Goal: Task Accomplishment & Management: Manage account settings

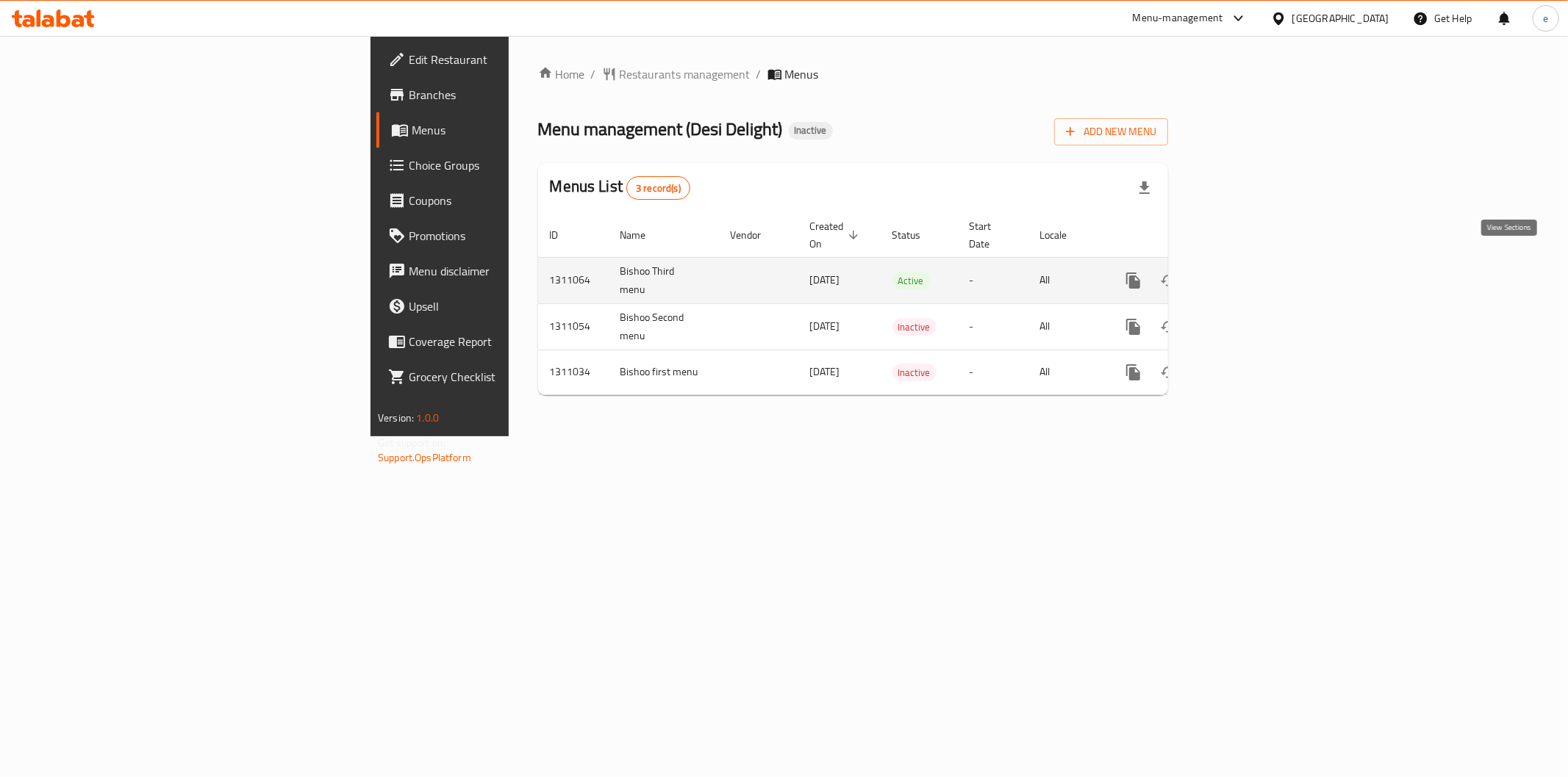
click at [1248, 272] on icon "enhanced table" at bounding box center [1240, 281] width 18 height 18
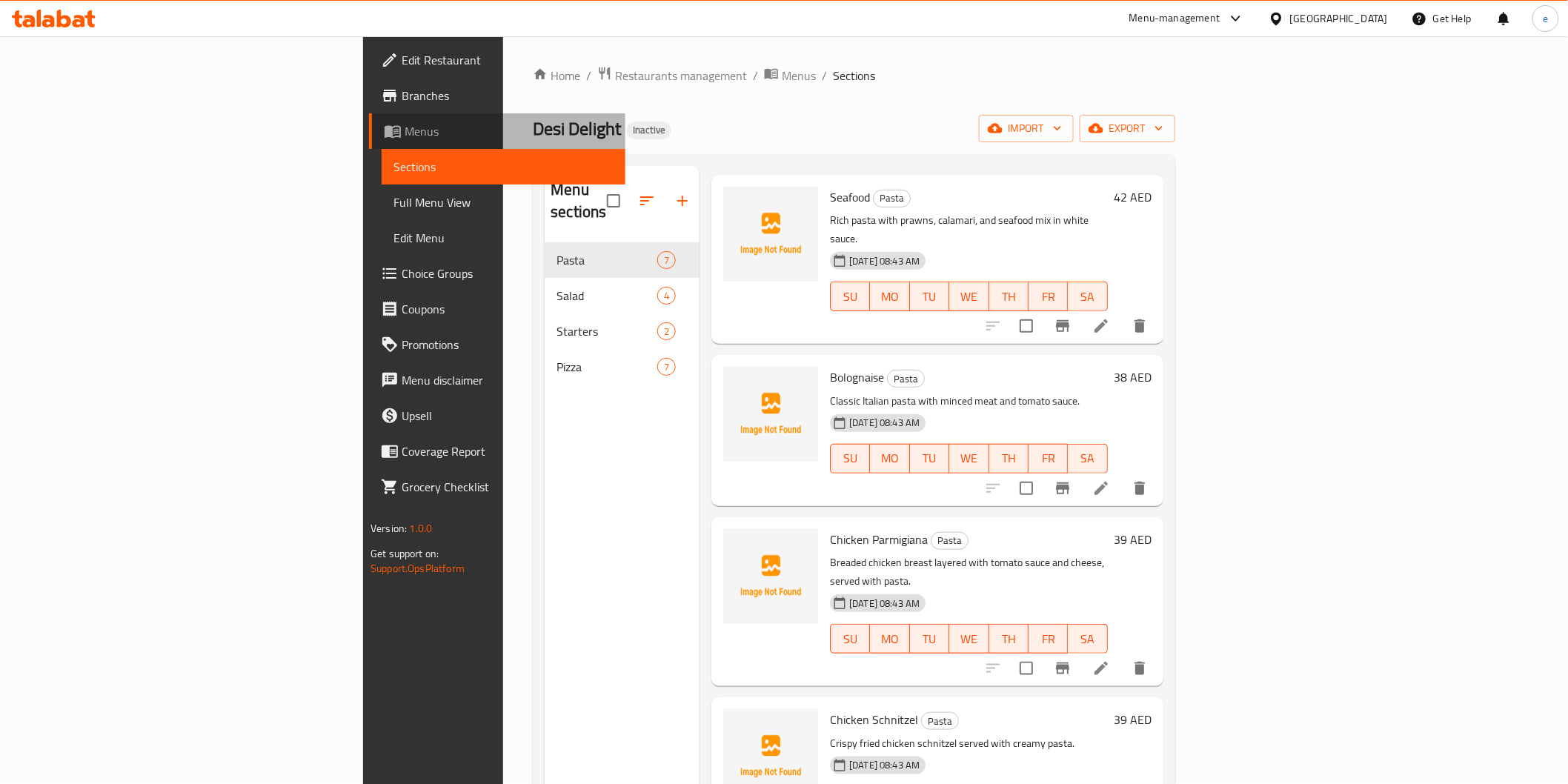
click at [404, 135] on span "Menus" at bounding box center [508, 131] width 208 height 18
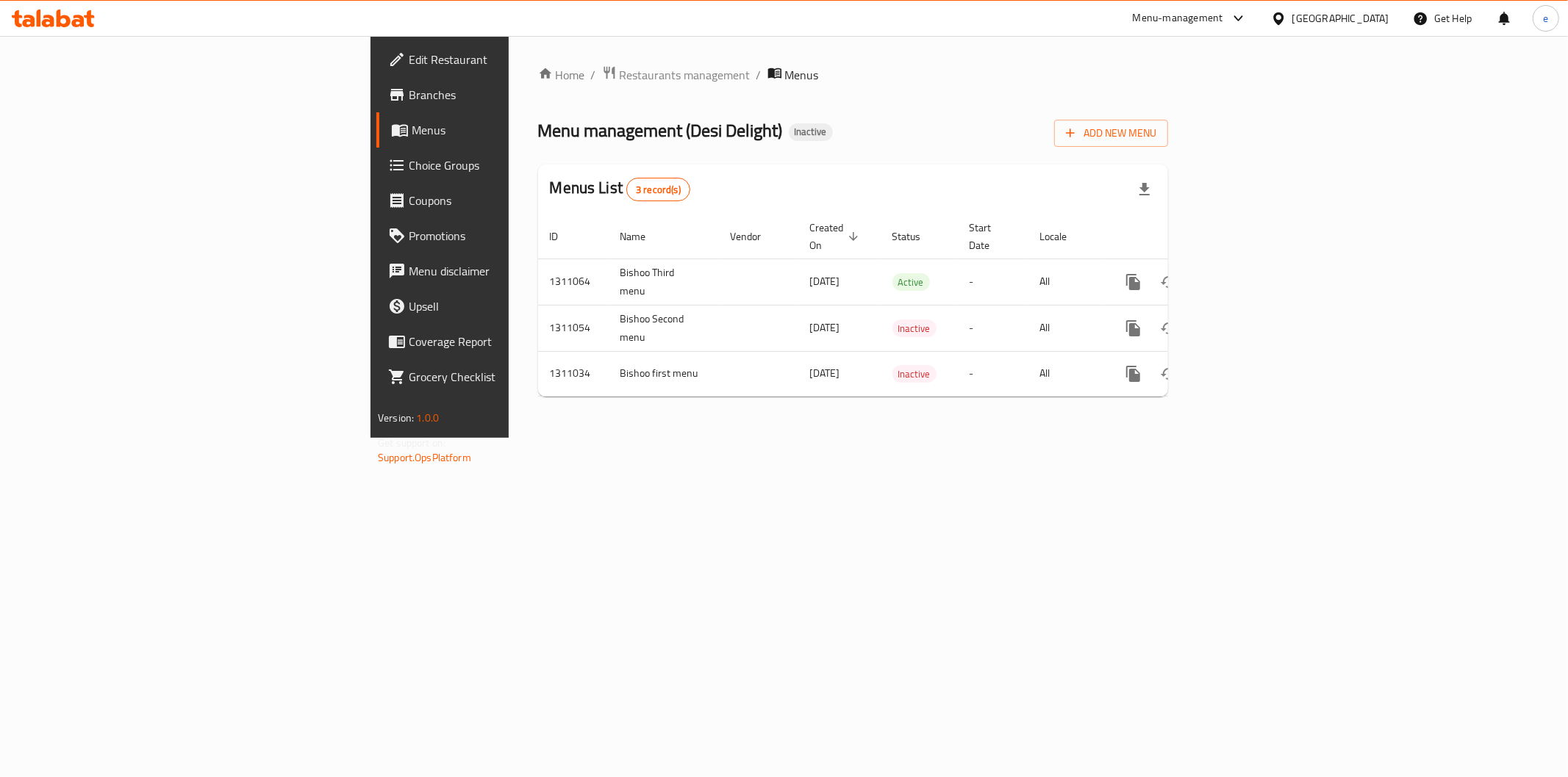
click at [409, 89] on span "Branches" at bounding box center [515, 94] width 211 height 18
click at [409, 87] on span "Branches" at bounding box center [515, 94] width 211 height 18
click at [1156, 132] on span "Add New Menu" at bounding box center [1111, 132] width 91 height 19
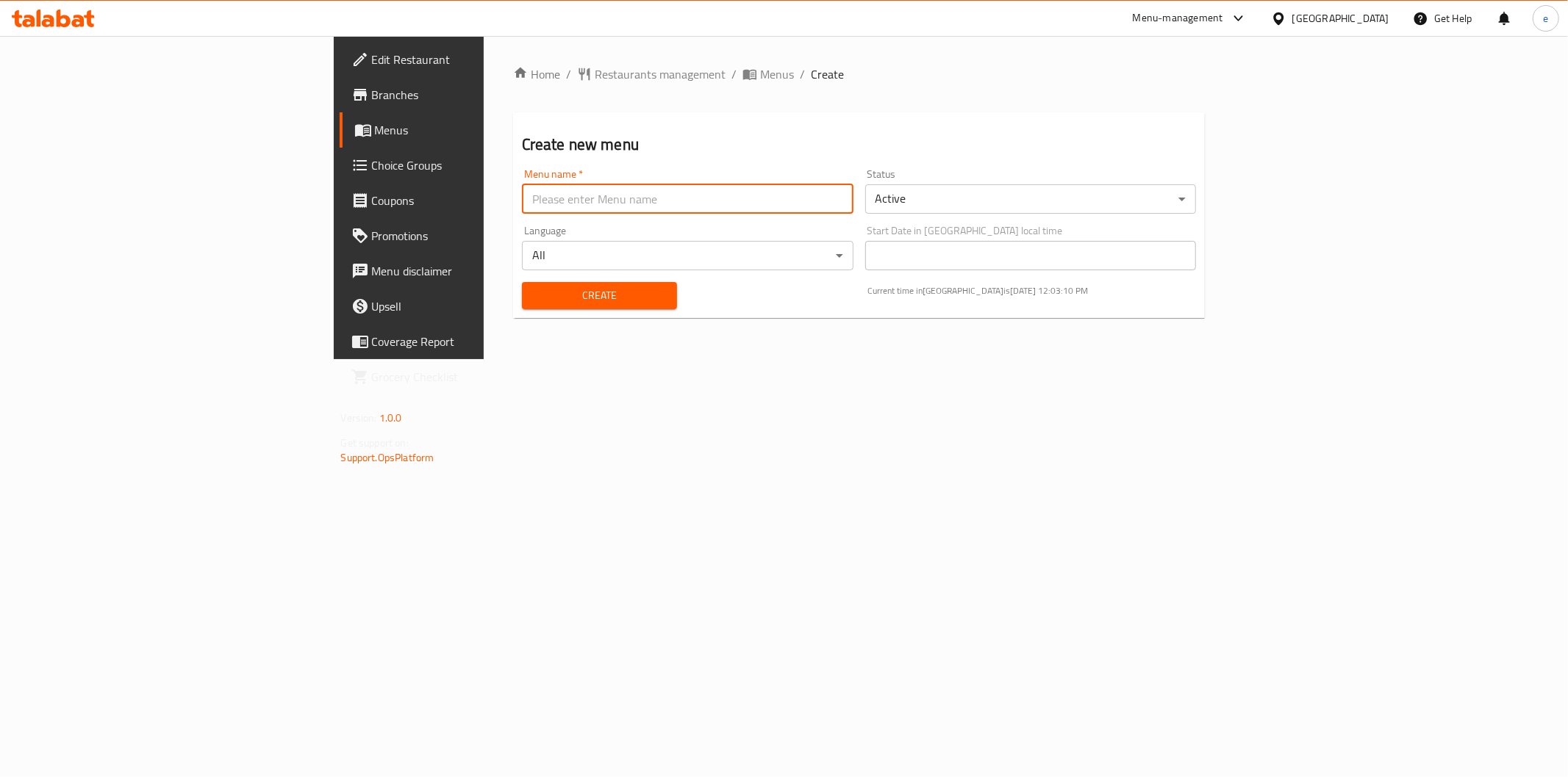
click at [685, 207] on input "text" at bounding box center [688, 198] width 331 height 29
type input "first"
click at [534, 303] on span "Create" at bounding box center [600, 295] width 132 height 19
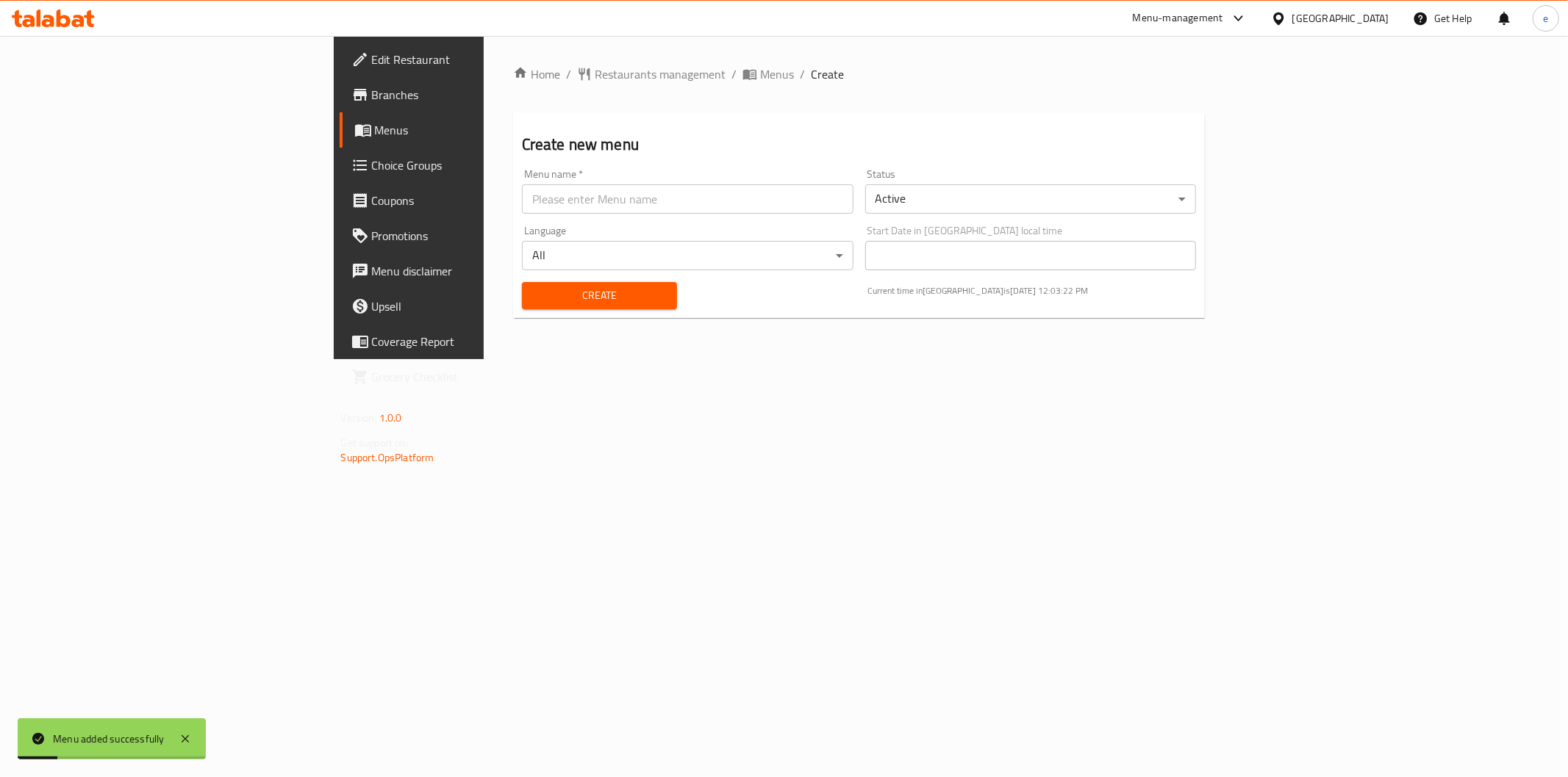
click at [340, 142] on link "Menus" at bounding box center [467, 130] width 255 height 36
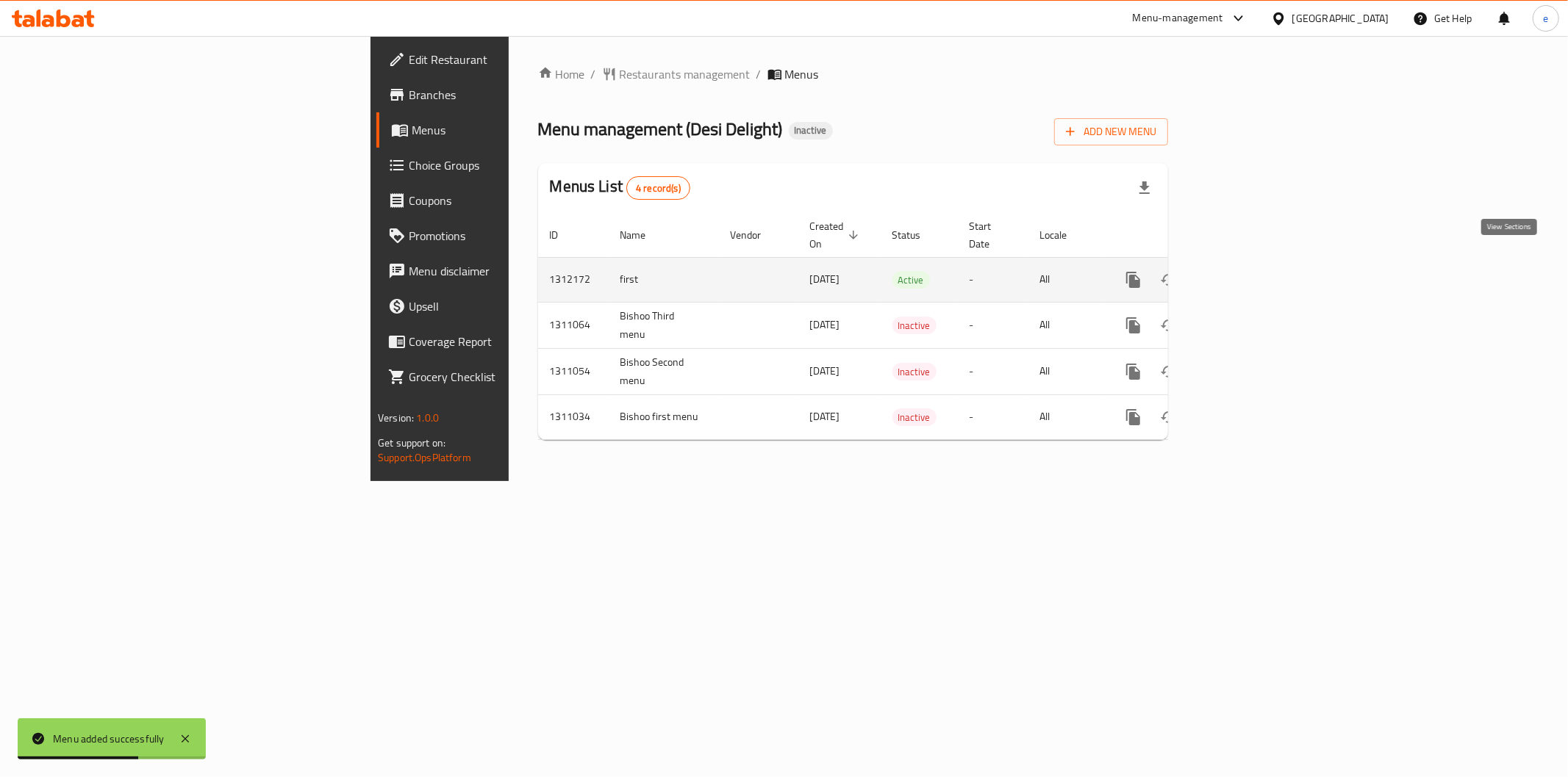
click at [1248, 271] on icon "enhanced table" at bounding box center [1240, 280] width 18 height 18
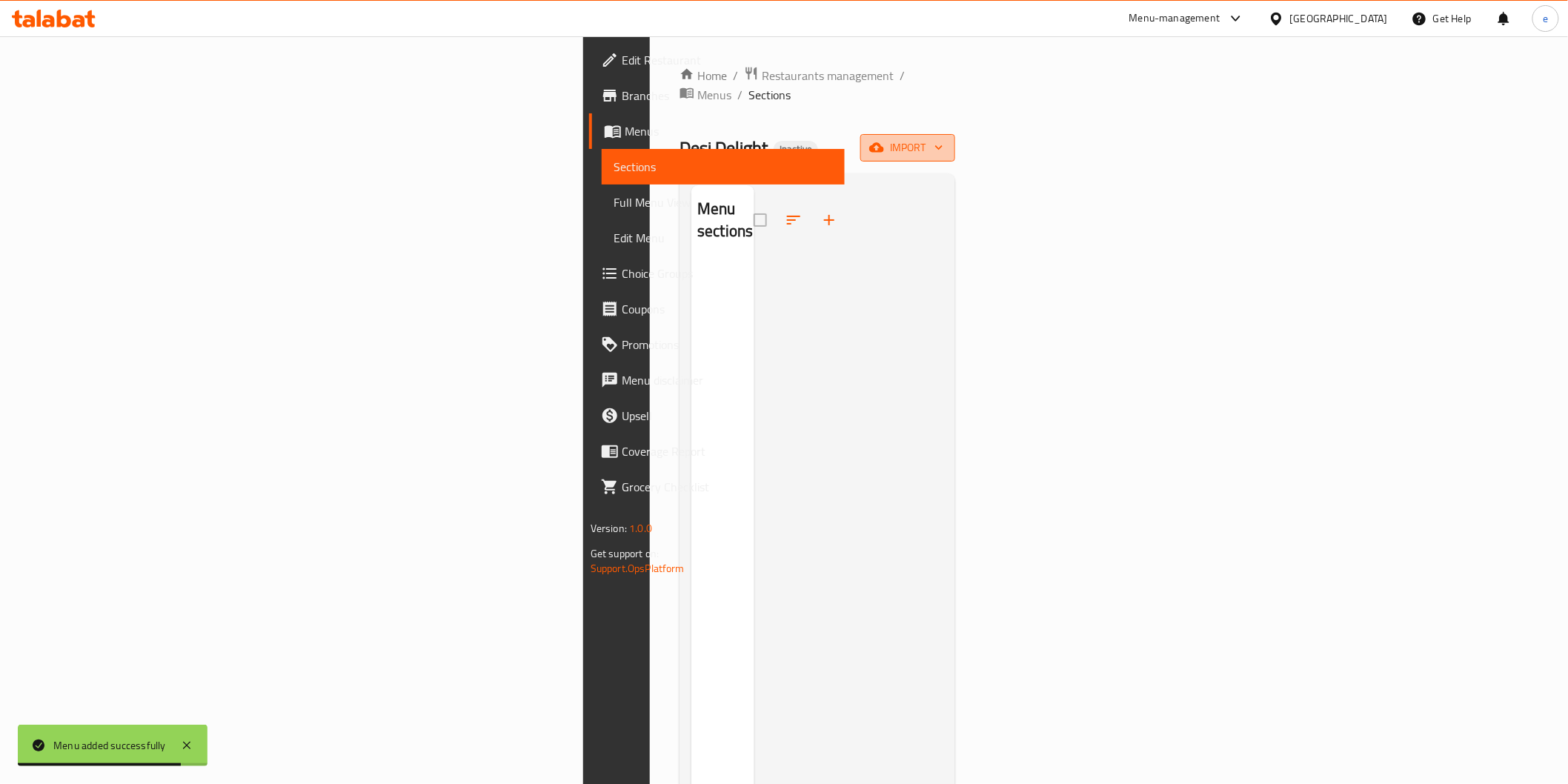
click at [884, 141] on icon "button" at bounding box center [877, 148] width 15 height 15
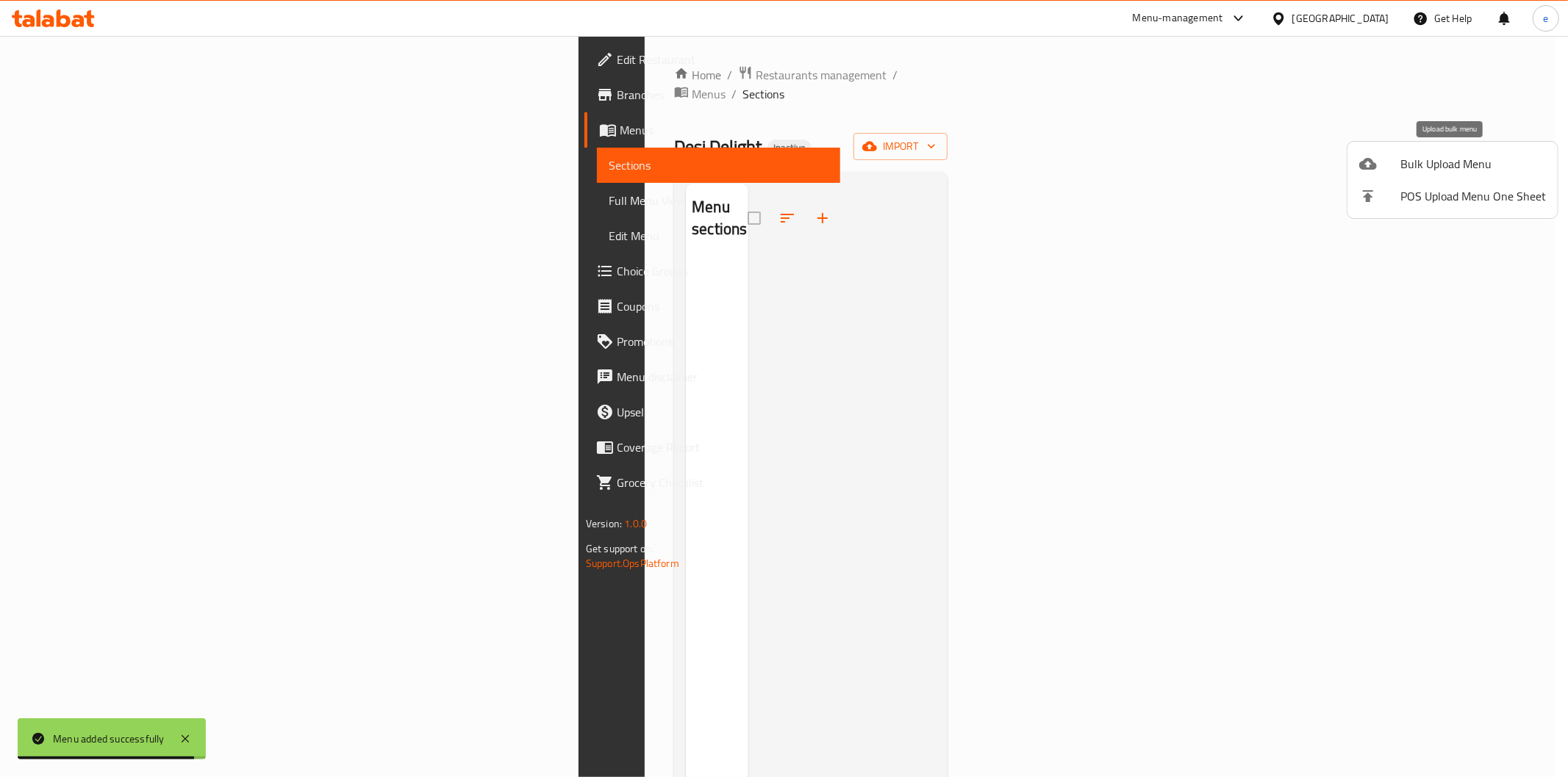
click at [1443, 165] on span "Bulk Upload Menu" at bounding box center [1474, 164] width 146 height 18
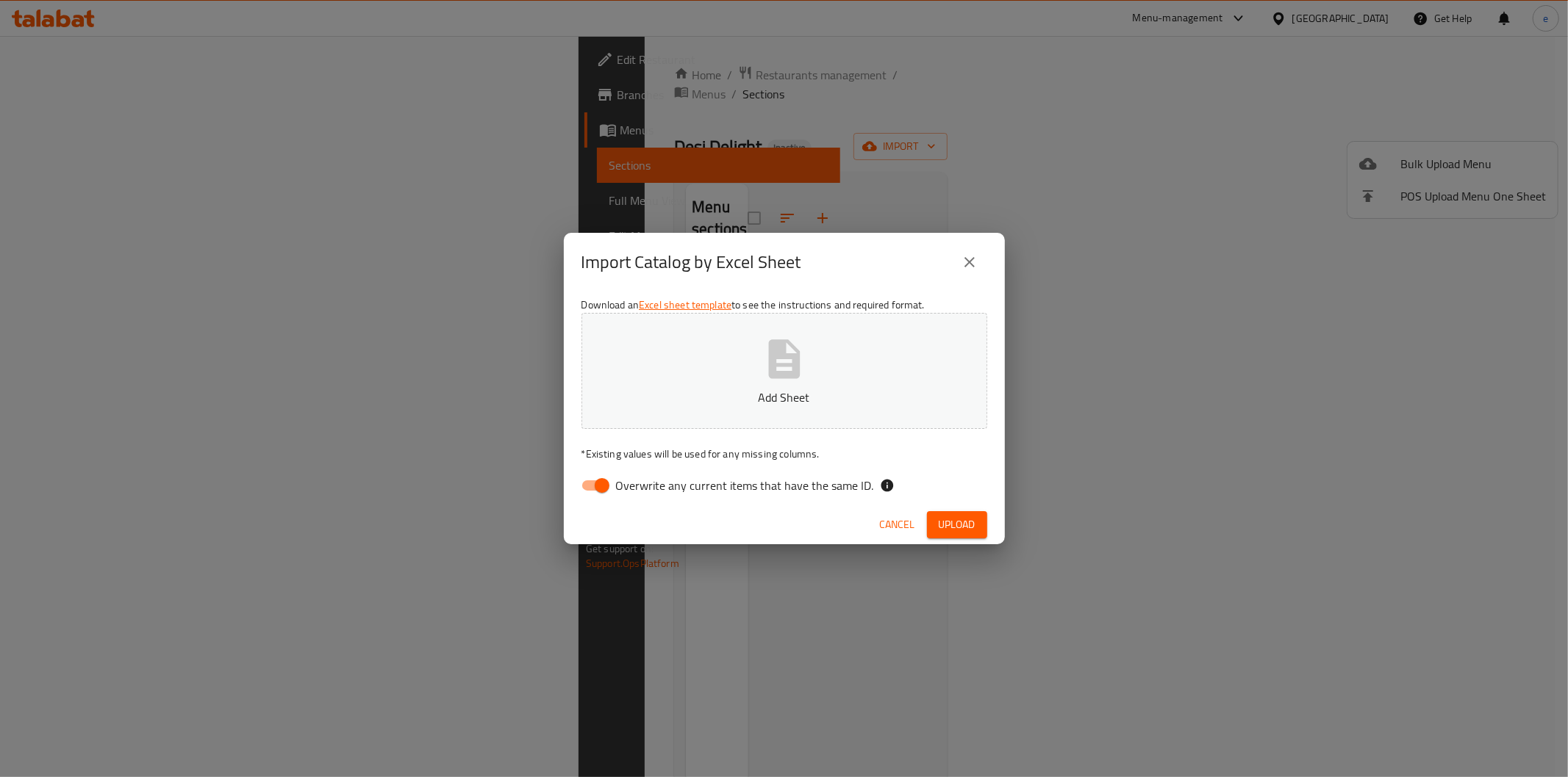
click at [603, 487] on input "Overwrite any current items that have the same ID." at bounding box center [603, 486] width 84 height 28
checkbox input "false"
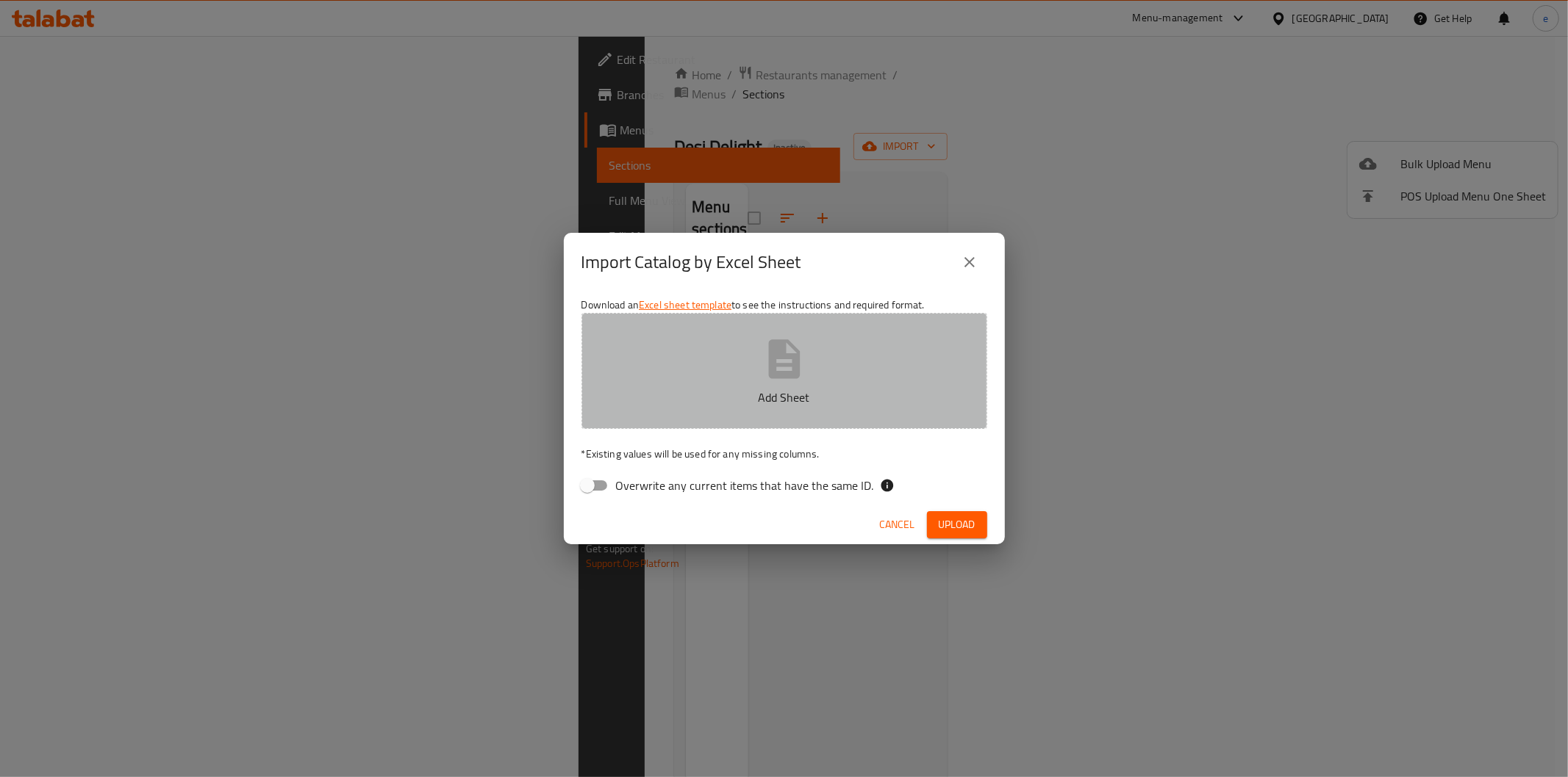
click at [772, 381] on icon "button" at bounding box center [784, 359] width 47 height 47
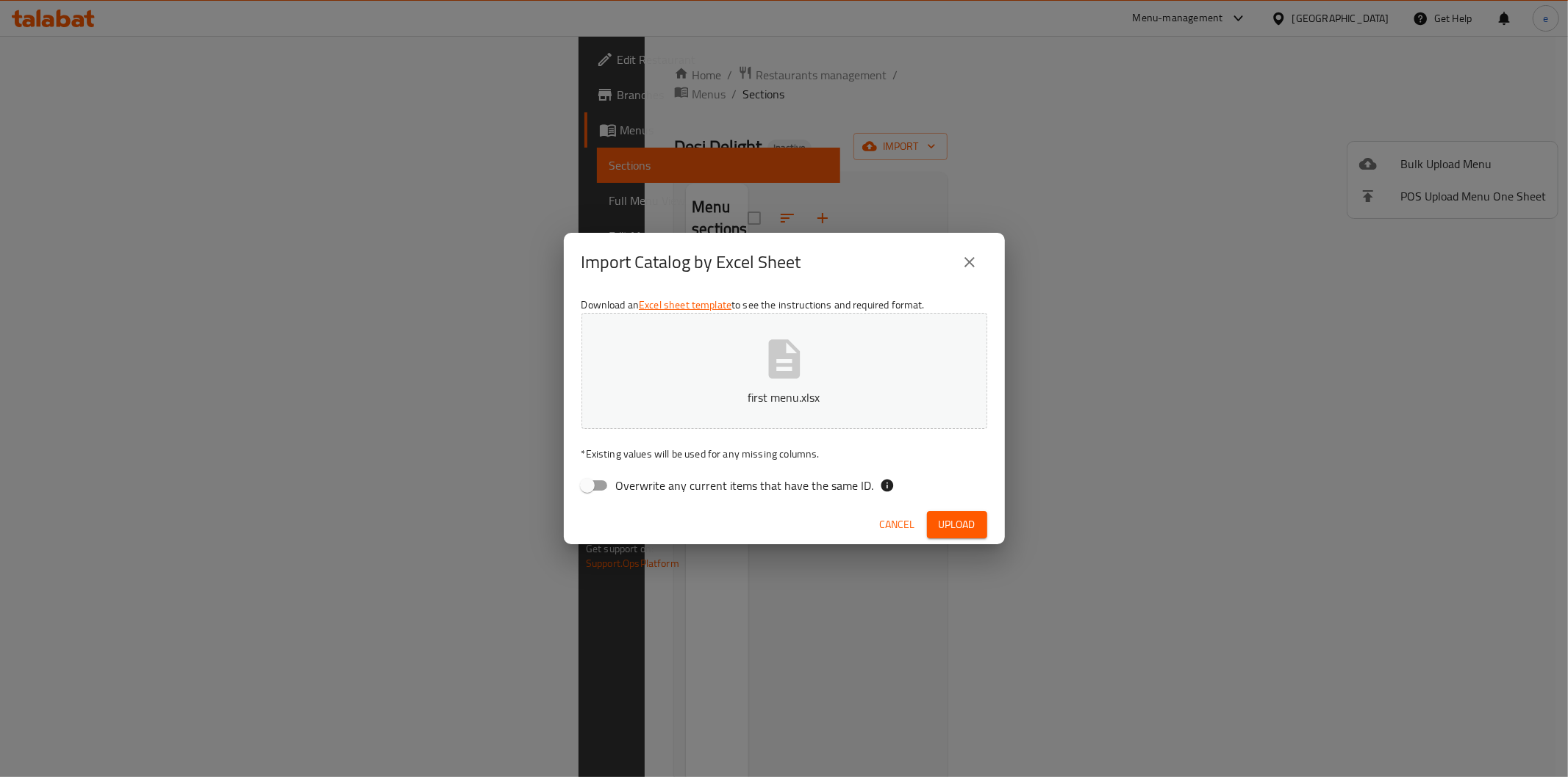
click at [939, 526] on span "Upload" at bounding box center [957, 525] width 36 height 19
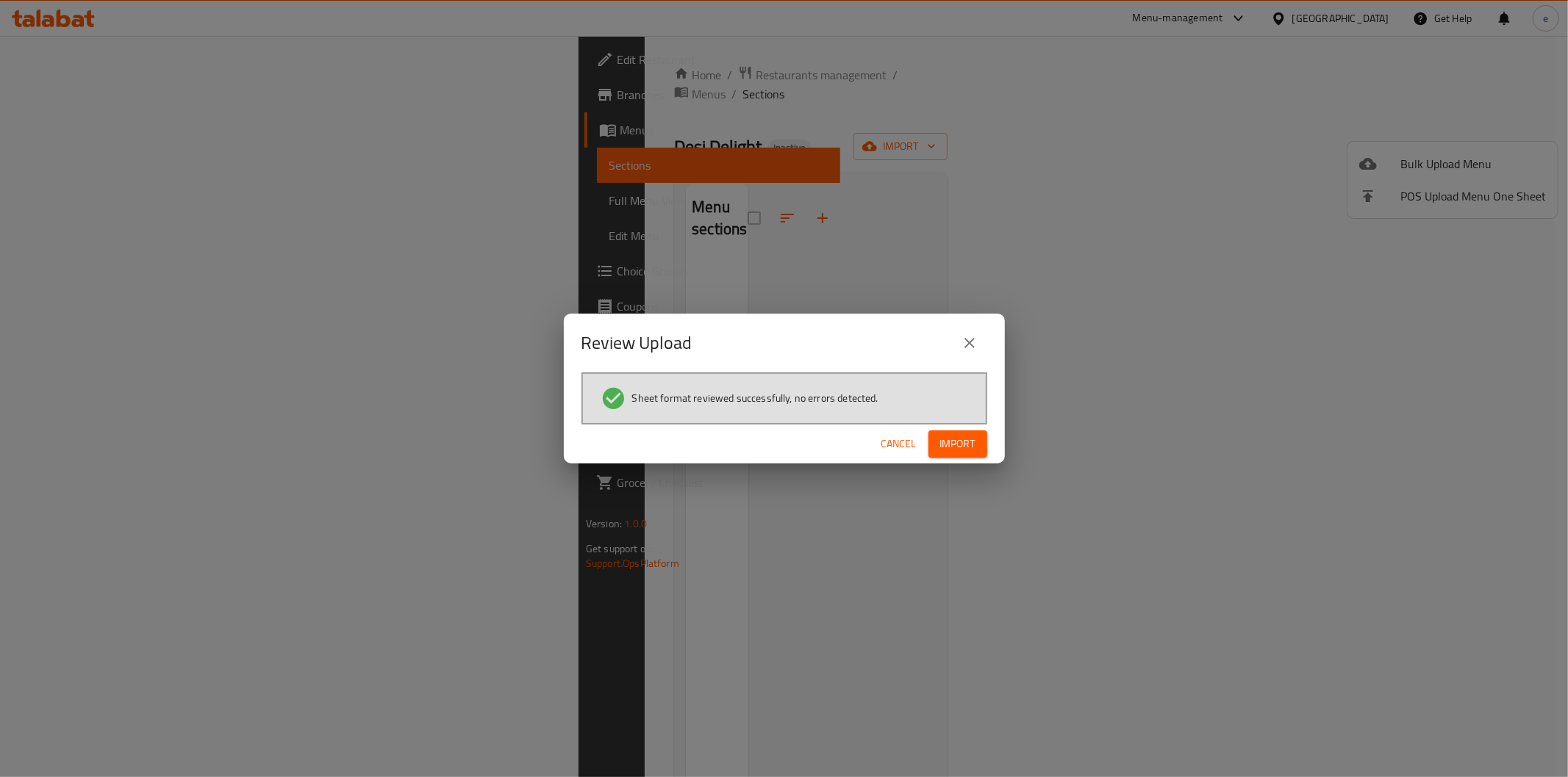
click at [975, 443] on span "Import" at bounding box center [958, 444] width 36 height 19
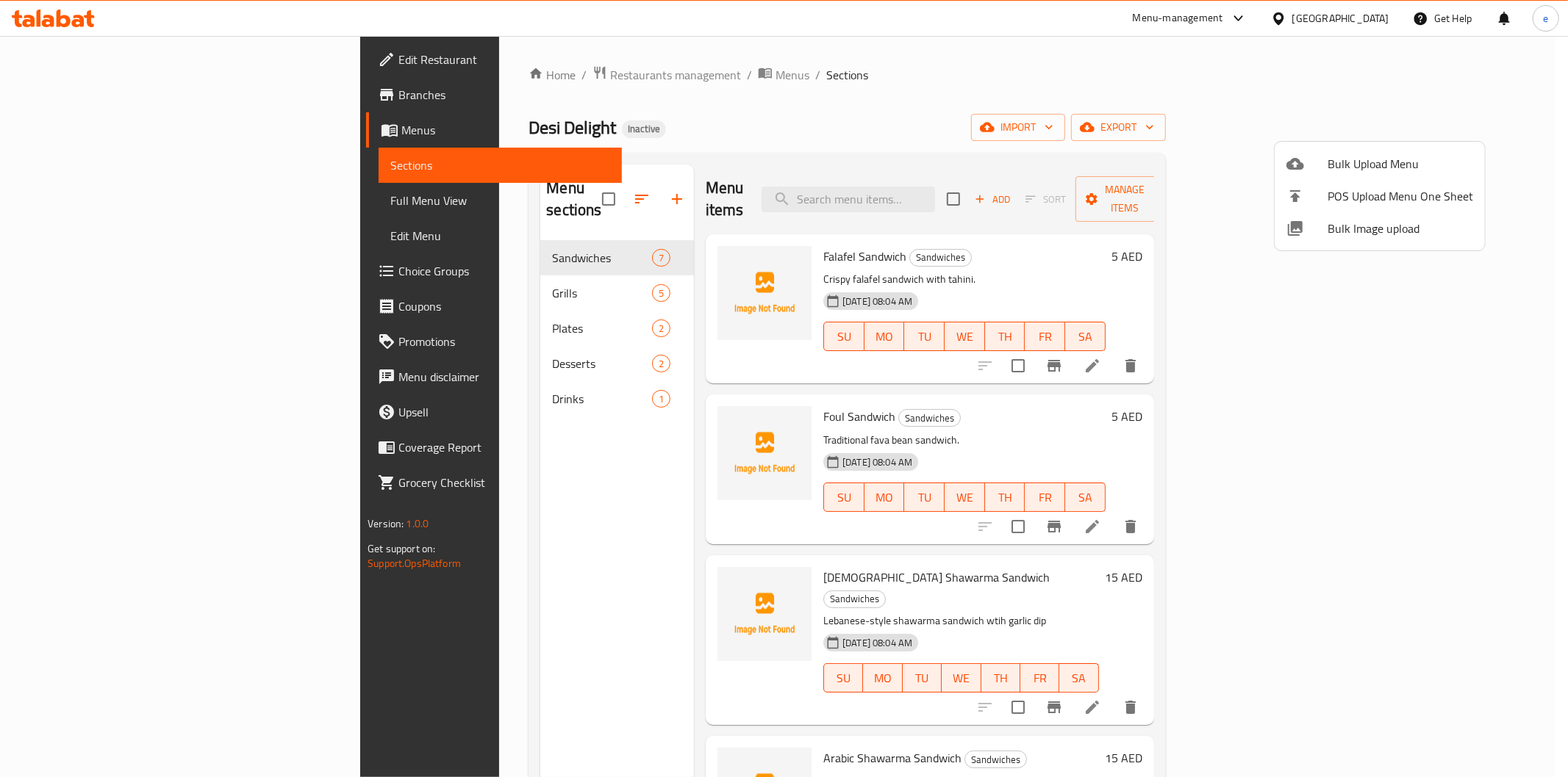
drag, startPoint x: 1505, startPoint y: 294, endPoint x: 1522, endPoint y: 441, distance: 148.0
click at [1512, 466] on div at bounding box center [784, 388] width 1568 height 777
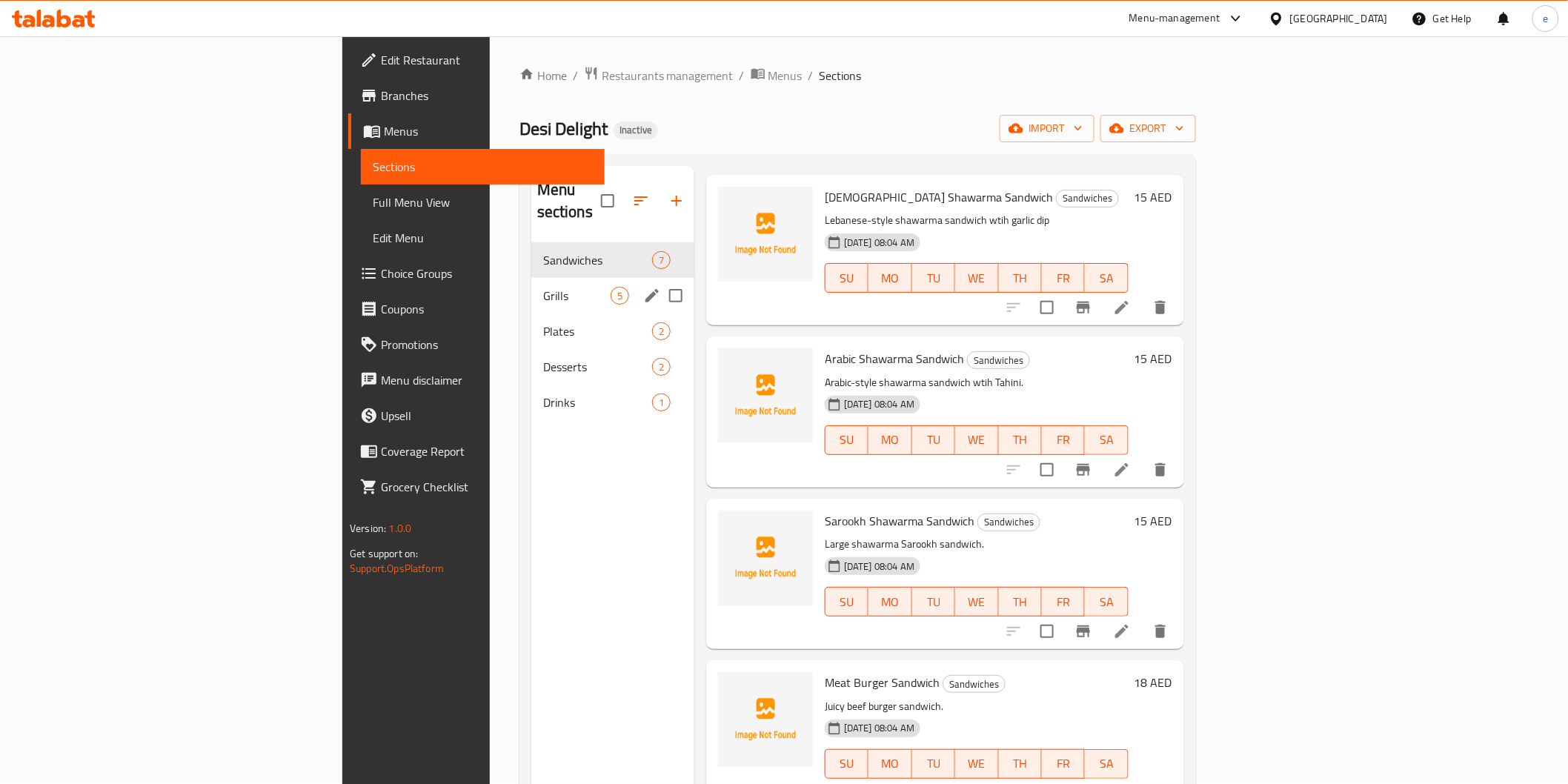
click at [543, 287] on span "Grills" at bounding box center [577, 295] width 68 height 18
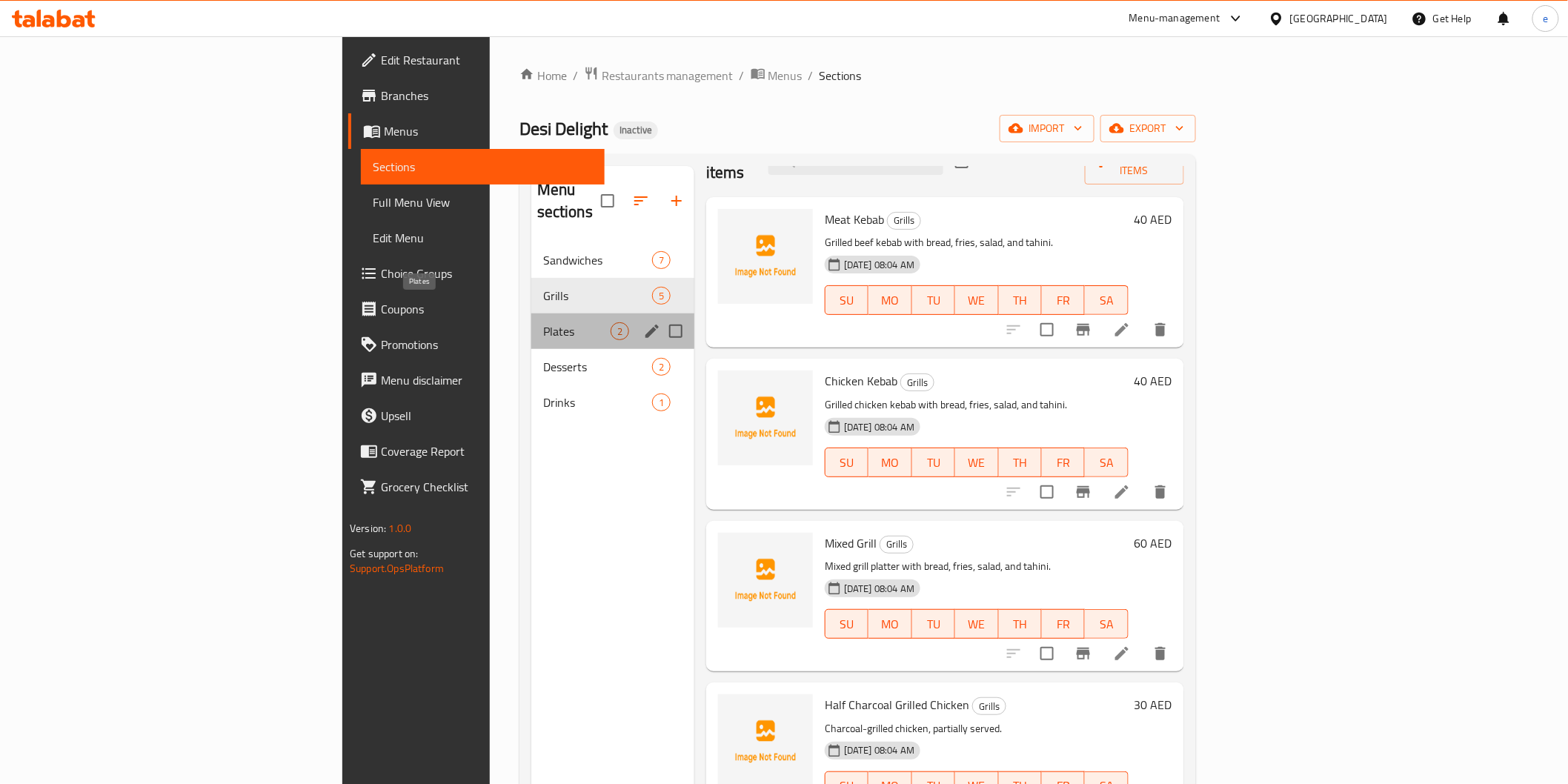
click at [543, 323] on span "Plates" at bounding box center [577, 331] width 68 height 18
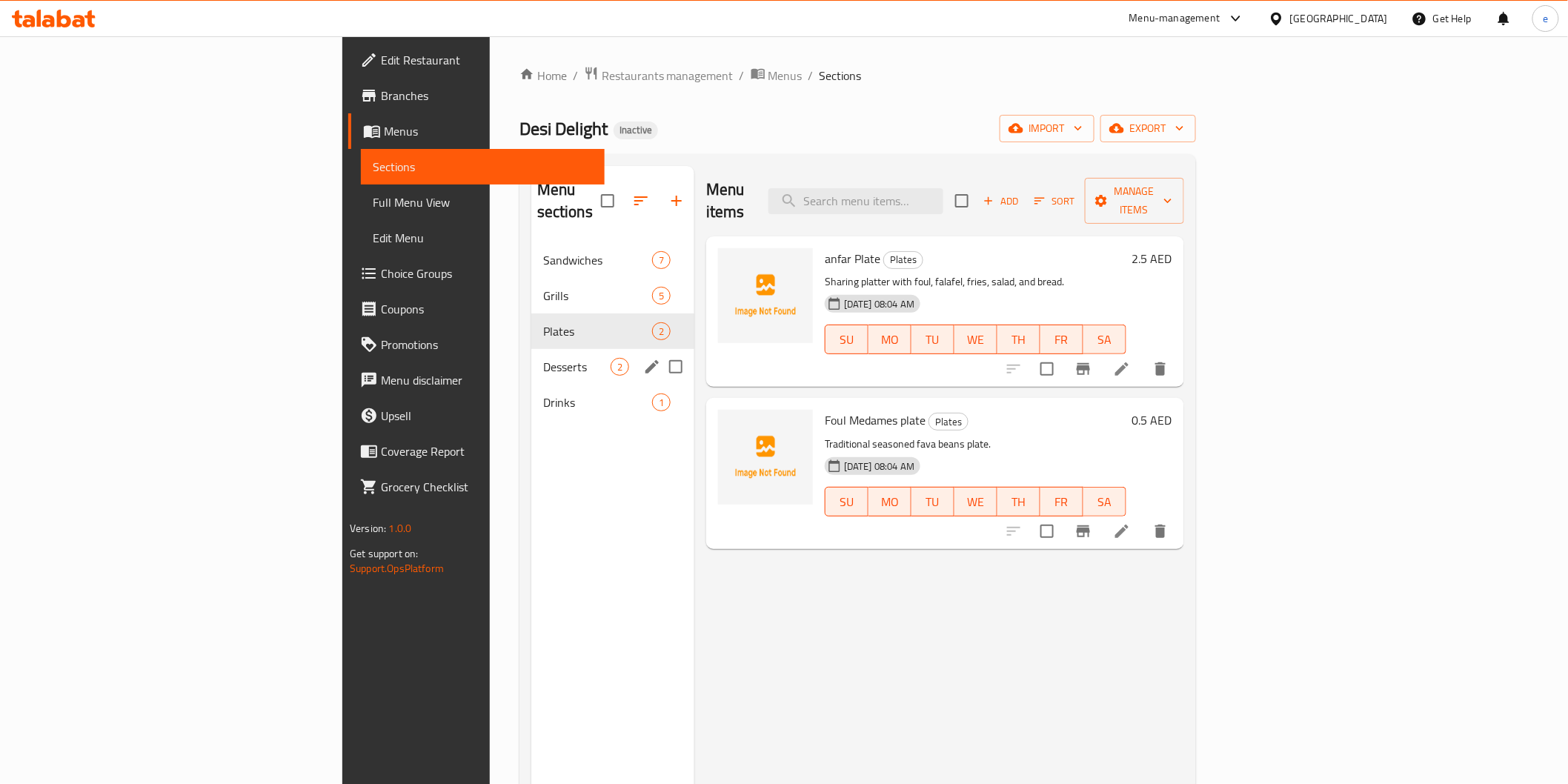
click at [531, 361] on div "Desserts 2" at bounding box center [612, 367] width 163 height 36
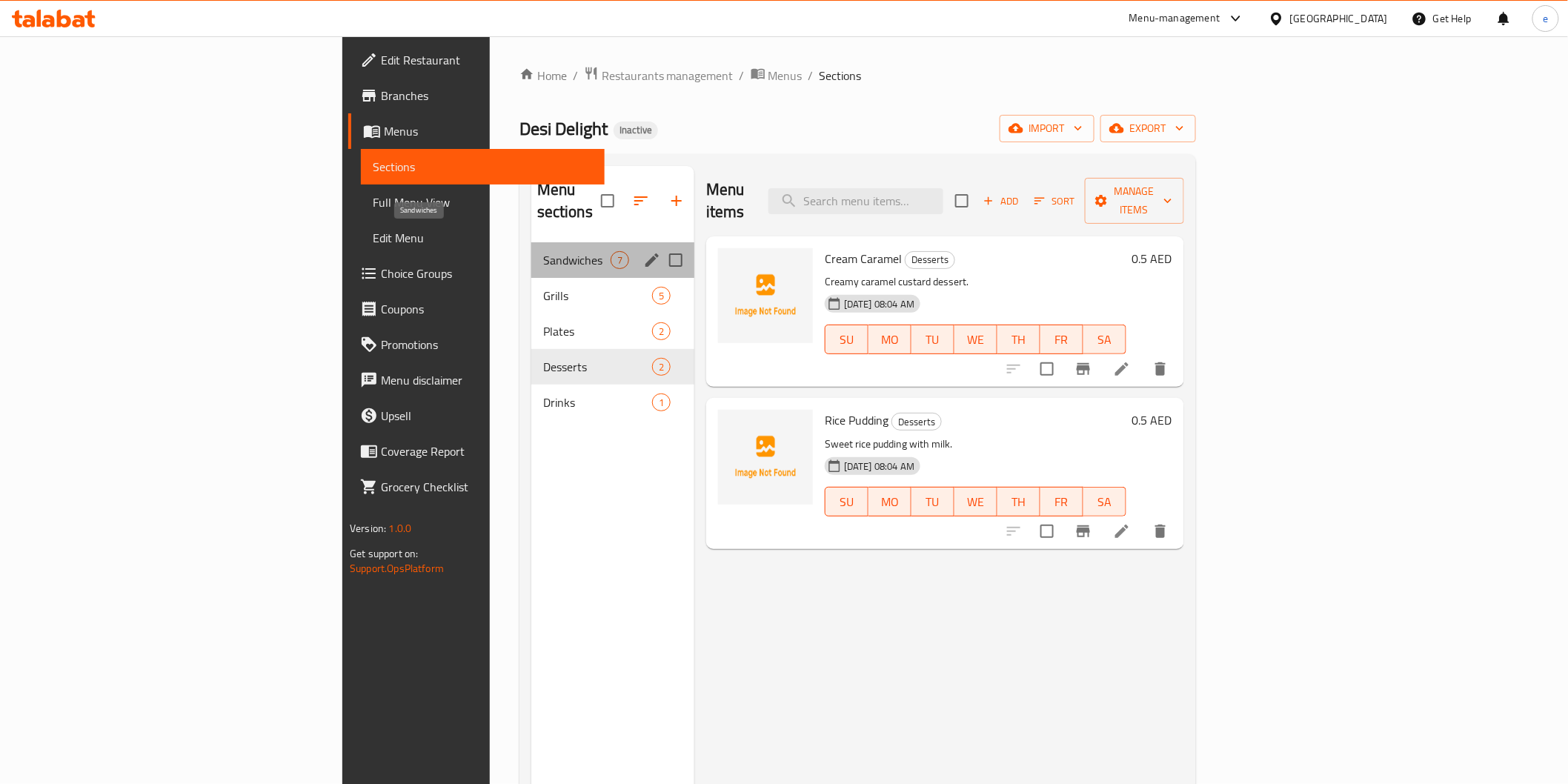
click at [543, 251] on span "Sandwiches" at bounding box center [577, 259] width 68 height 18
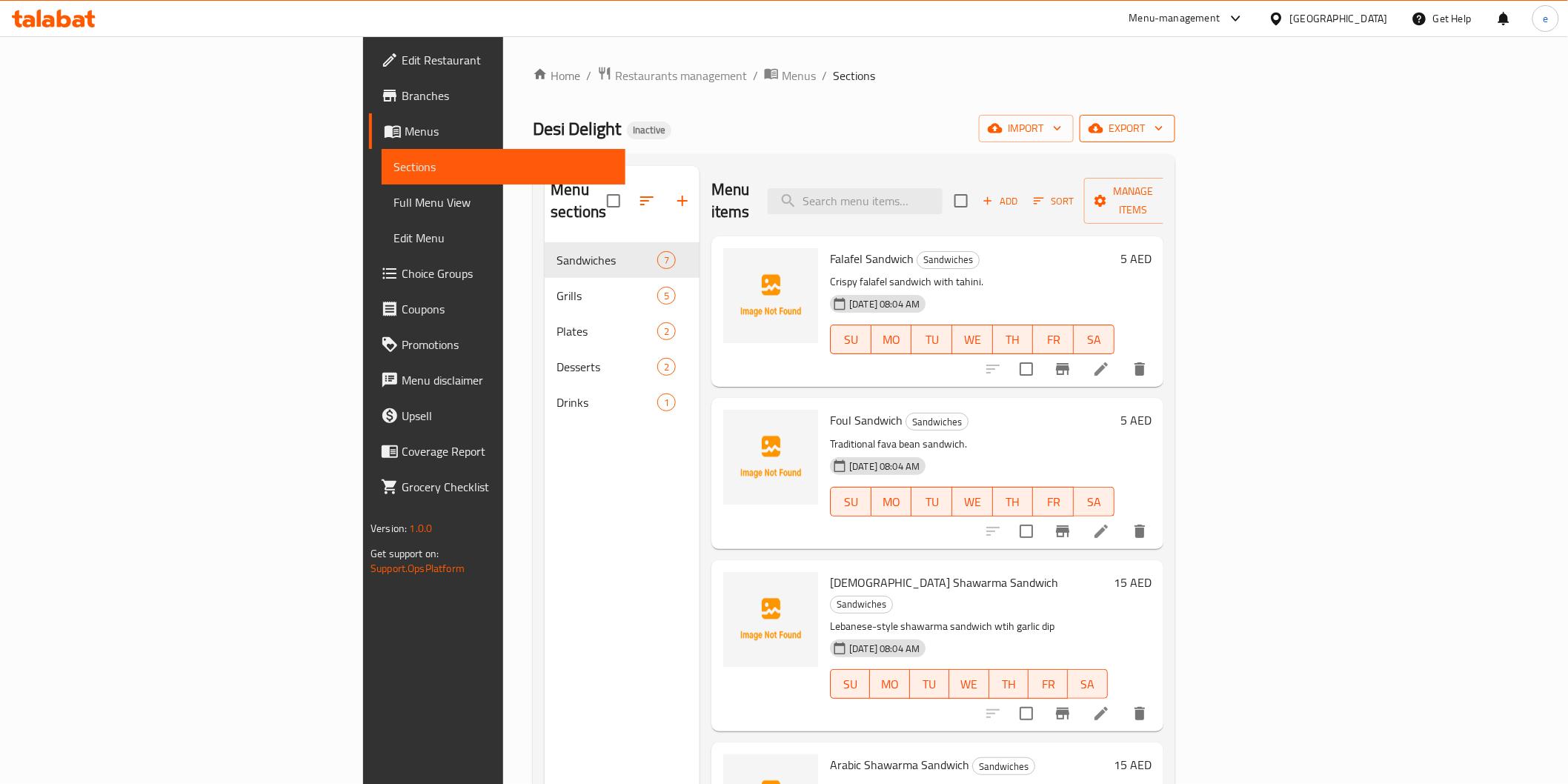
click at [1164, 130] on span "export" at bounding box center [1128, 129] width 72 height 19
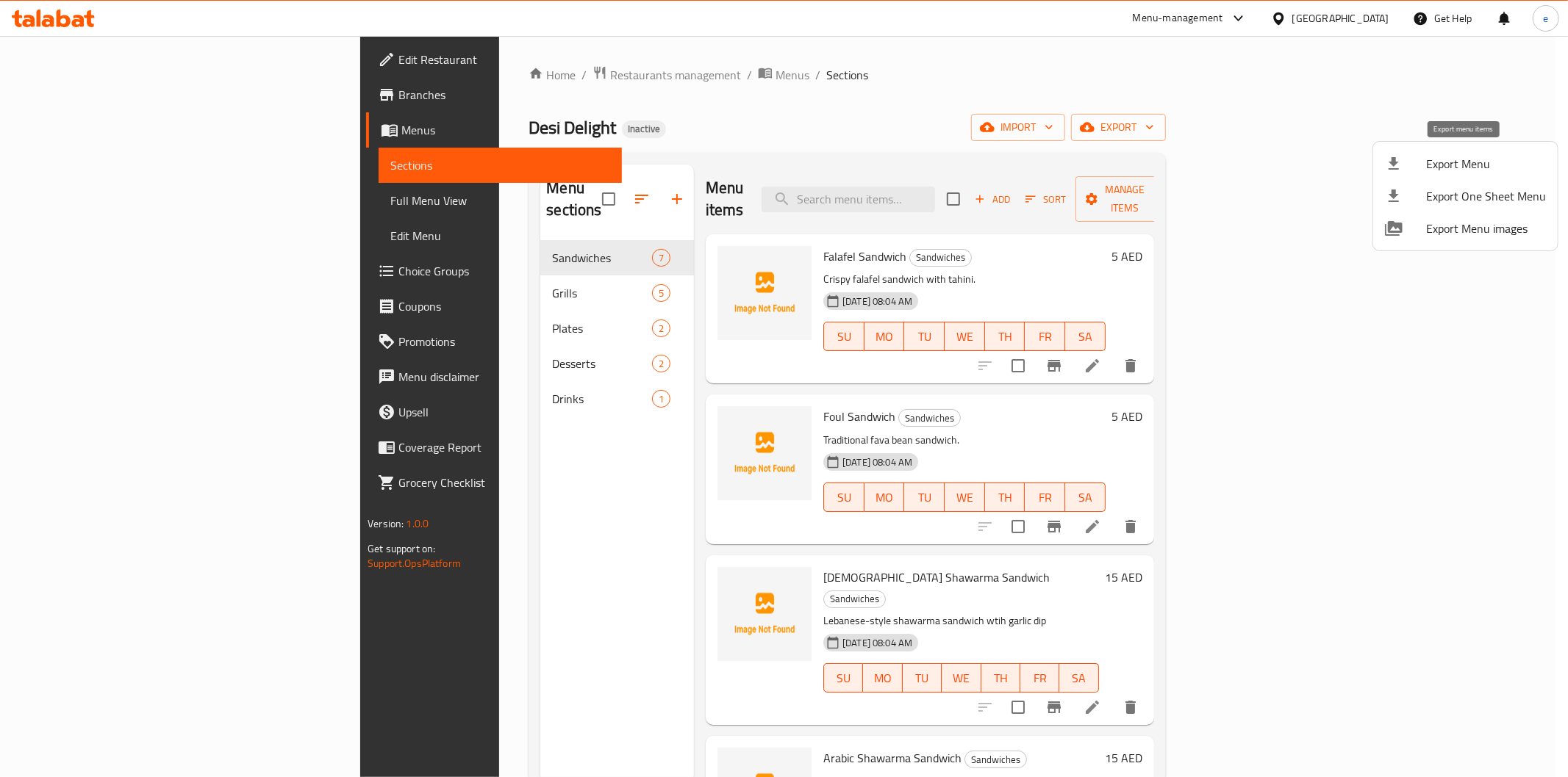
click at [1472, 166] on span "Export Menu" at bounding box center [1487, 164] width 120 height 18
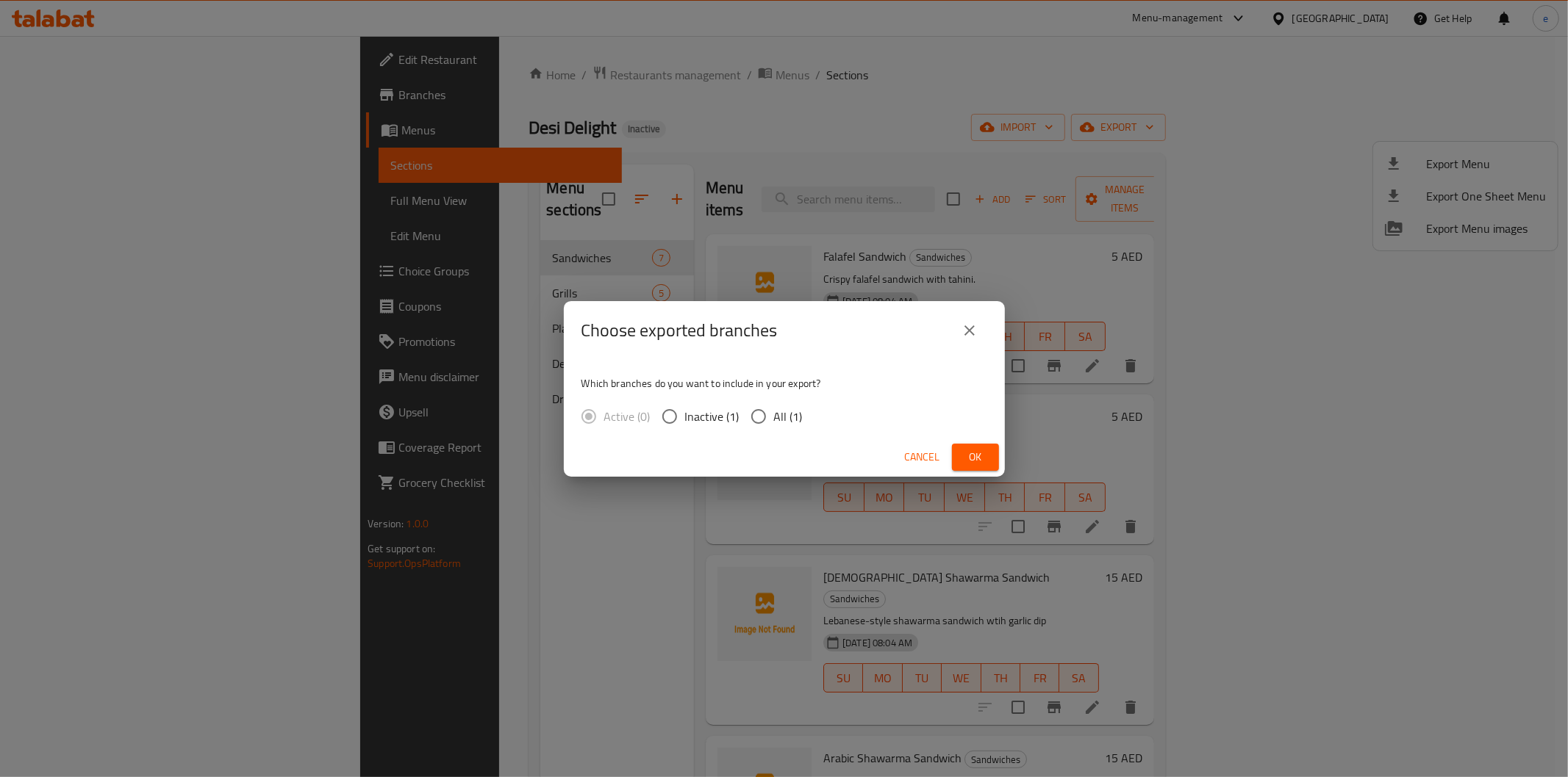
click at [738, 413] on div "Active (0) Inactive (1) All (1)" at bounding box center [698, 416] width 233 height 31
click at [762, 420] on input "All (1)" at bounding box center [758, 416] width 31 height 31
radio input "true"
click at [977, 458] on span "Ok" at bounding box center [975, 457] width 23 height 19
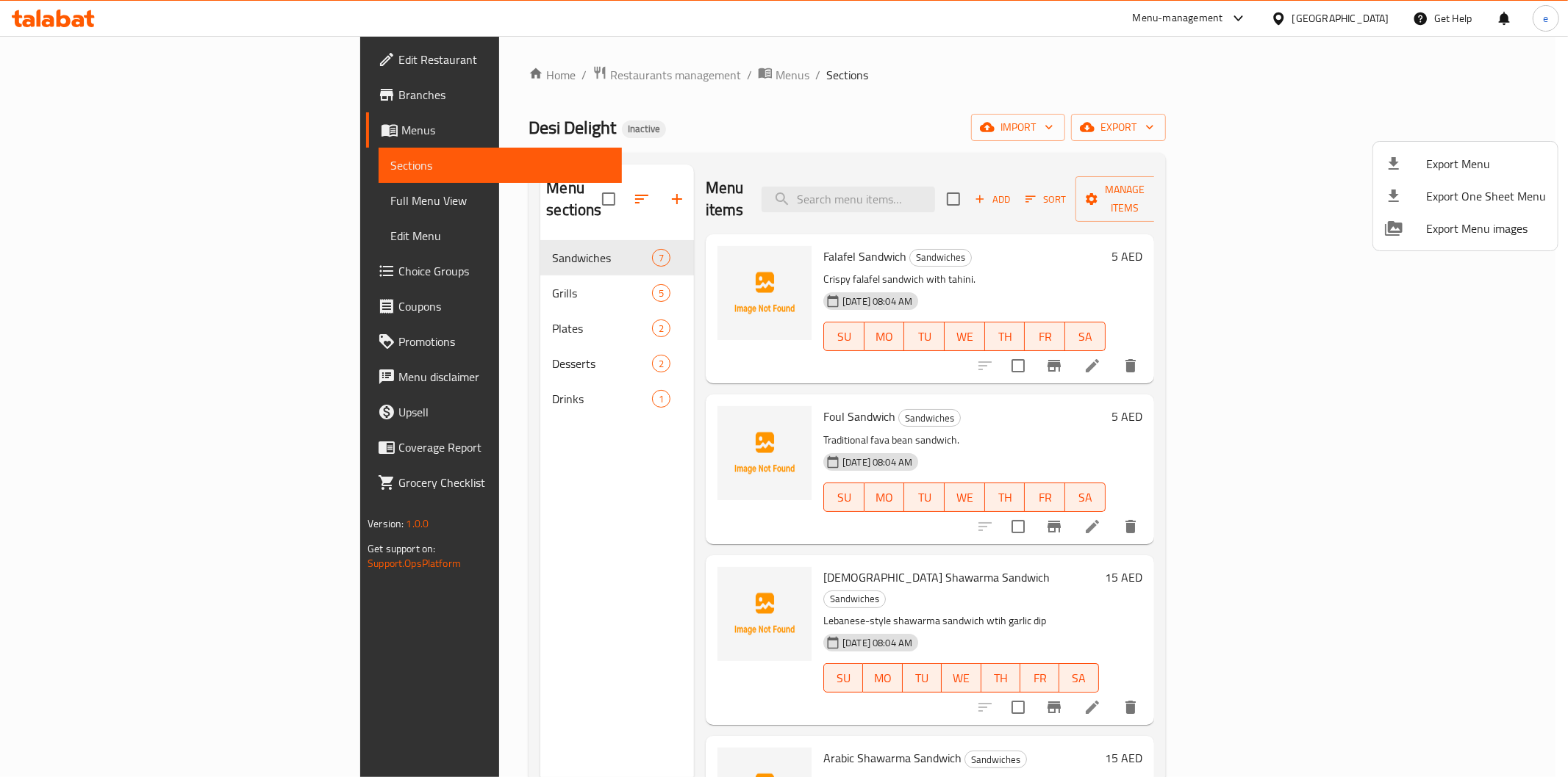
drag, startPoint x: 791, startPoint y: 46, endPoint x: 556, endPoint y: 130, distance: 249.6
click at [791, 46] on div at bounding box center [784, 388] width 1568 height 777
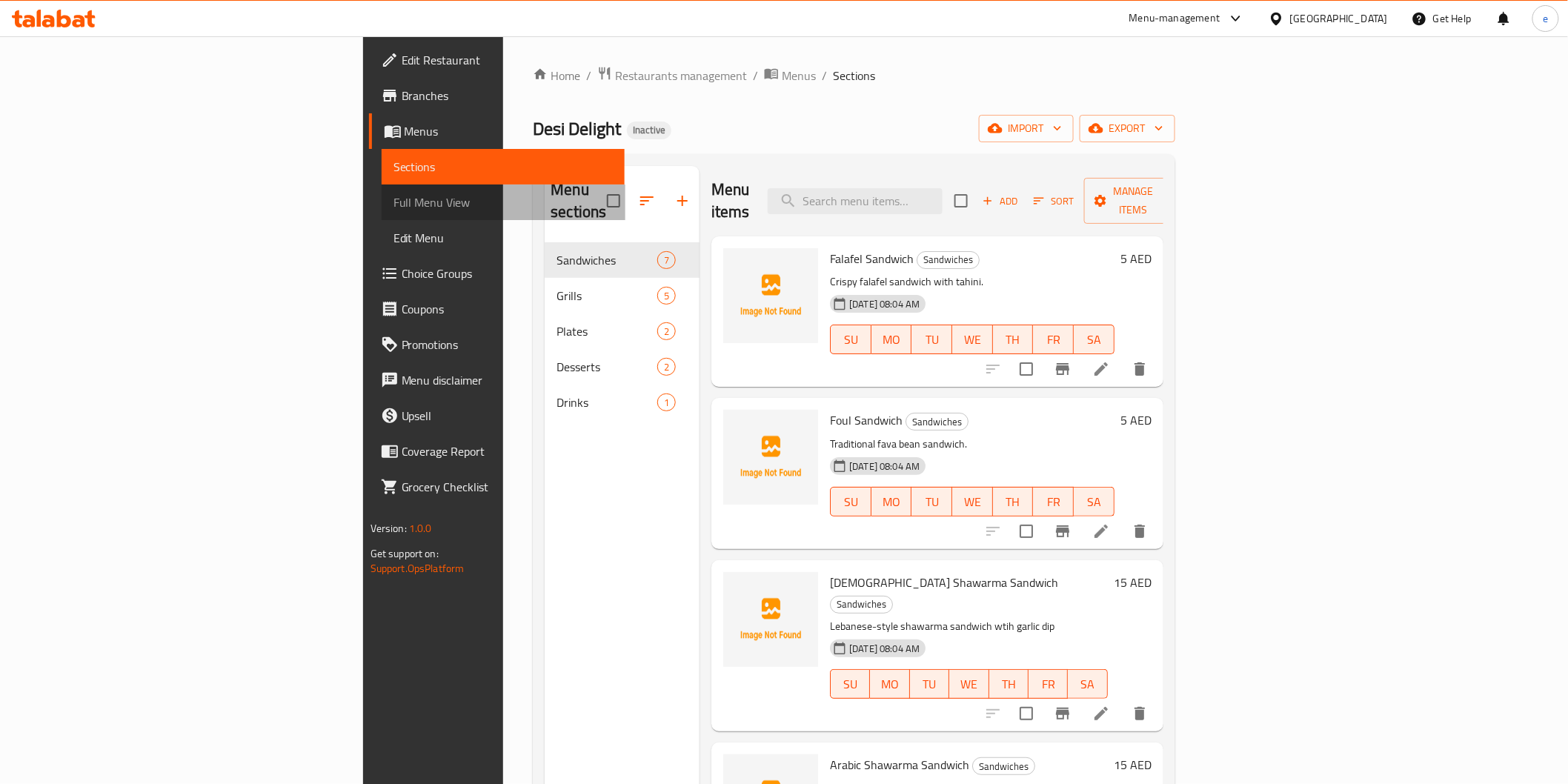
click at [393, 210] on span "Full Menu View" at bounding box center [503, 202] width 220 height 18
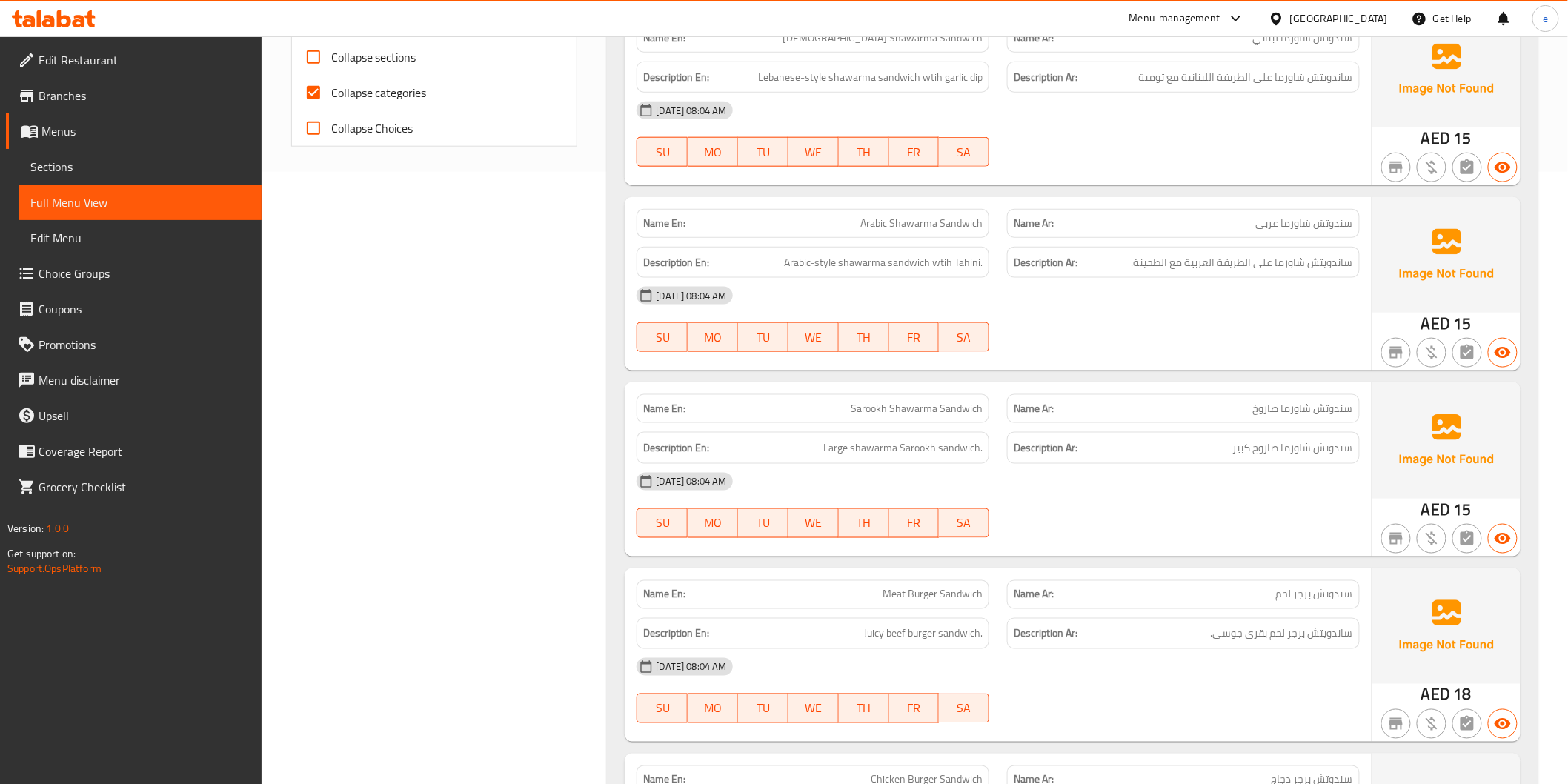
scroll to position [411, 0]
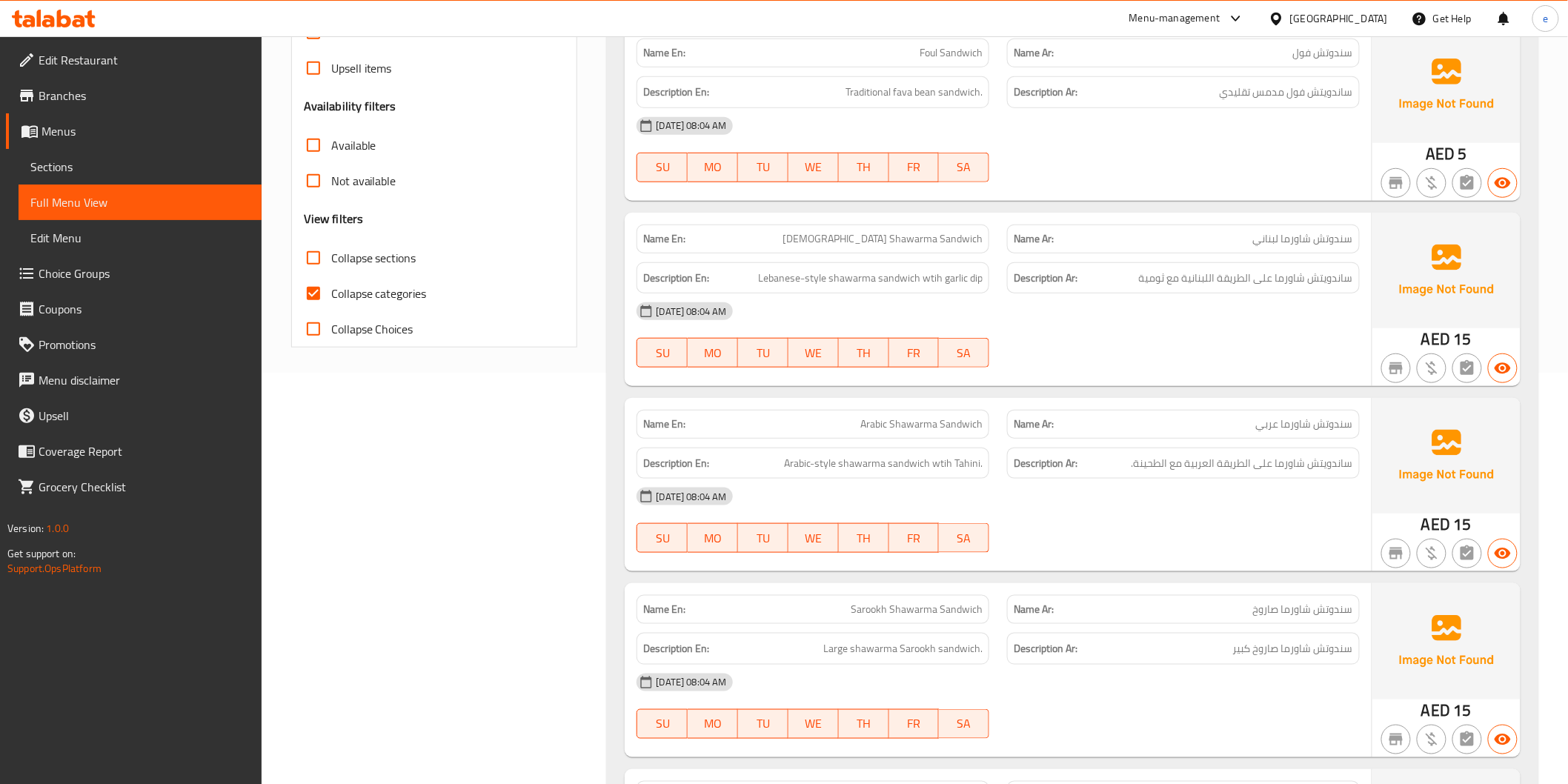
click at [338, 292] on span "Collapse categories" at bounding box center [378, 293] width 95 height 18
click at [331, 292] on input "Collapse categories" at bounding box center [314, 293] width 36 height 36
checkbox input "false"
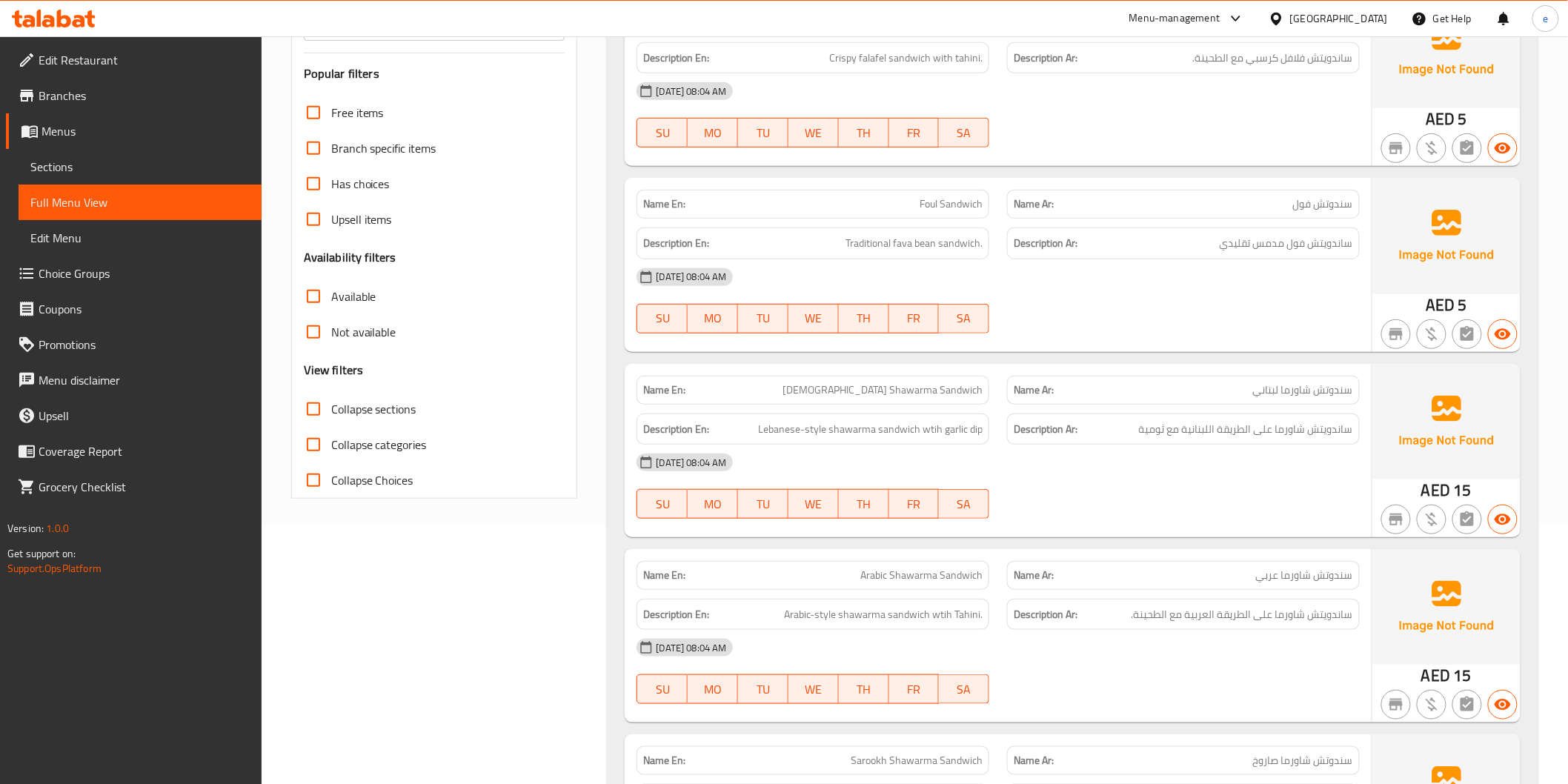
scroll to position [0, 0]
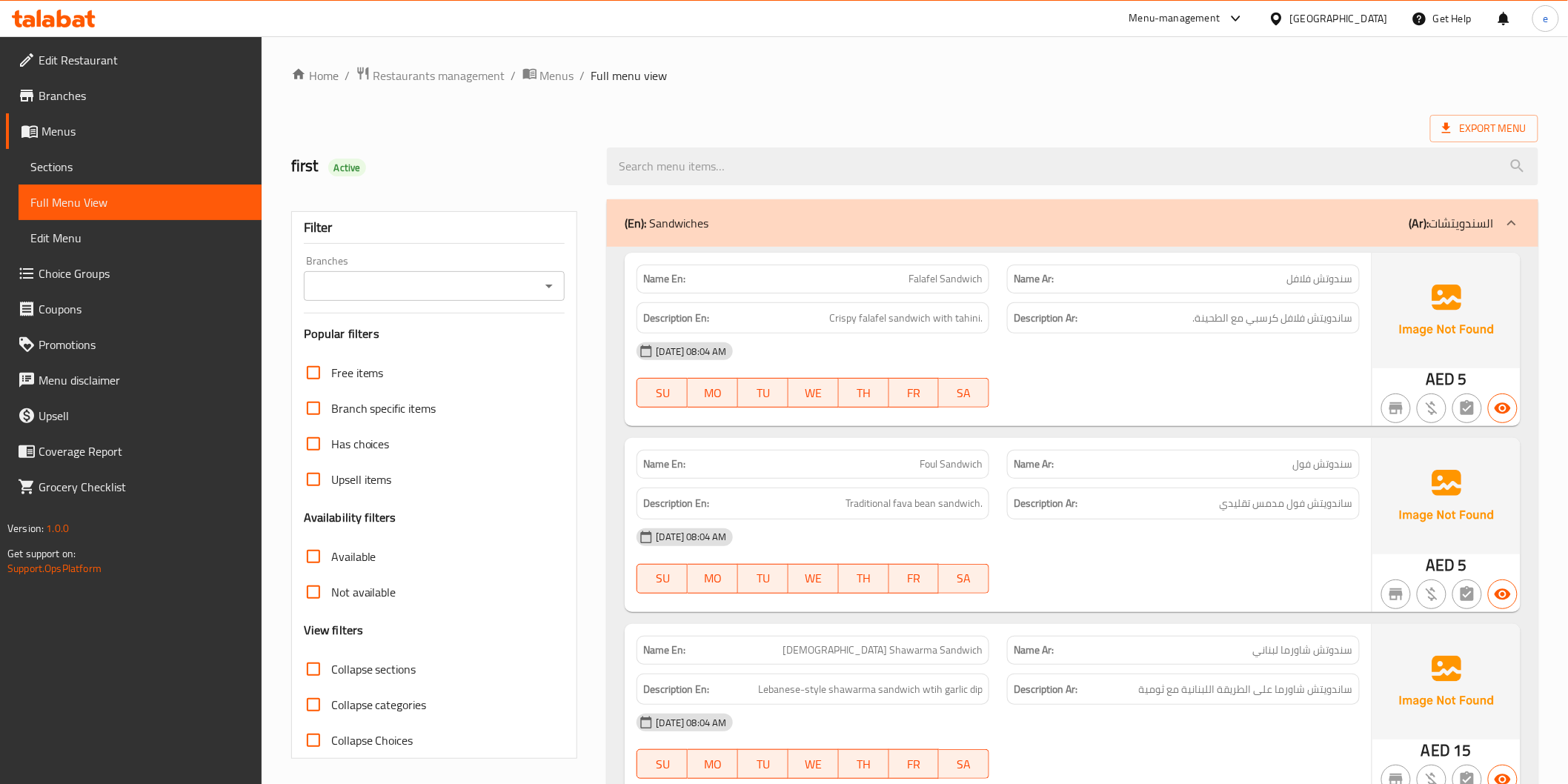
click at [91, 134] on span "Menus" at bounding box center [145, 131] width 208 height 18
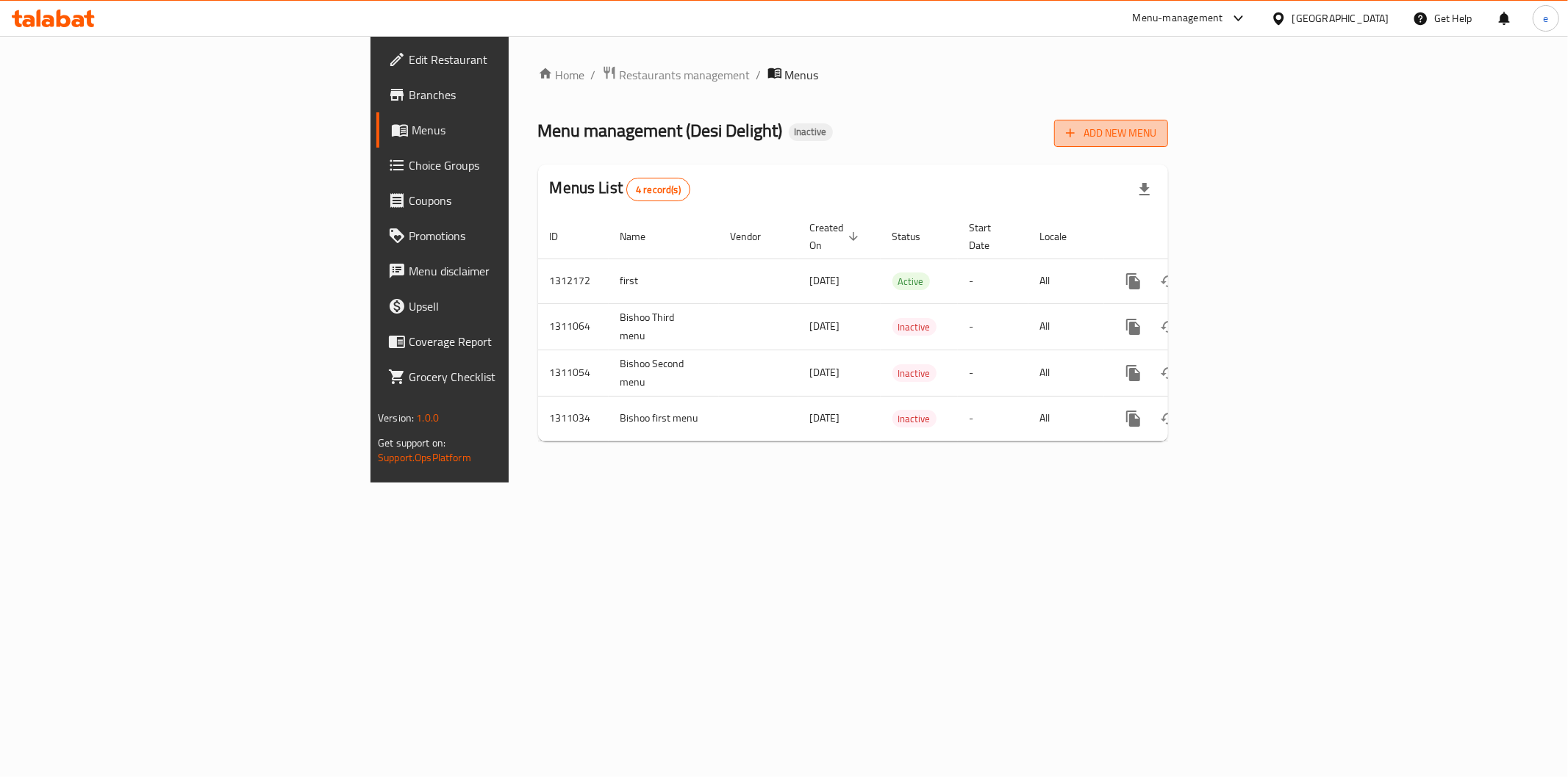
click at [1156, 134] on span "Add New Menu" at bounding box center [1111, 134] width 91 height 19
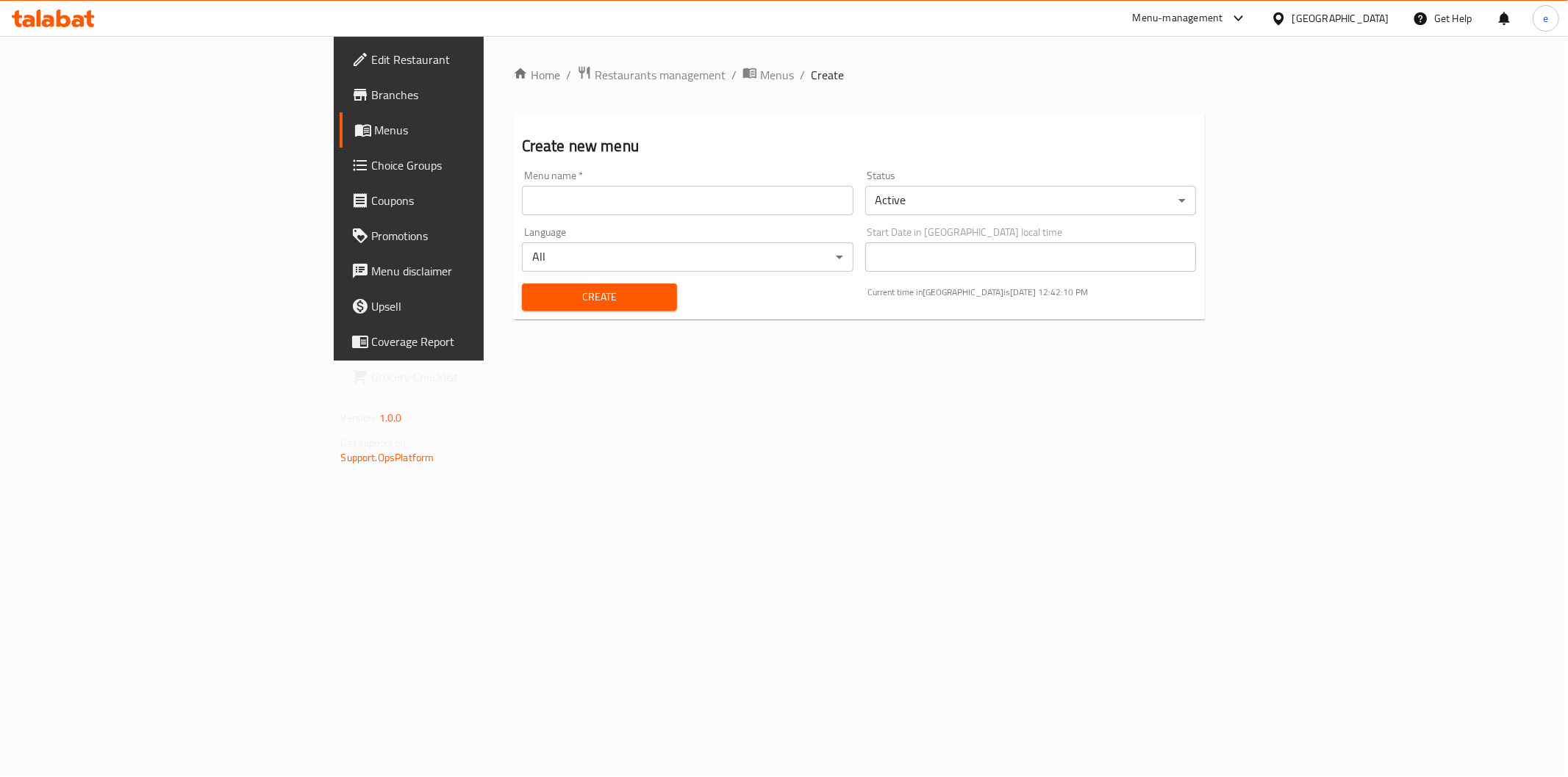
click at [555, 197] on input "text" at bounding box center [688, 200] width 331 height 29
click at [522, 201] on input "text" at bounding box center [688, 200] width 331 height 29
type input "second menu"
click at [534, 301] on span "Create" at bounding box center [600, 297] width 132 height 19
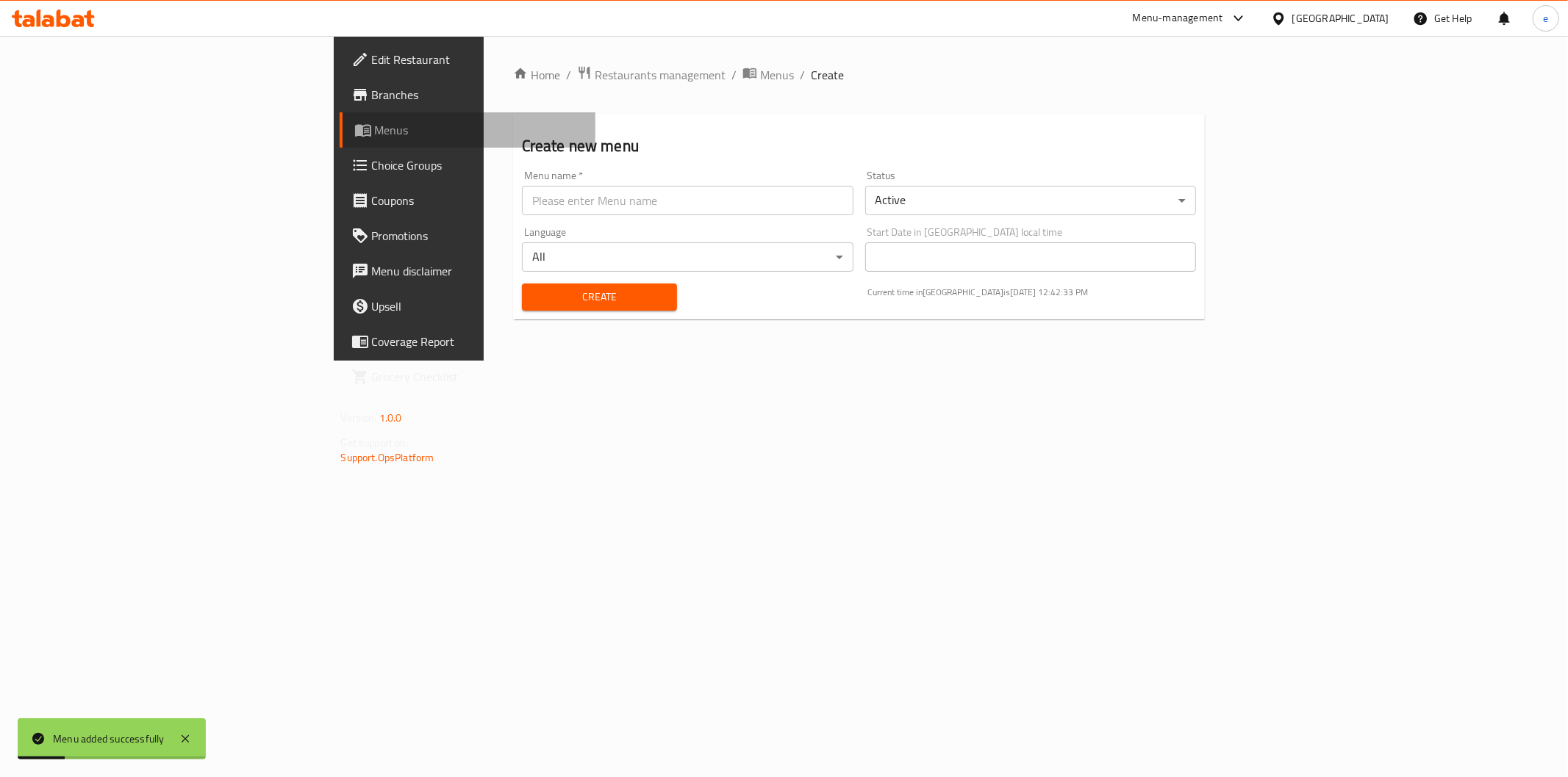
click at [375, 129] on span "Menus" at bounding box center [479, 130] width 209 height 18
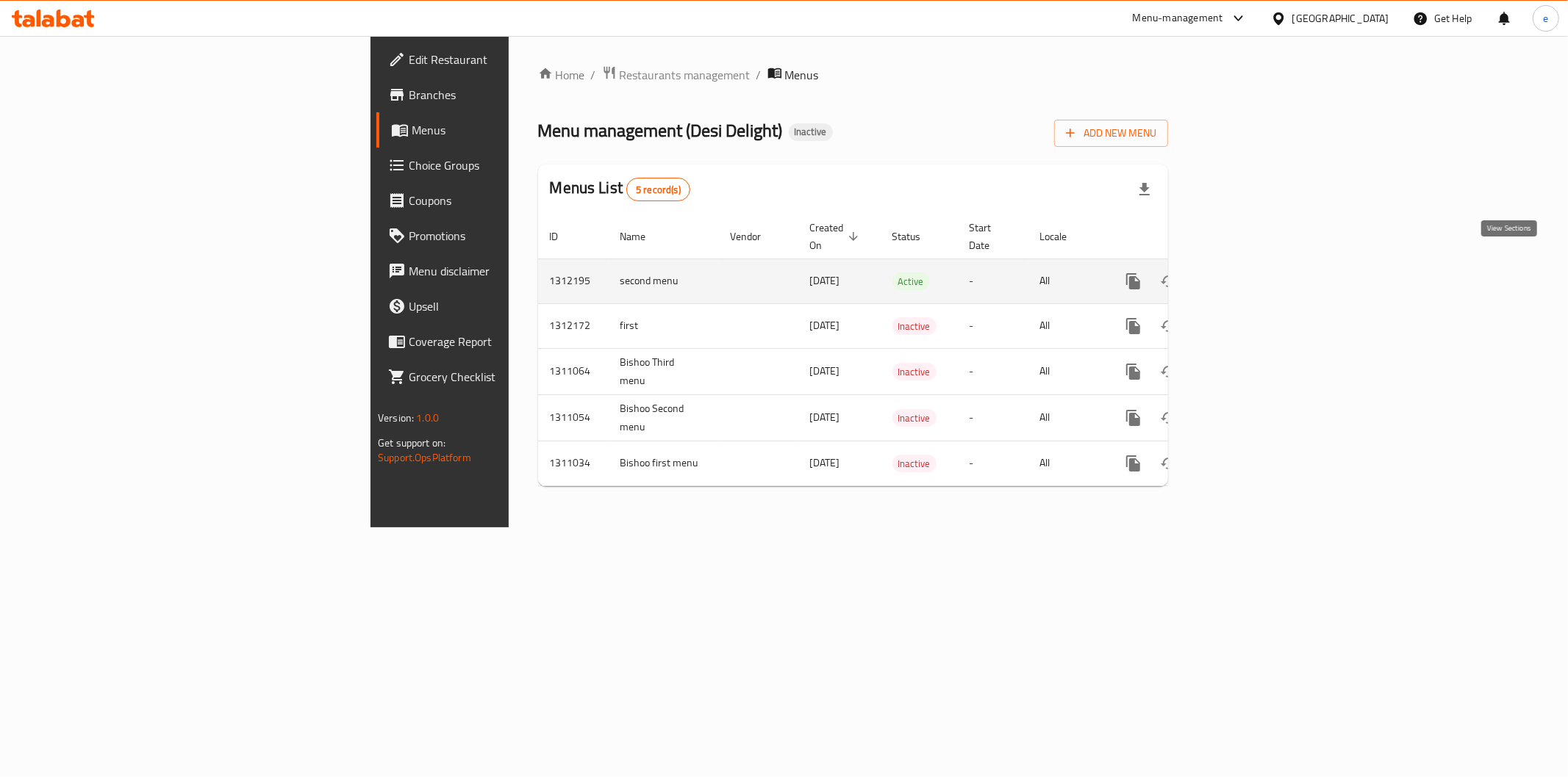
click at [1248, 273] on icon "enhanced table" at bounding box center [1240, 281] width 18 height 18
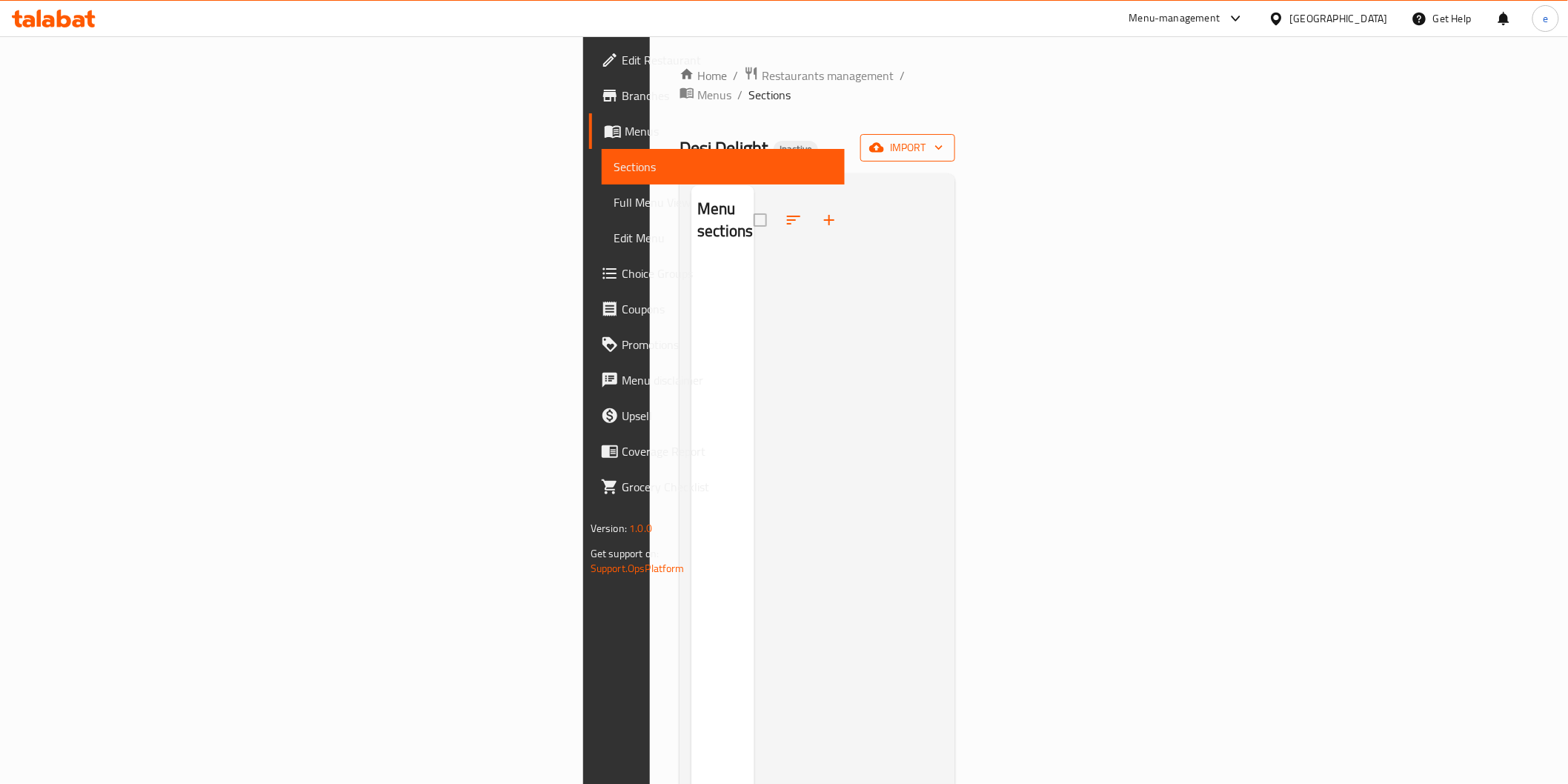
click at [943, 139] on span "import" at bounding box center [907, 148] width 71 height 19
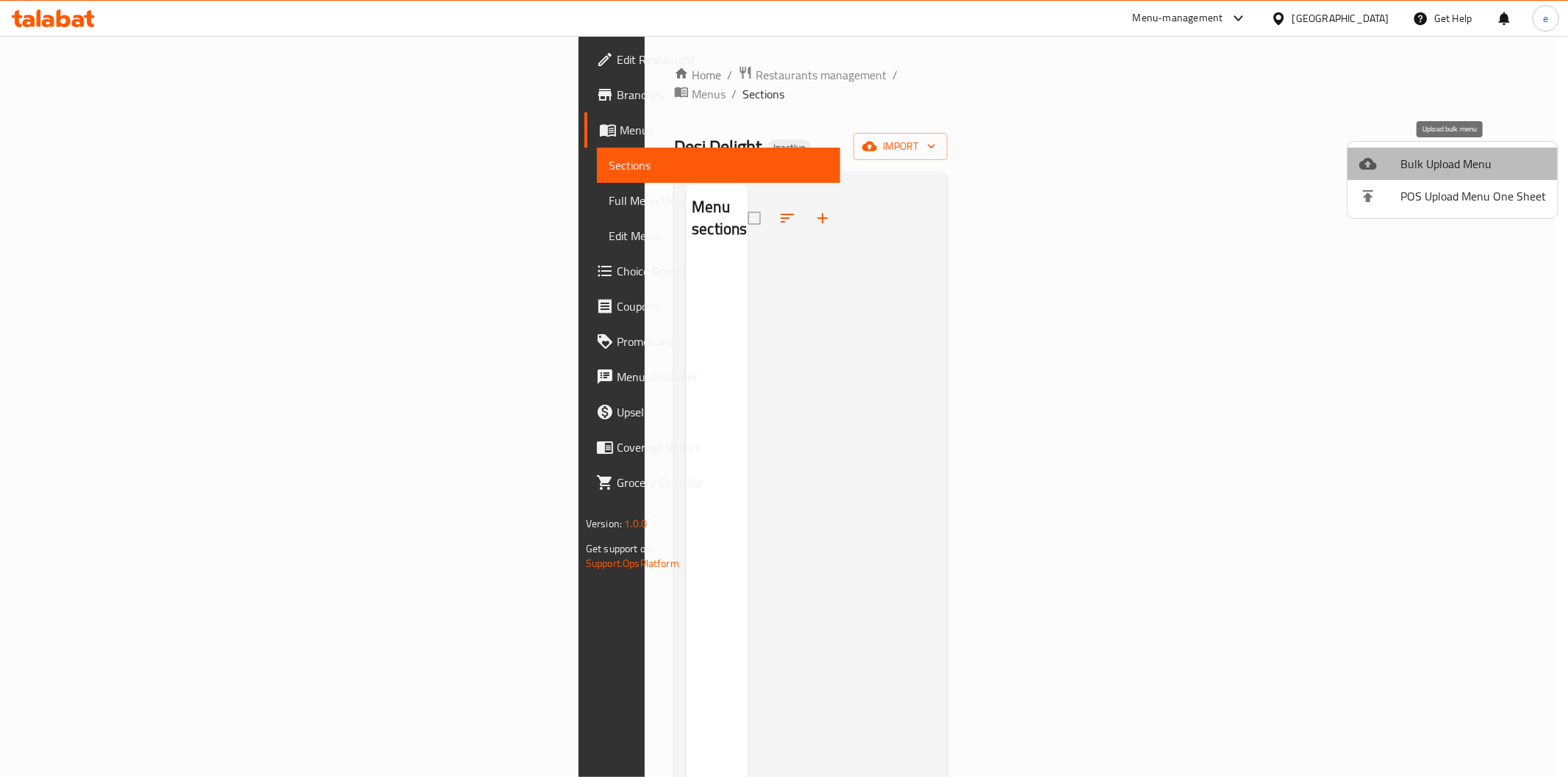
click at [1467, 163] on span "Bulk Upload Menu" at bounding box center [1474, 164] width 146 height 18
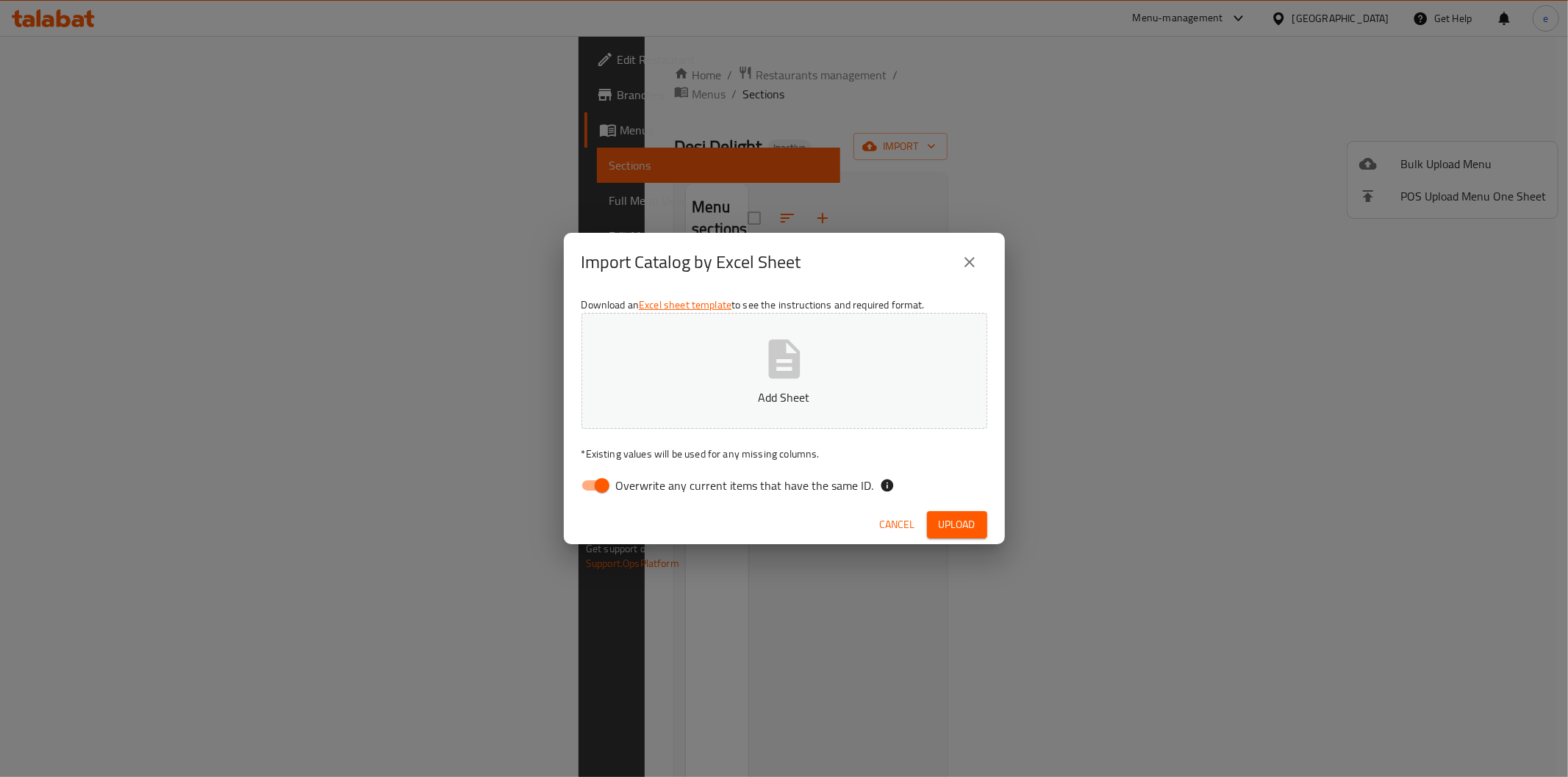
click at [598, 485] on input "Overwrite any current items that have the same ID." at bounding box center [603, 486] width 84 height 28
checkbox input "false"
click at [761, 382] on icon "button" at bounding box center [784, 359] width 47 height 47
click at [945, 524] on span "Upload" at bounding box center [957, 525] width 36 height 19
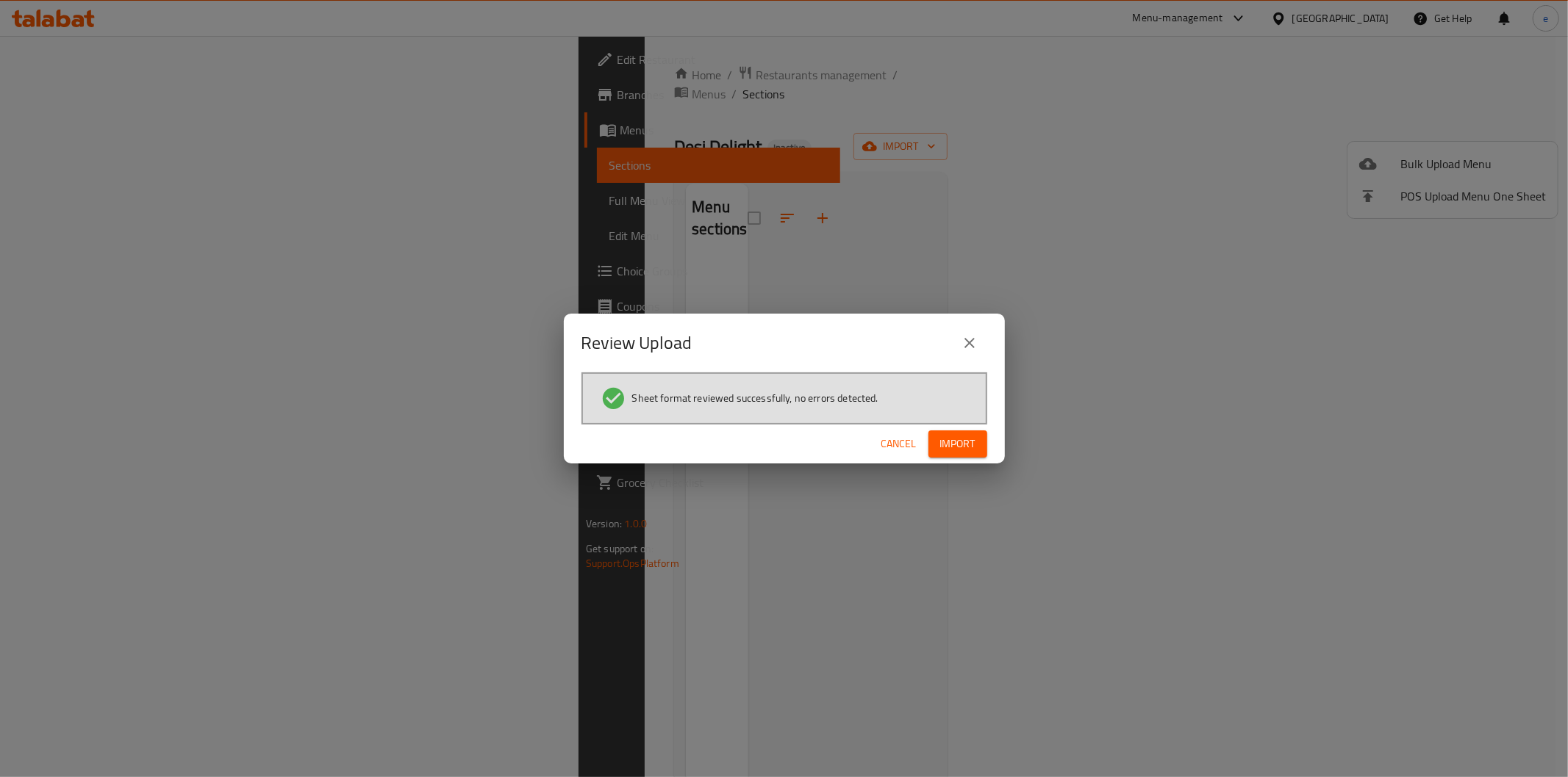
click at [964, 444] on span "Import" at bounding box center [958, 444] width 36 height 19
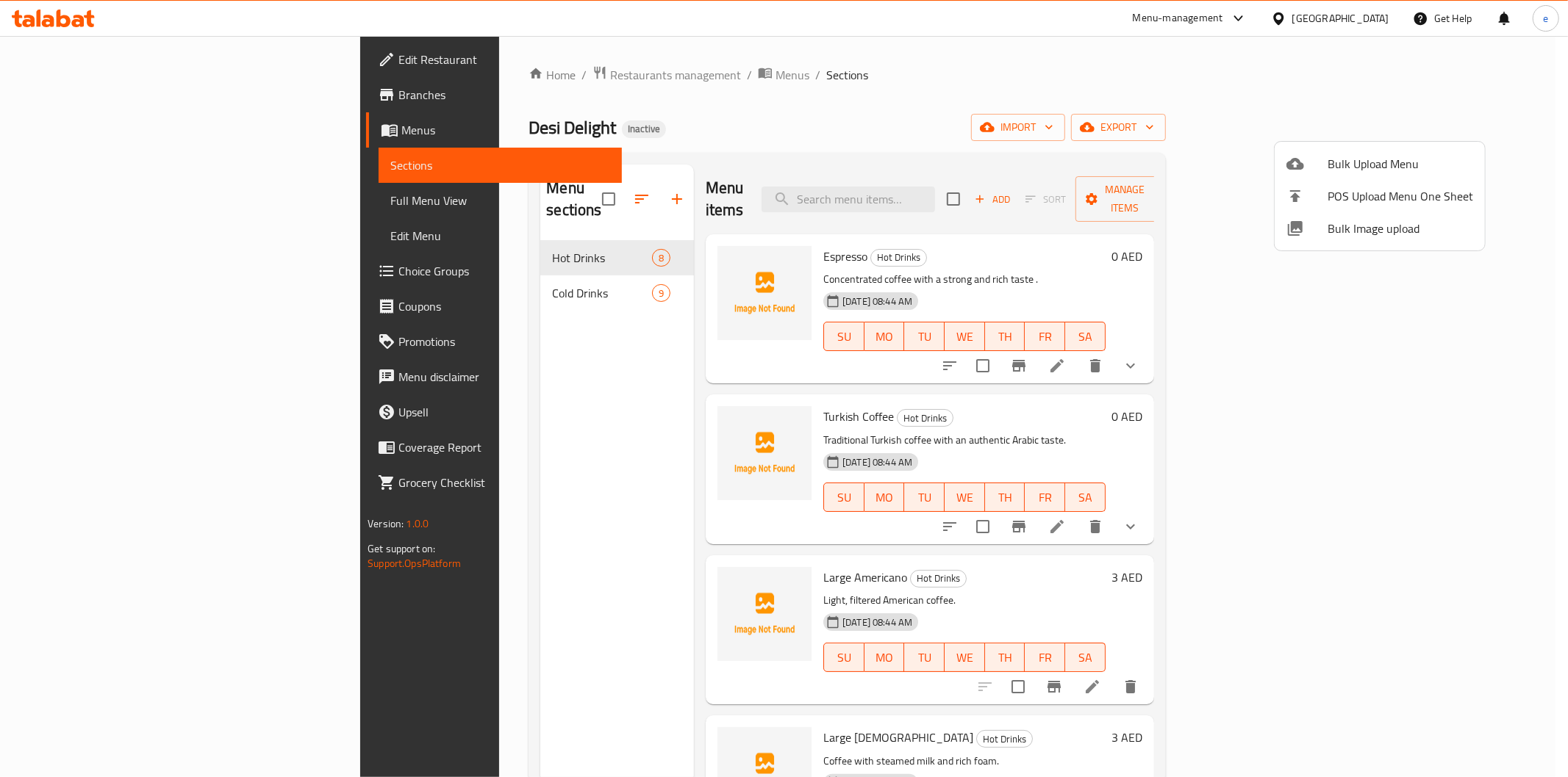
click at [1163, 78] on div at bounding box center [784, 388] width 1568 height 777
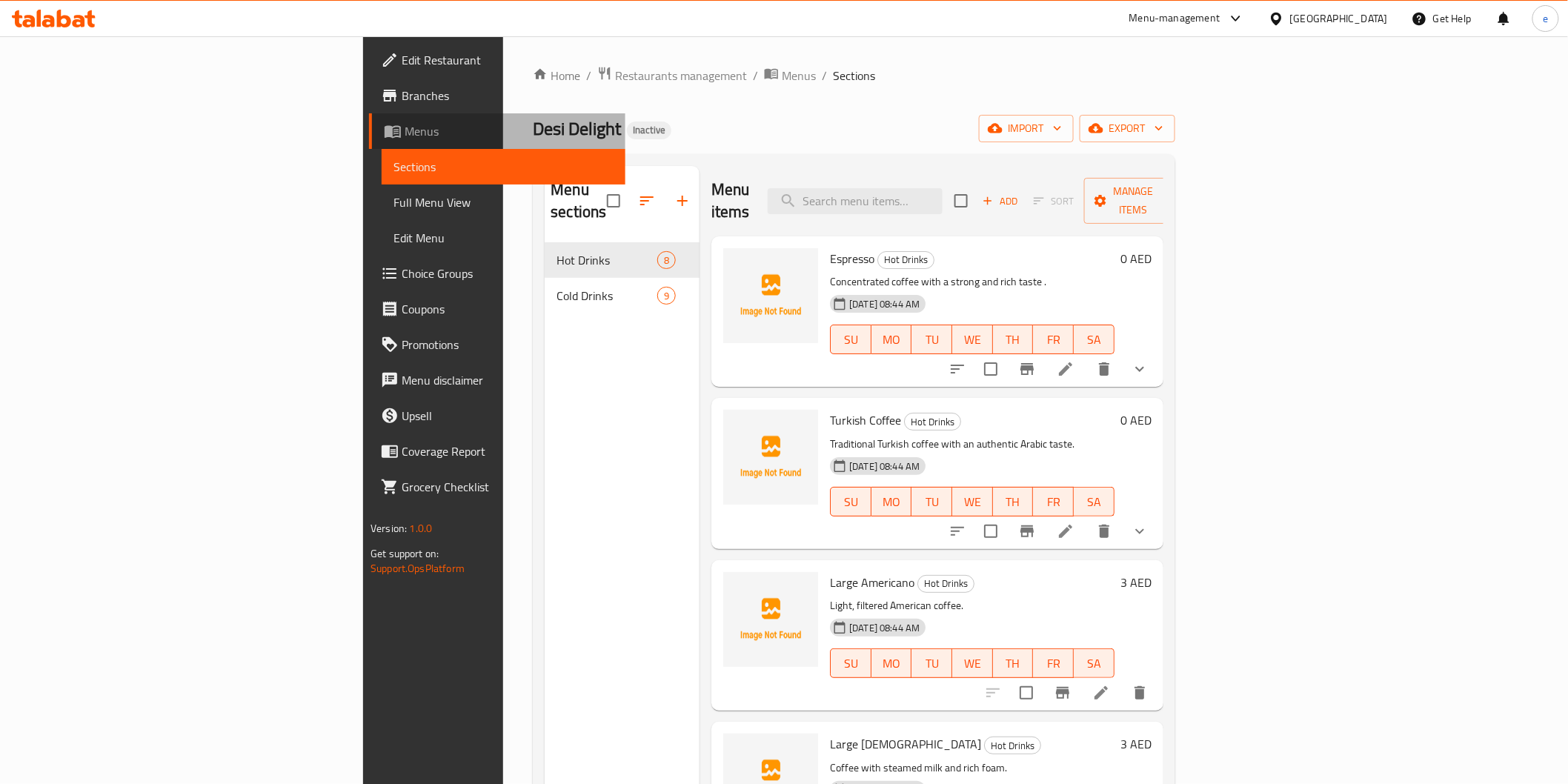
click at [369, 142] on link "Menus" at bounding box center [496, 131] width 256 height 36
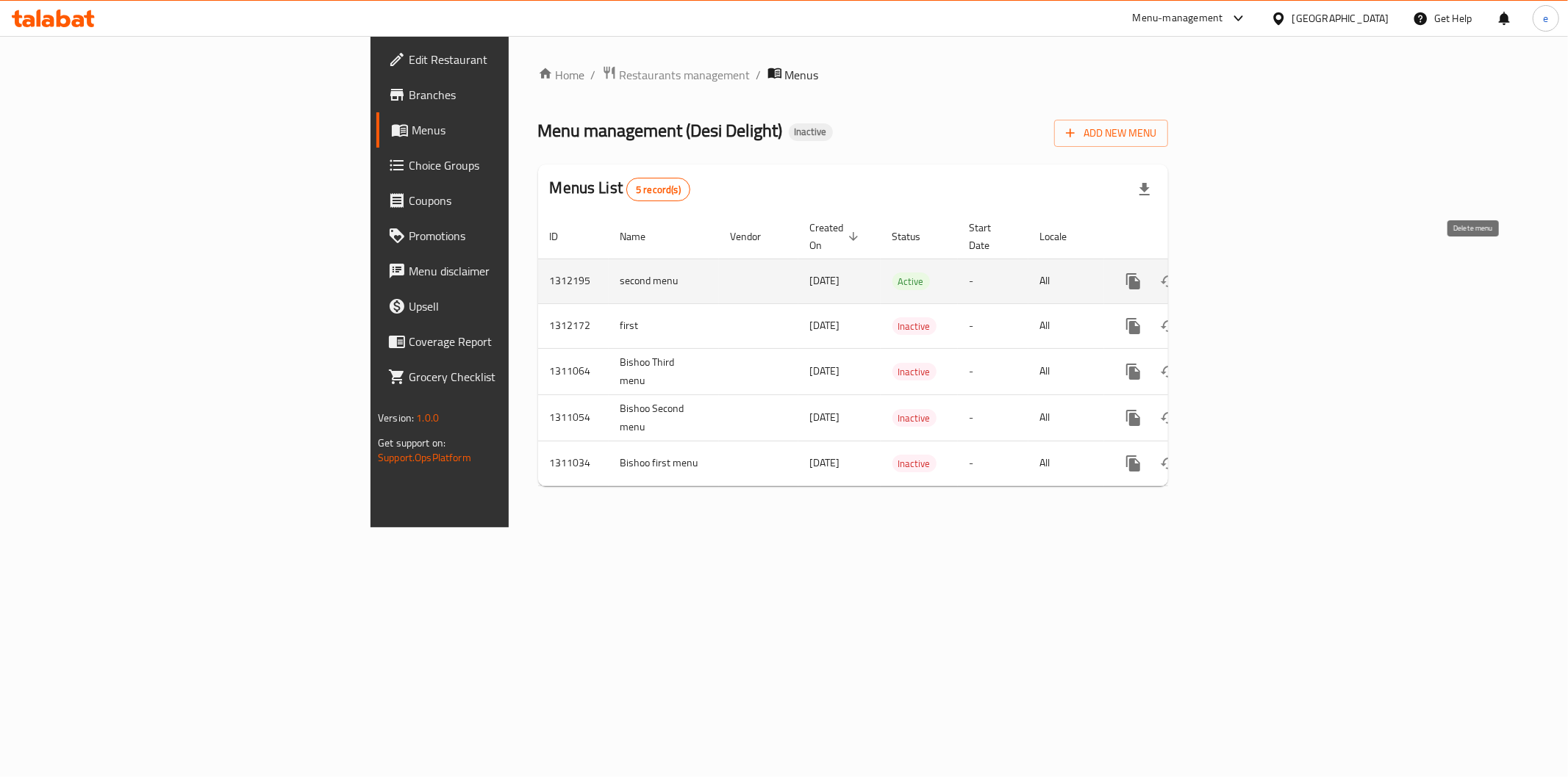
click at [1210, 275] on icon "enhanced table" at bounding box center [1204, 281] width 10 height 13
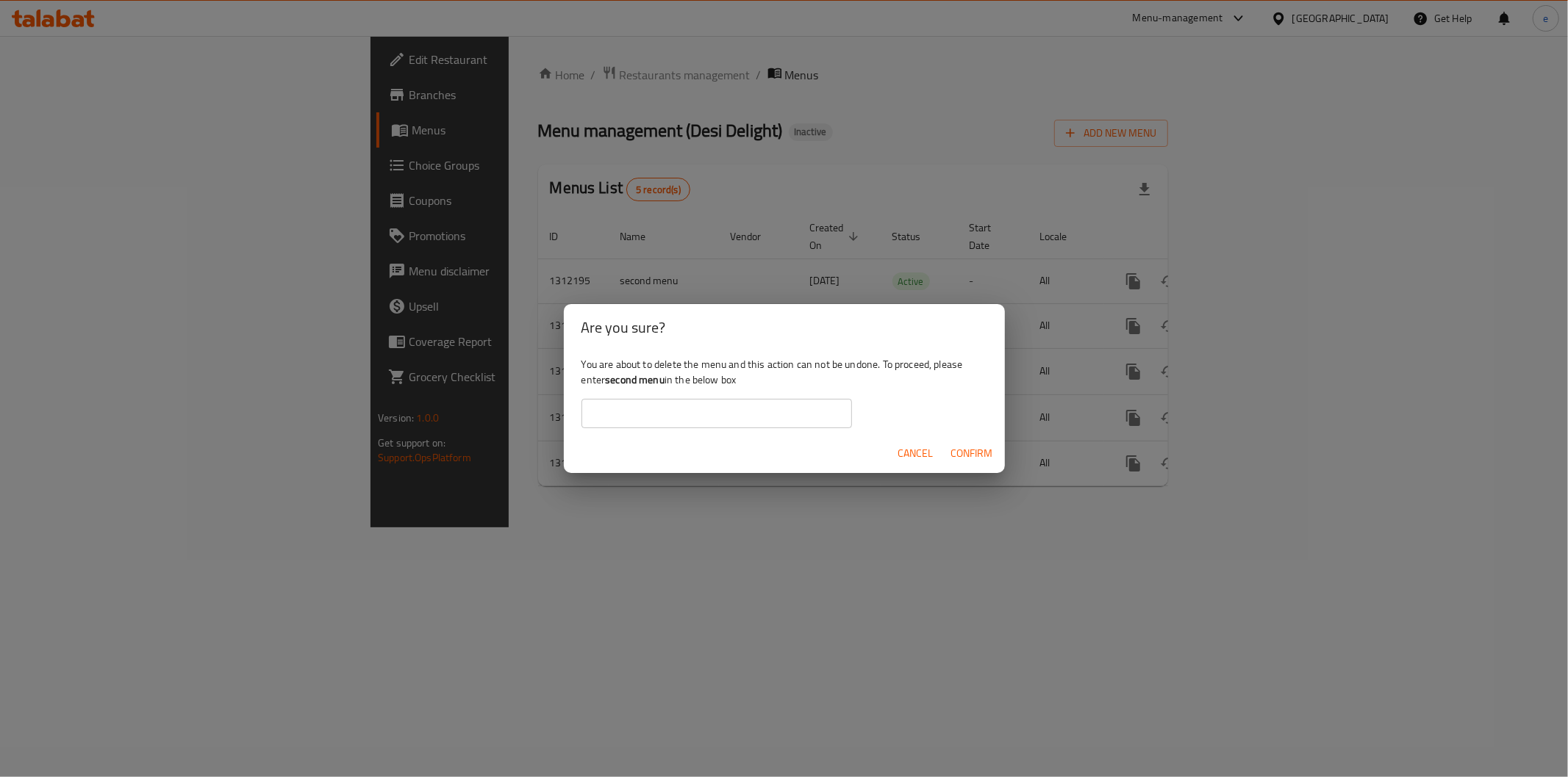
click at [963, 453] on span "Confirm" at bounding box center [972, 453] width 42 height 19
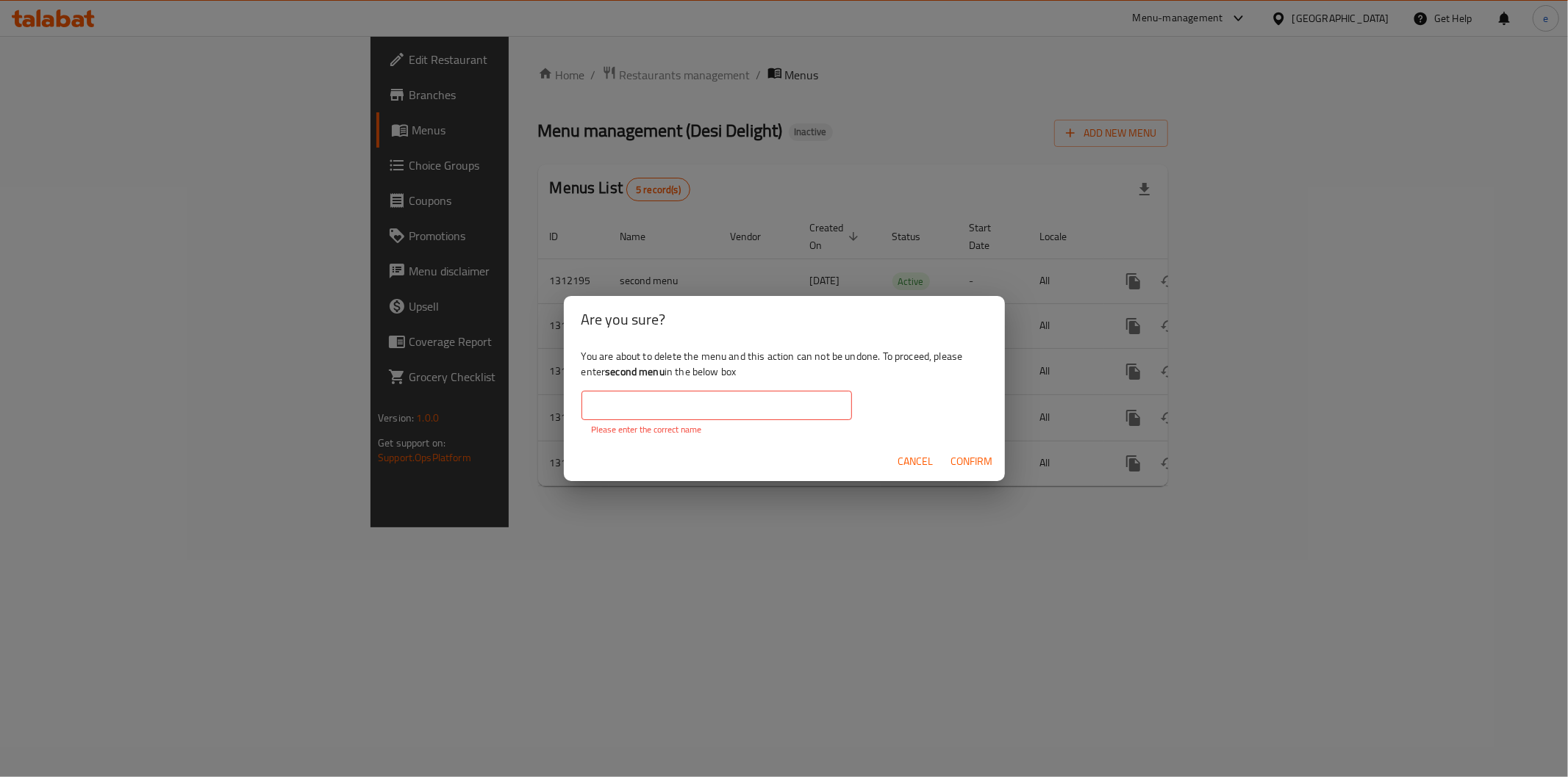
click at [728, 407] on input "text" at bounding box center [717, 405] width 270 height 29
drag, startPoint x: 610, startPoint y: 371, endPoint x: 628, endPoint y: 375, distance: 18.4
click at [628, 375] on b "second menu" at bounding box center [635, 371] width 60 height 19
click at [614, 376] on b "second menu" at bounding box center [635, 371] width 60 height 19
drag, startPoint x: 606, startPoint y: 372, endPoint x: 664, endPoint y: 375, distance: 58.1
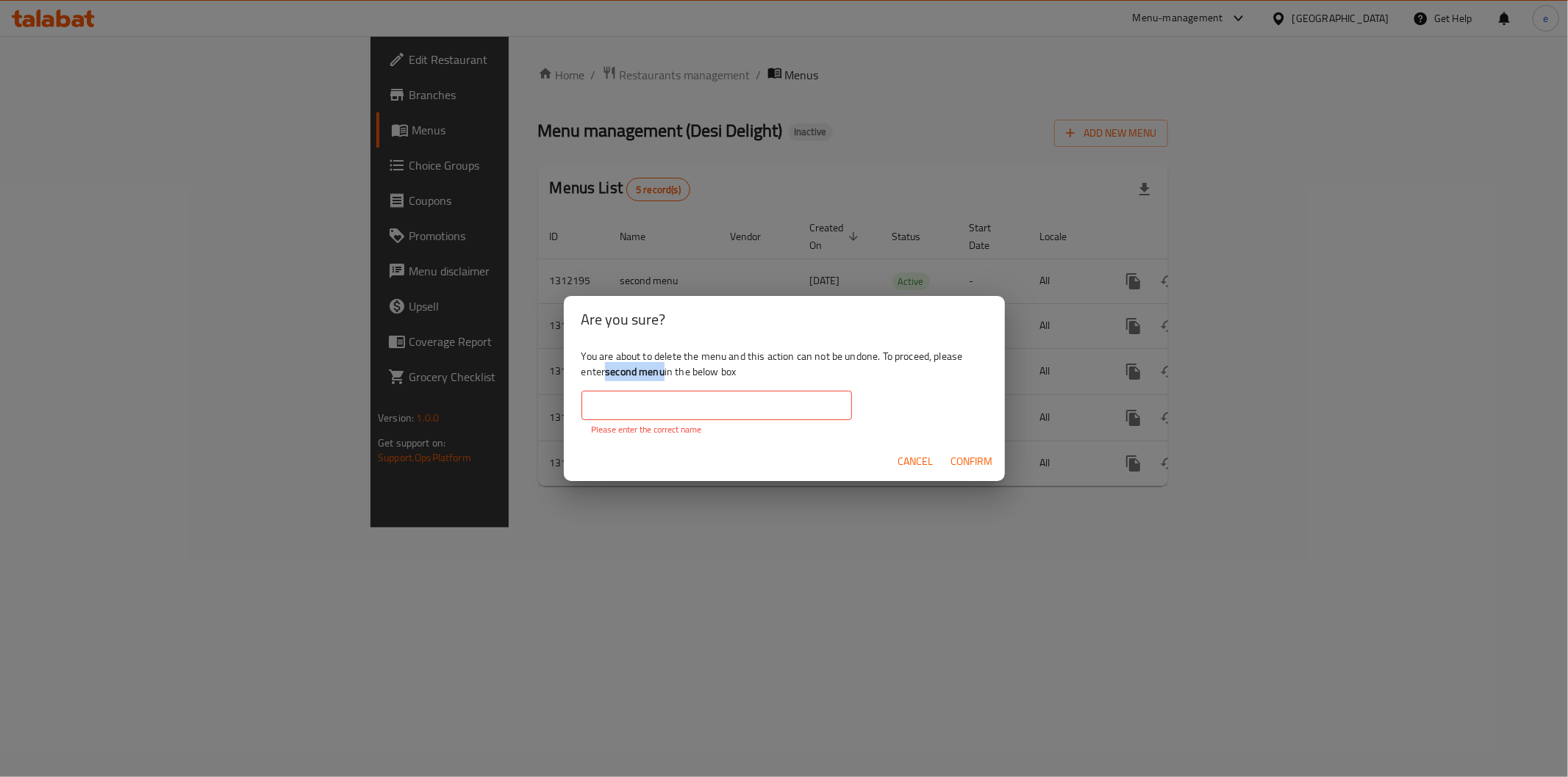
click at [664, 375] on b "second menu" at bounding box center [635, 371] width 60 height 19
copy b "second menu"
click at [782, 410] on input "text" at bounding box center [717, 405] width 270 height 29
paste input "second menu"
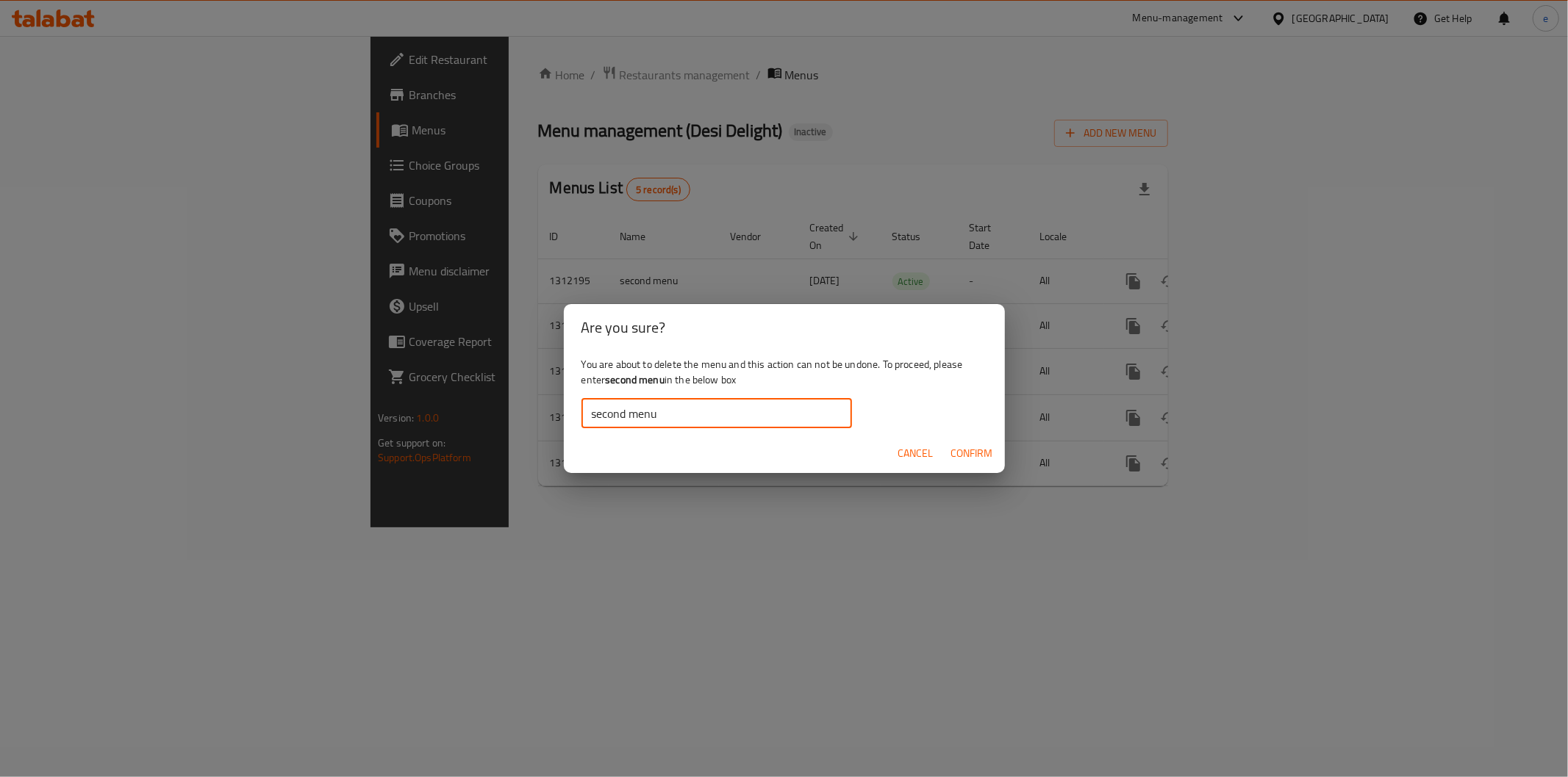
type input "second menu"
click at [969, 447] on span "Confirm" at bounding box center [972, 453] width 42 height 19
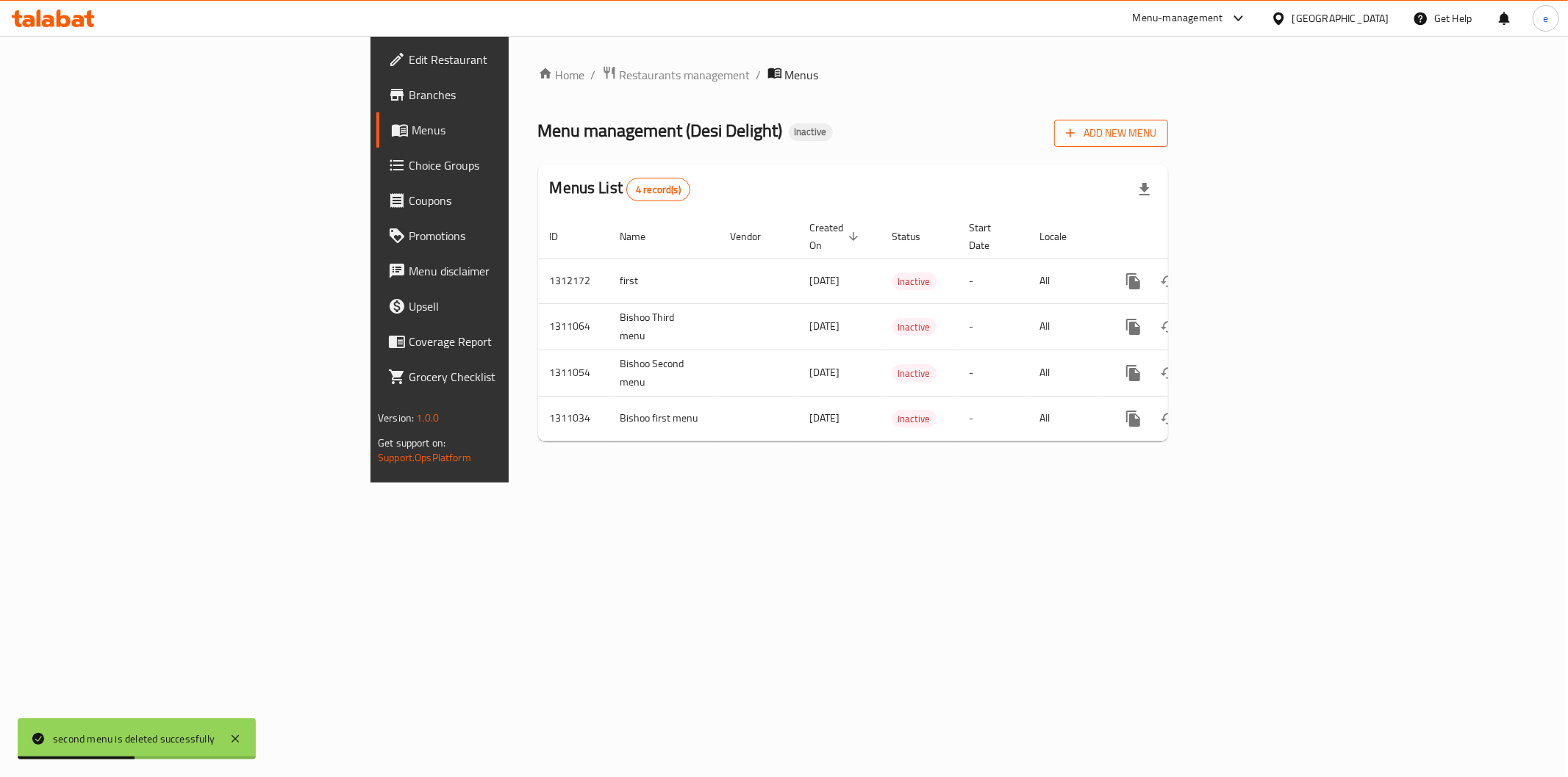
click at [1156, 135] on span "Add New Menu" at bounding box center [1111, 134] width 91 height 19
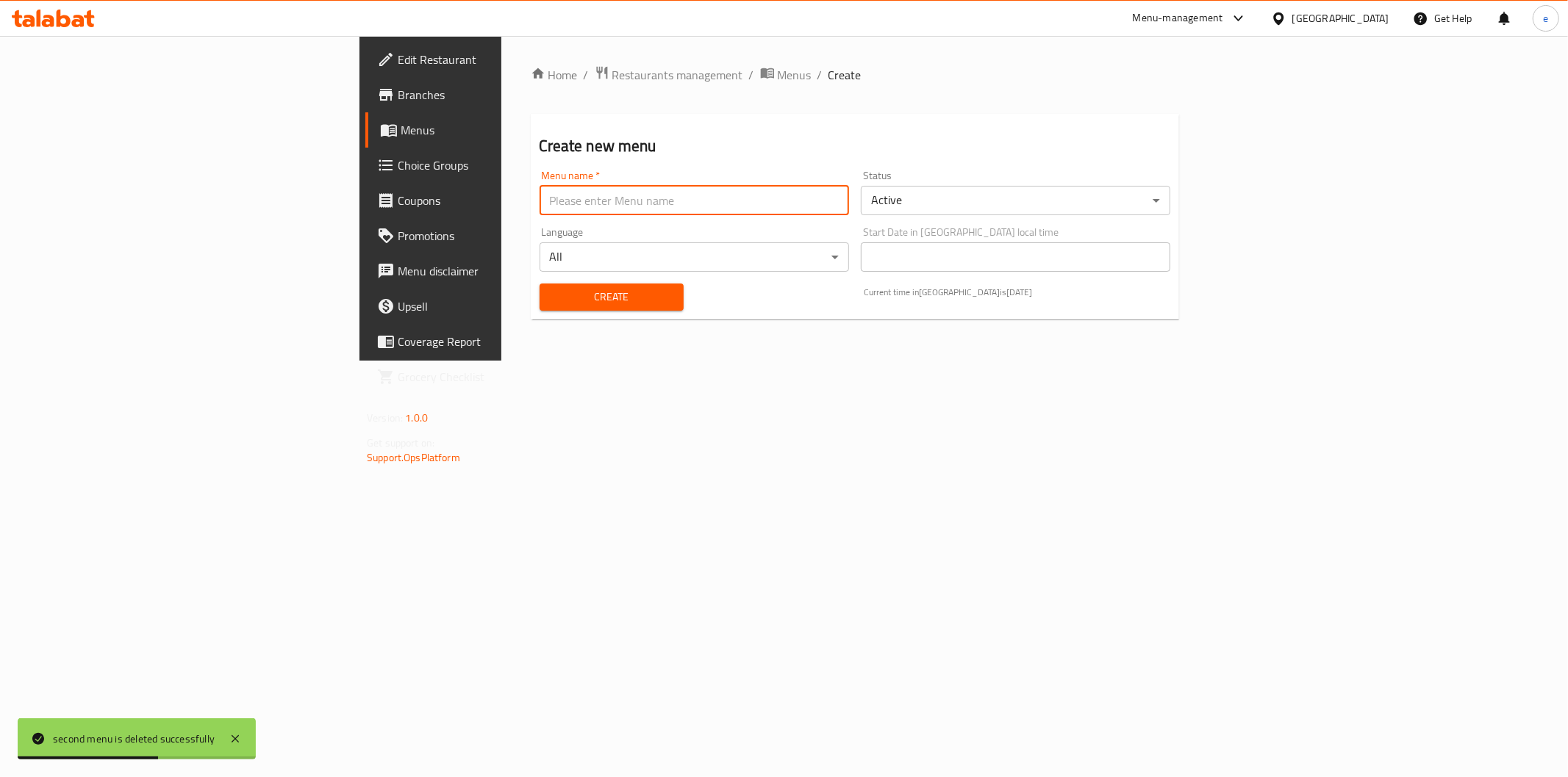
click at [540, 204] on input "text" at bounding box center [694, 200] width 310 height 29
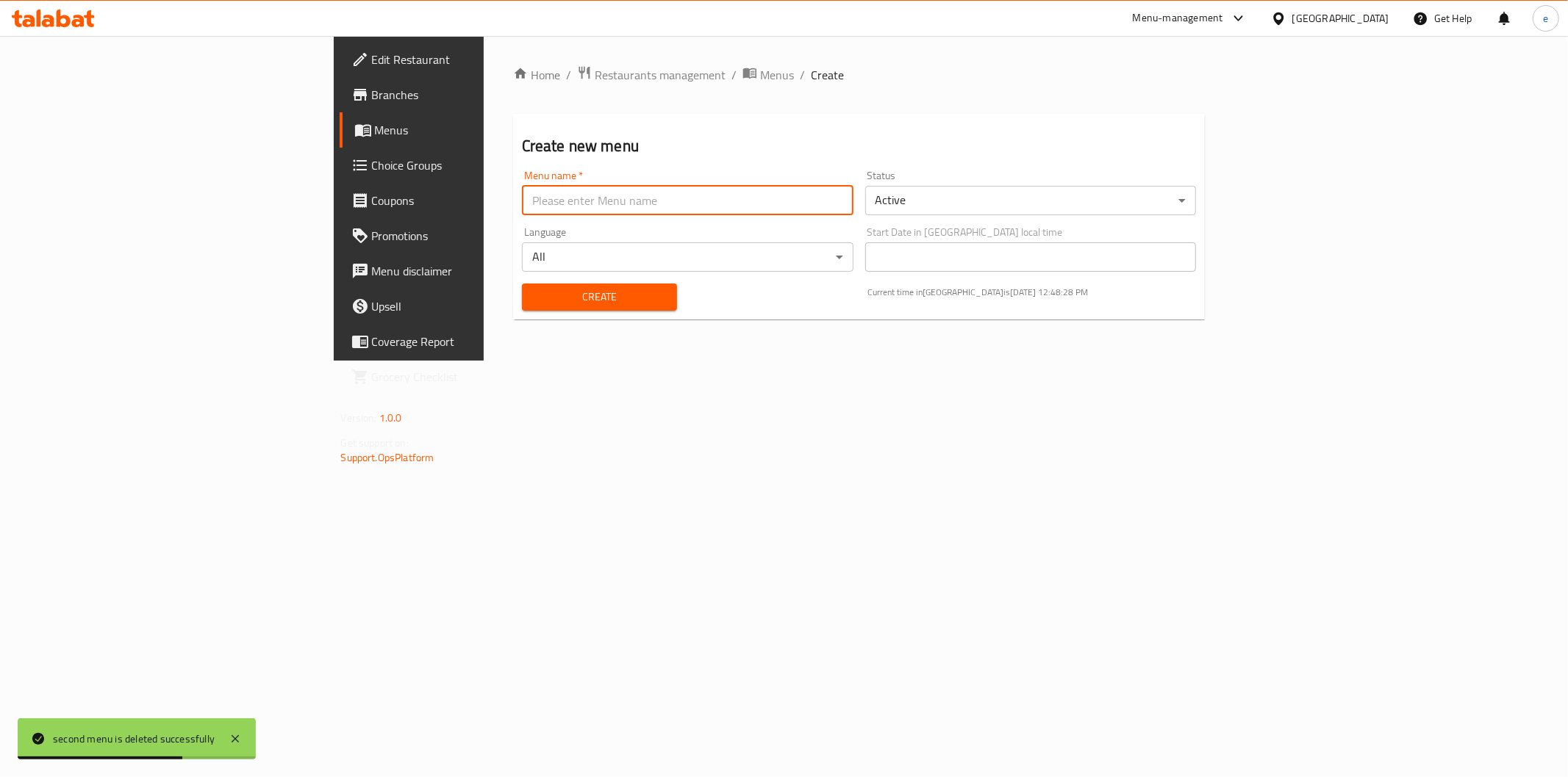
type input "second menu"
click at [1010, 204] on body "second menu is deleted successfully ​ Menu-management United Arab Emirates Get …" at bounding box center [784, 407] width 1568 height 741
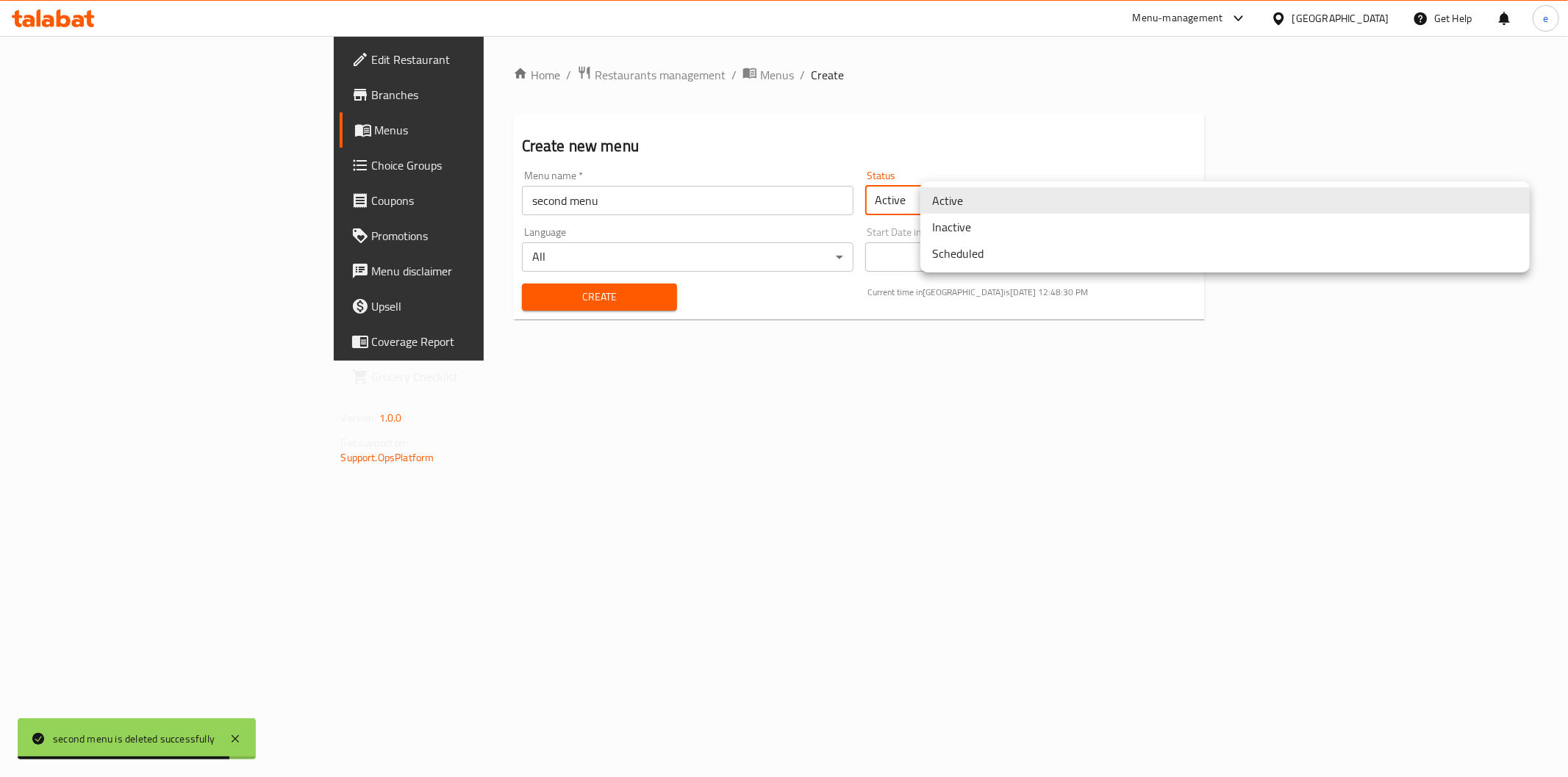
drag, startPoint x: 701, startPoint y: 399, endPoint x: 669, endPoint y: 383, distance: 35.8
click at [703, 399] on div at bounding box center [784, 388] width 1568 height 777
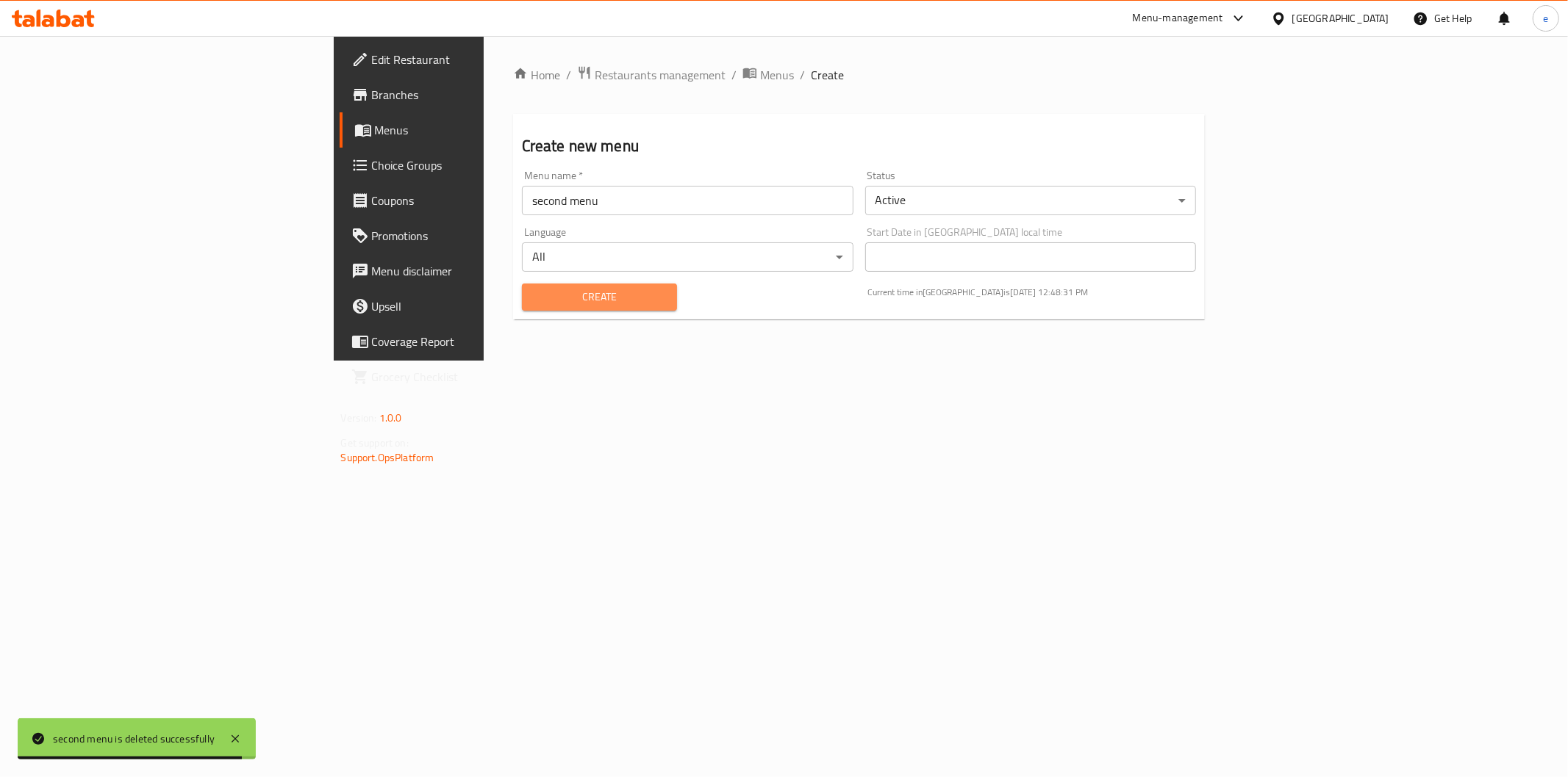
click at [534, 298] on span "Create" at bounding box center [600, 297] width 132 height 19
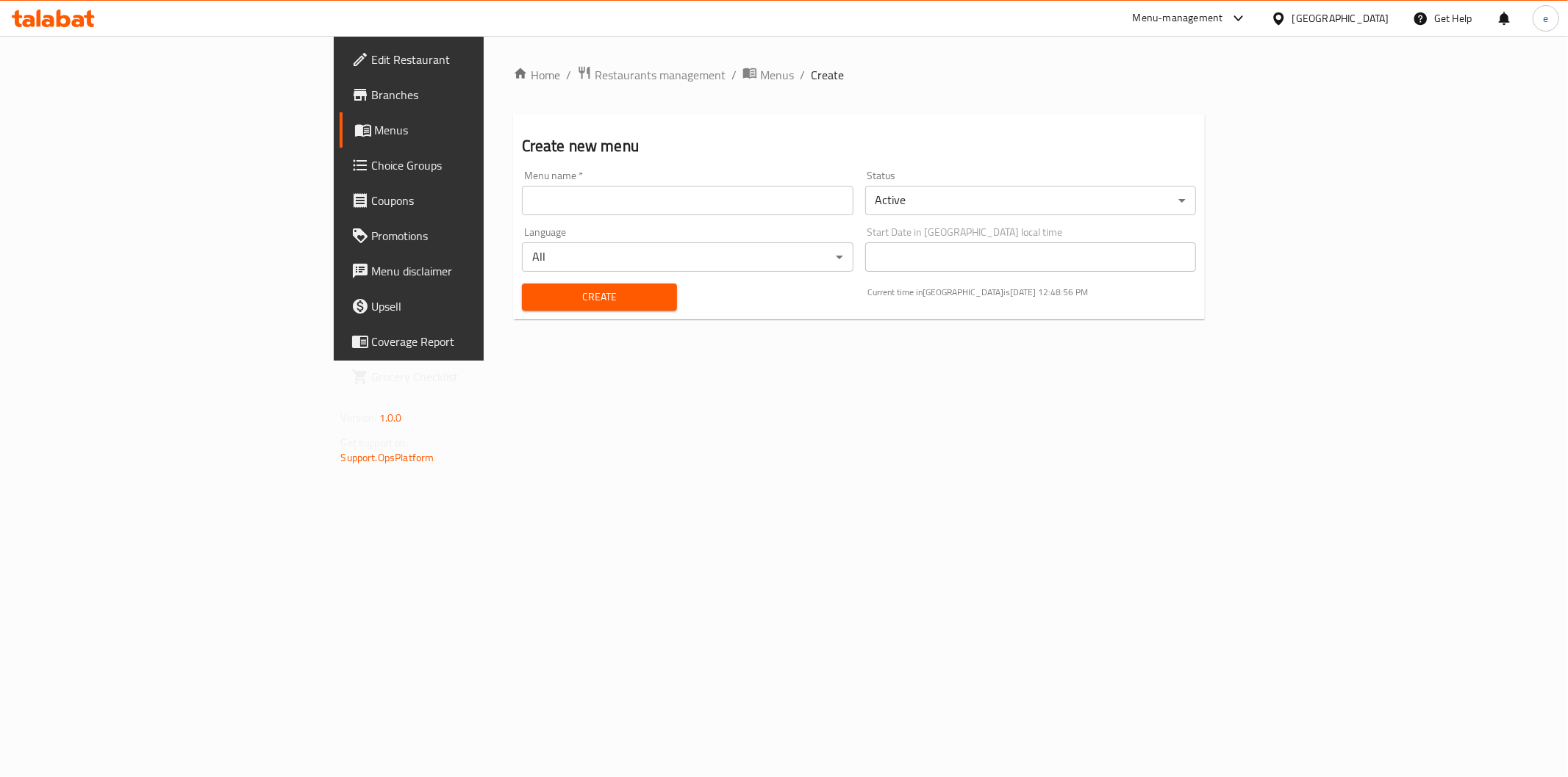
drag, startPoint x: 450, startPoint y: 195, endPoint x: 452, endPoint y: 215, distance: 20.1
click at [522, 195] on input "text" at bounding box center [688, 200] width 331 height 29
type input "second menu"
click at [534, 299] on span "Create" at bounding box center [600, 297] width 132 height 19
click at [340, 143] on link "Menus" at bounding box center [467, 130] width 255 height 36
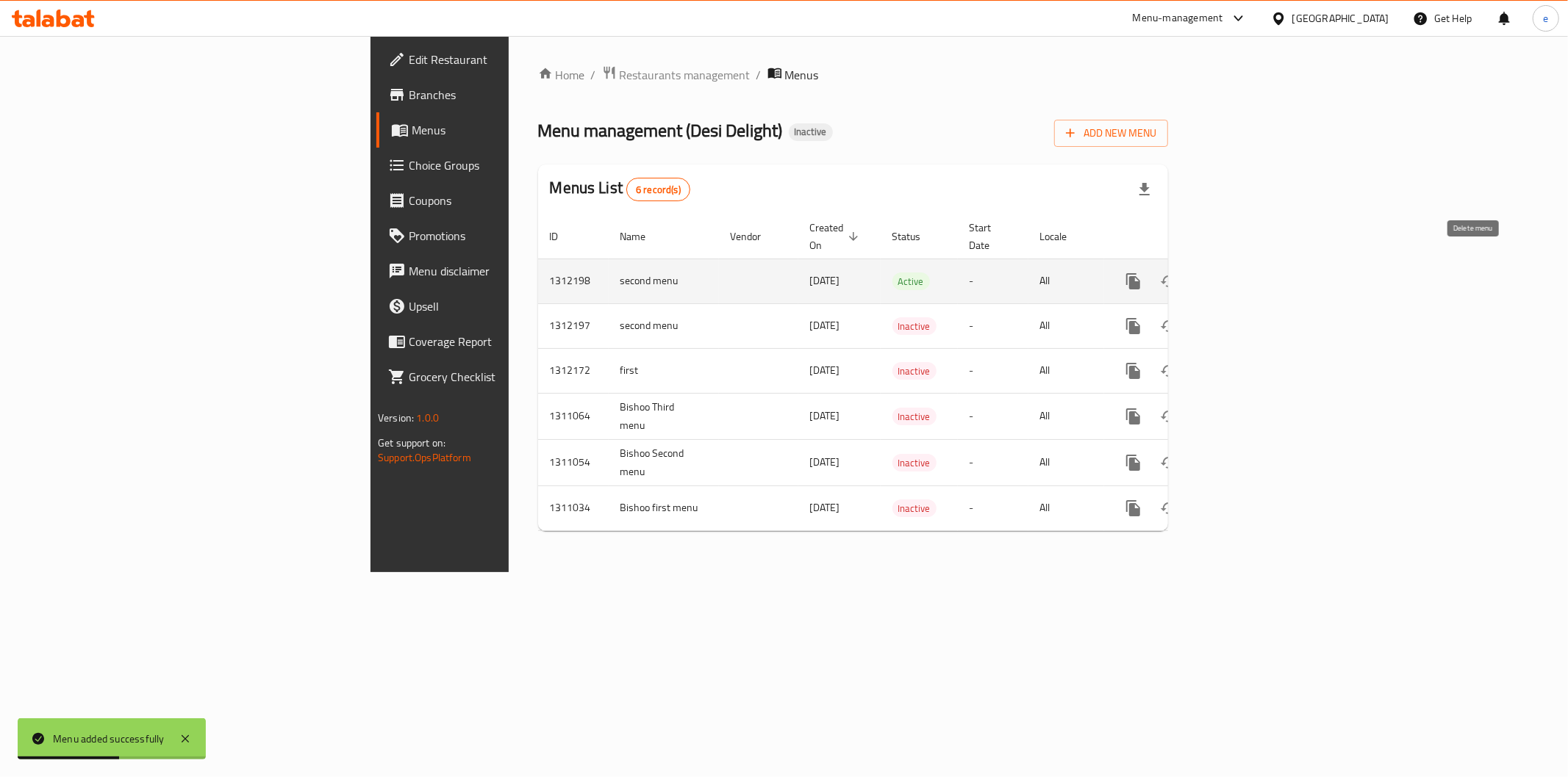
click at [1213, 273] on icon "enhanced table" at bounding box center [1204, 281] width 18 height 18
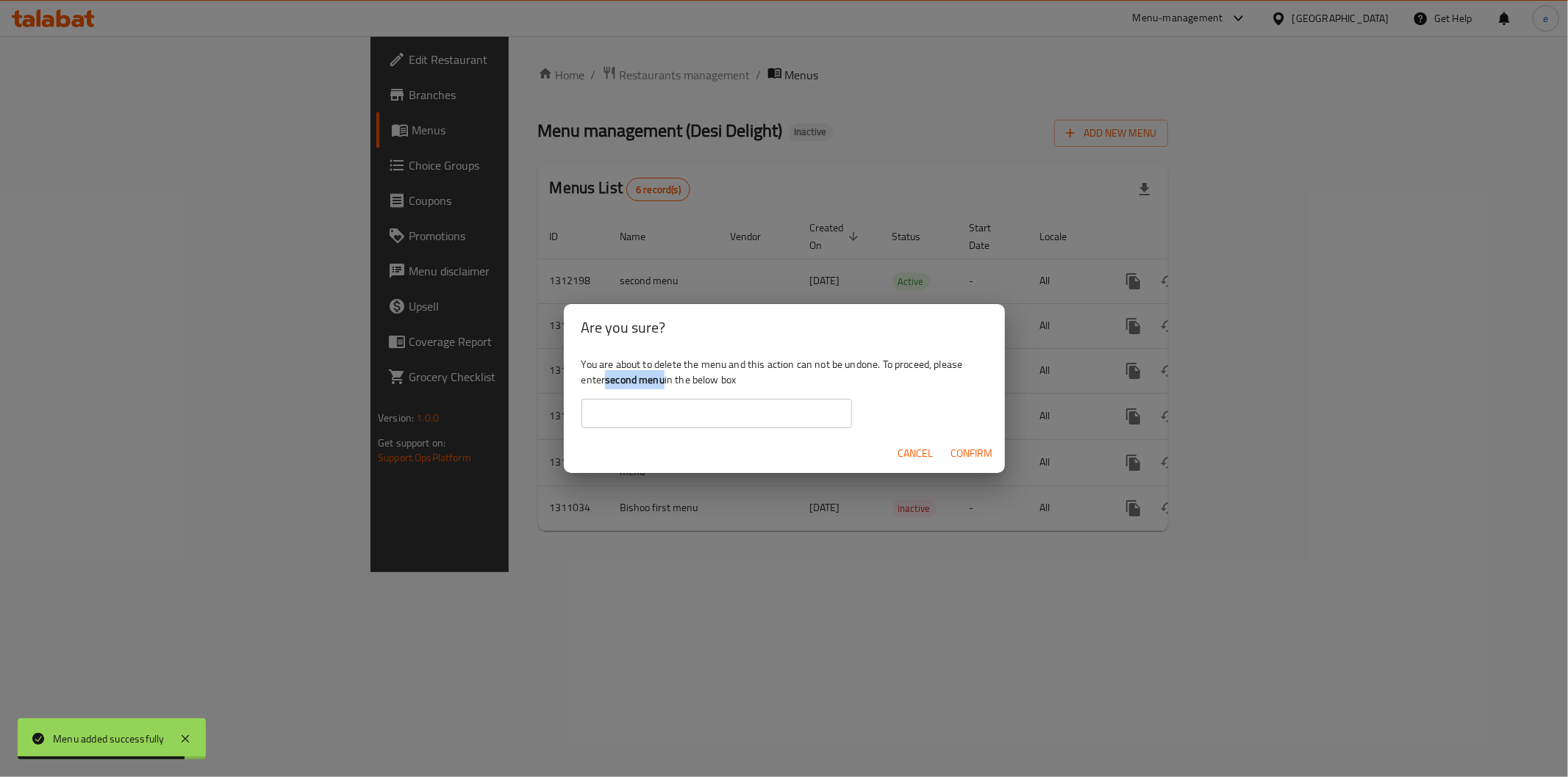
drag, startPoint x: 609, startPoint y: 382, endPoint x: 664, endPoint y: 379, distance: 55.1
click at [664, 379] on b "second menu" at bounding box center [635, 380] width 60 height 19
copy b "second menu"
click at [814, 424] on input "text" at bounding box center [717, 413] width 270 height 29
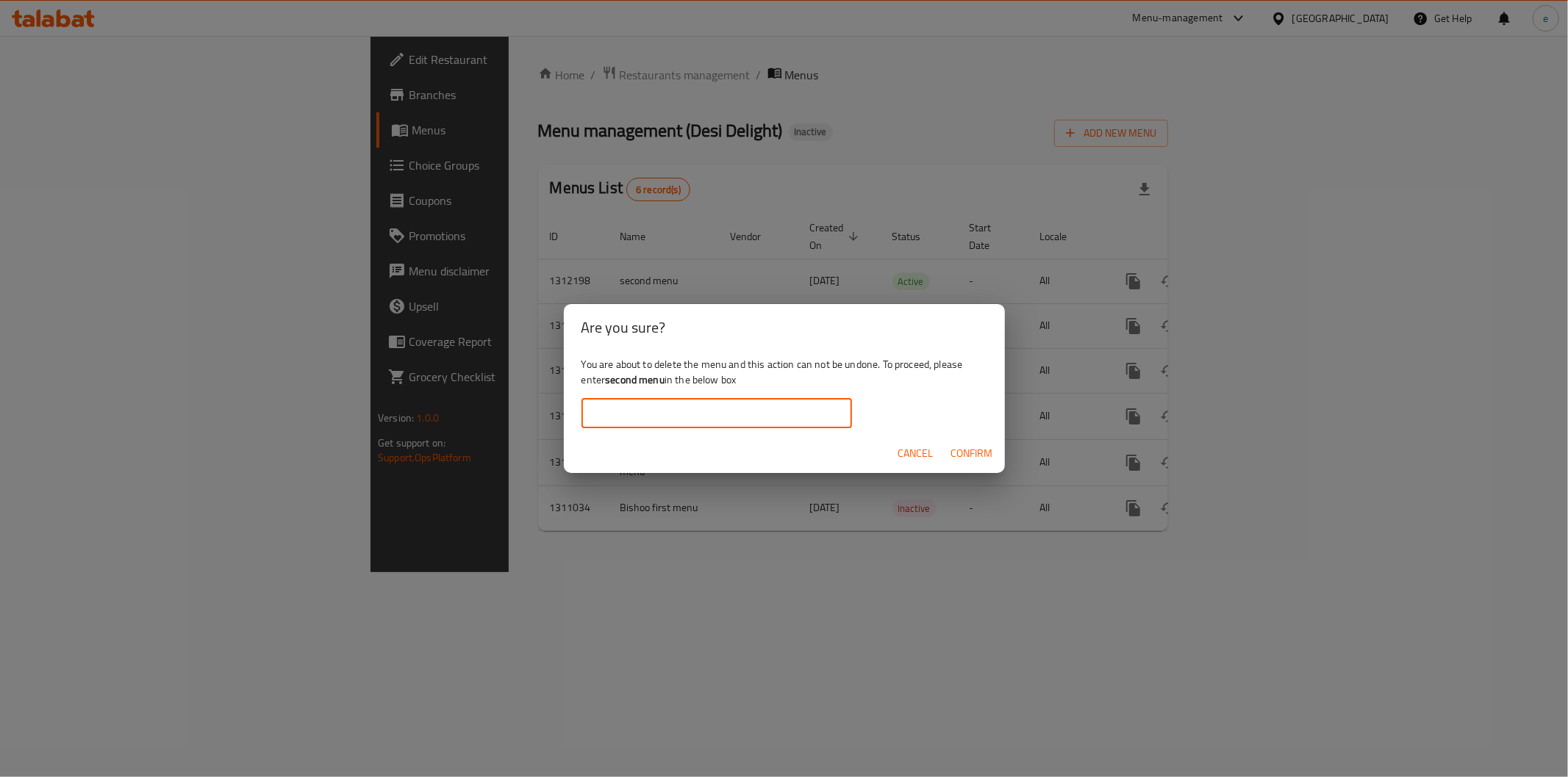
paste input "second menu"
type input "second menu"
click at [956, 451] on span "Confirm" at bounding box center [972, 453] width 42 height 19
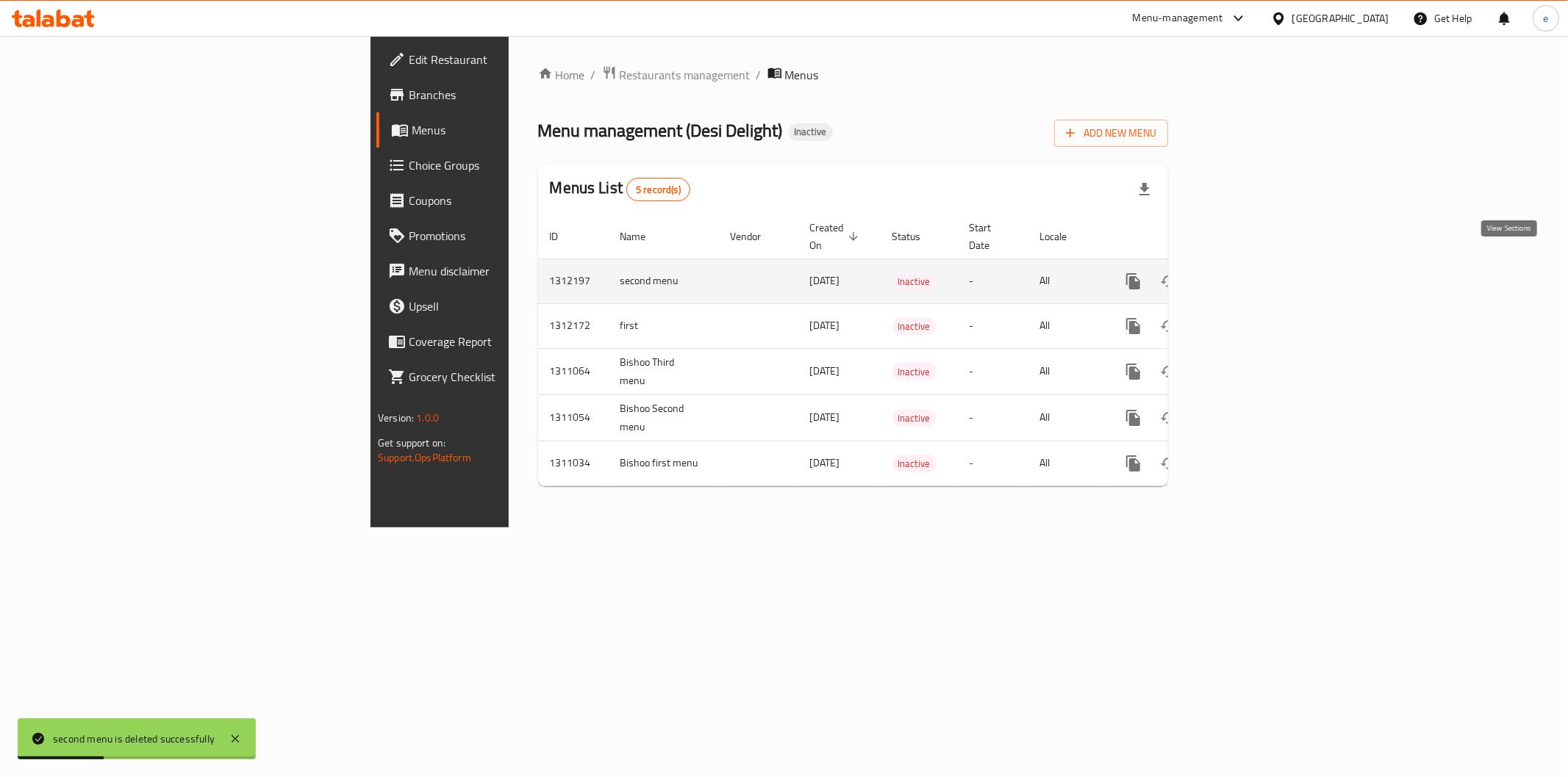
click at [1248, 273] on icon "enhanced table" at bounding box center [1240, 281] width 18 height 18
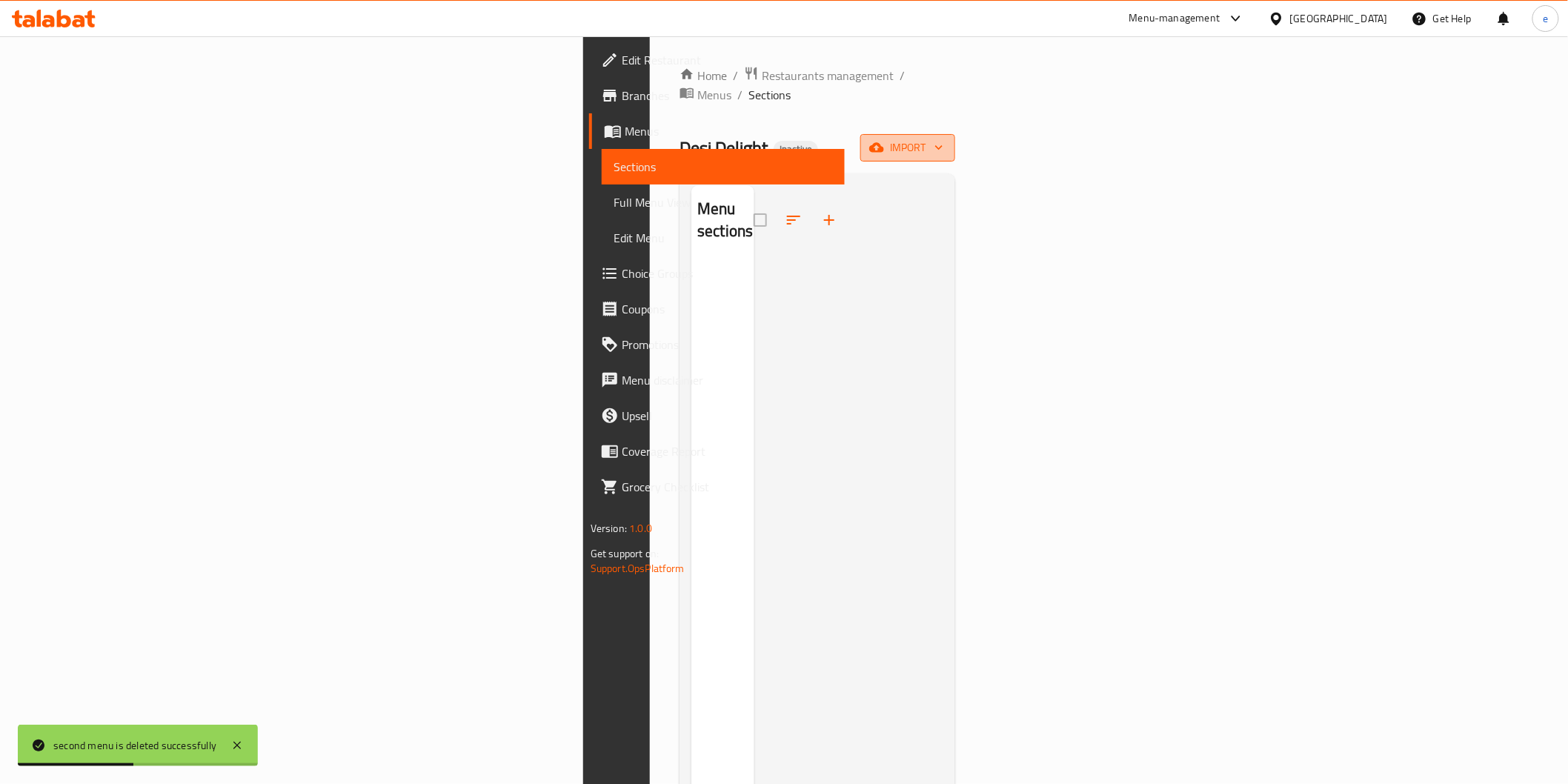
click at [884, 141] on icon "button" at bounding box center [877, 148] width 15 height 15
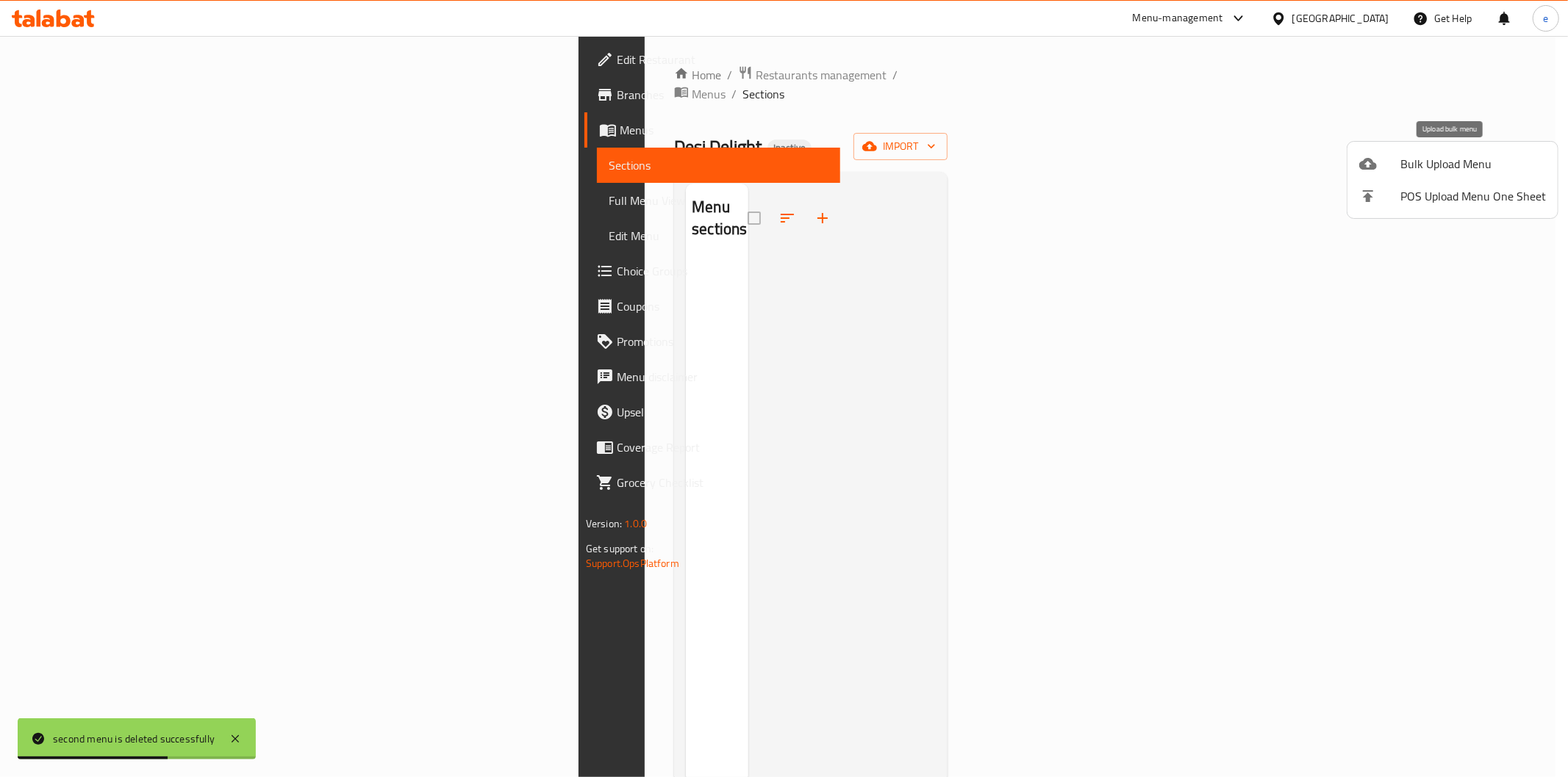
click at [1444, 164] on span "Bulk Upload Menu" at bounding box center [1474, 164] width 146 height 18
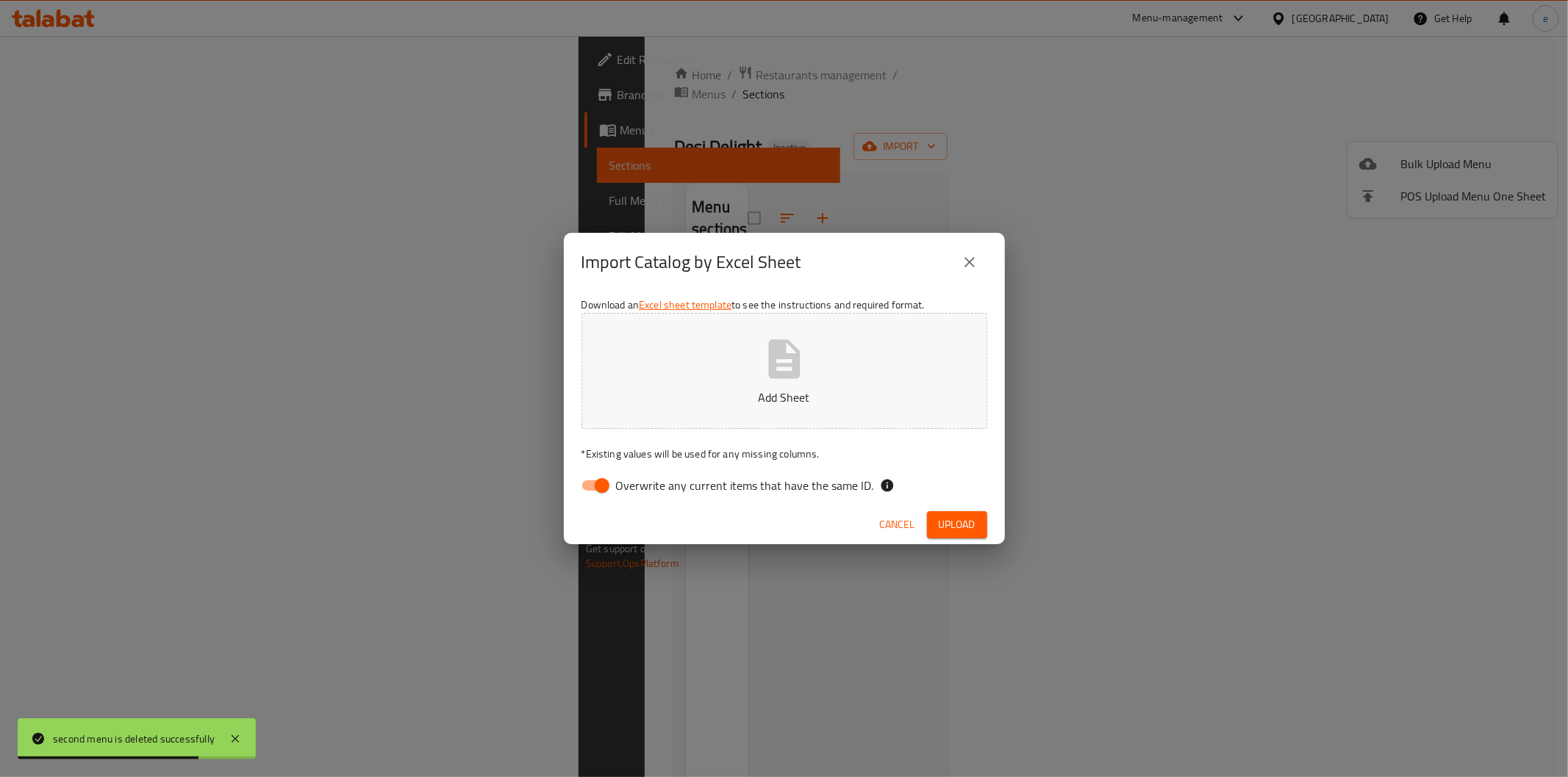
click at [664, 486] on span "Overwrite any current items that have the same ID." at bounding box center [746, 485] width 258 height 18
click at [644, 486] on input "Overwrite any current items that have the same ID." at bounding box center [603, 486] width 84 height 28
checkbox input "false"
click at [730, 376] on button "Add Sheet" at bounding box center [785, 371] width 406 height 116
click at [947, 524] on span "Upload" at bounding box center [957, 525] width 36 height 19
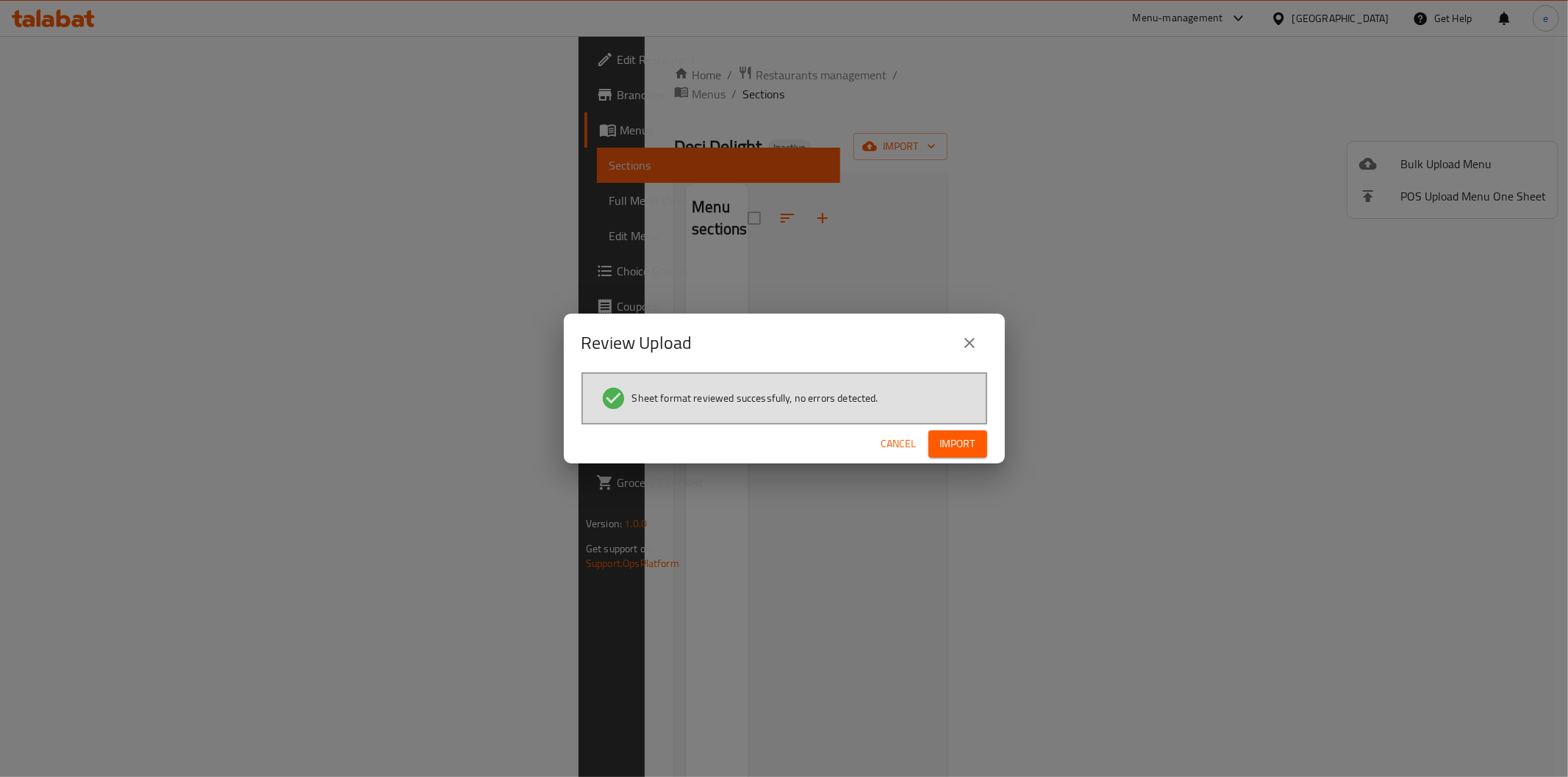
click at [965, 441] on span "Import" at bounding box center [958, 444] width 36 height 19
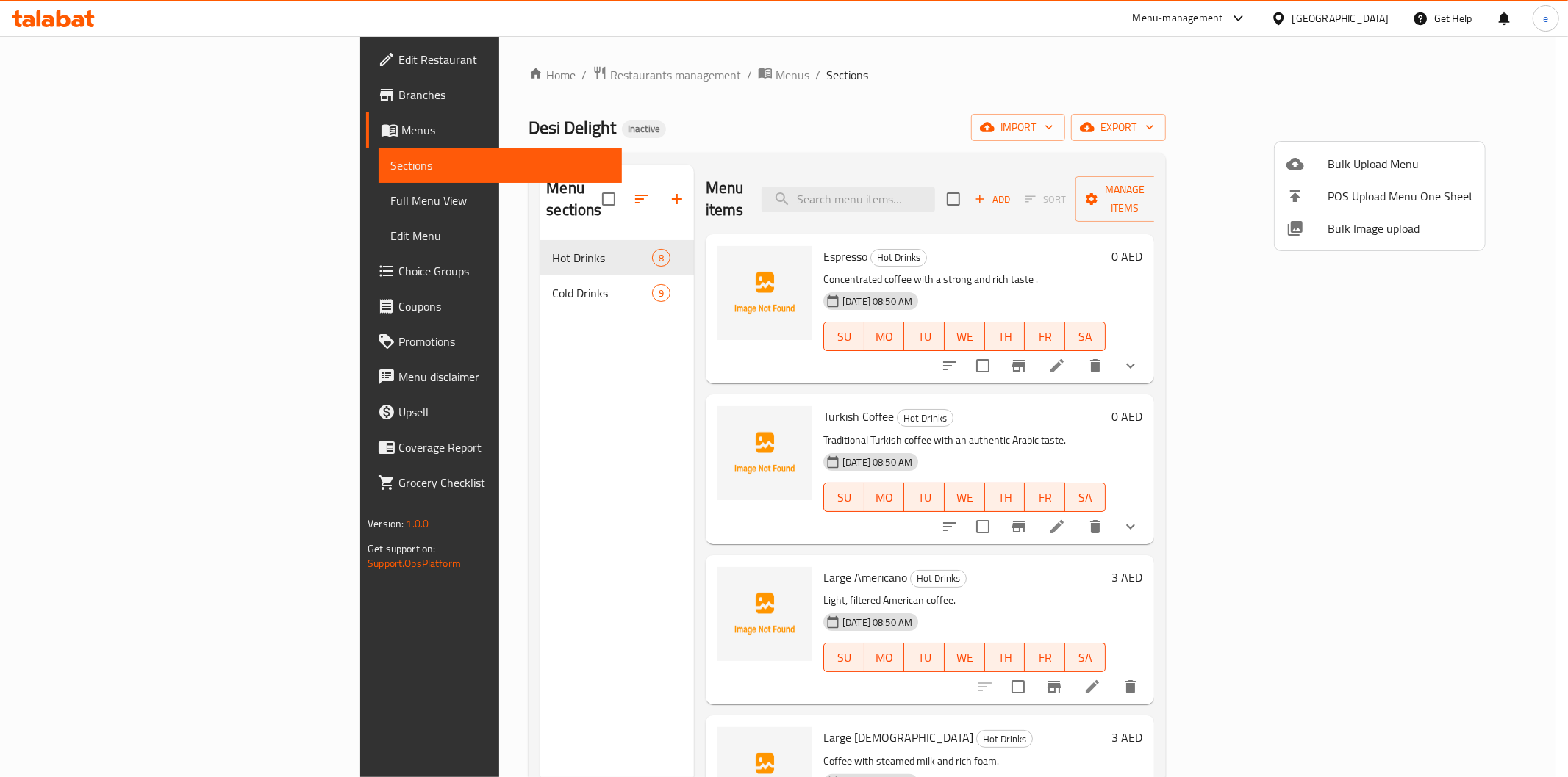
click at [1538, 280] on div at bounding box center [784, 388] width 1568 height 777
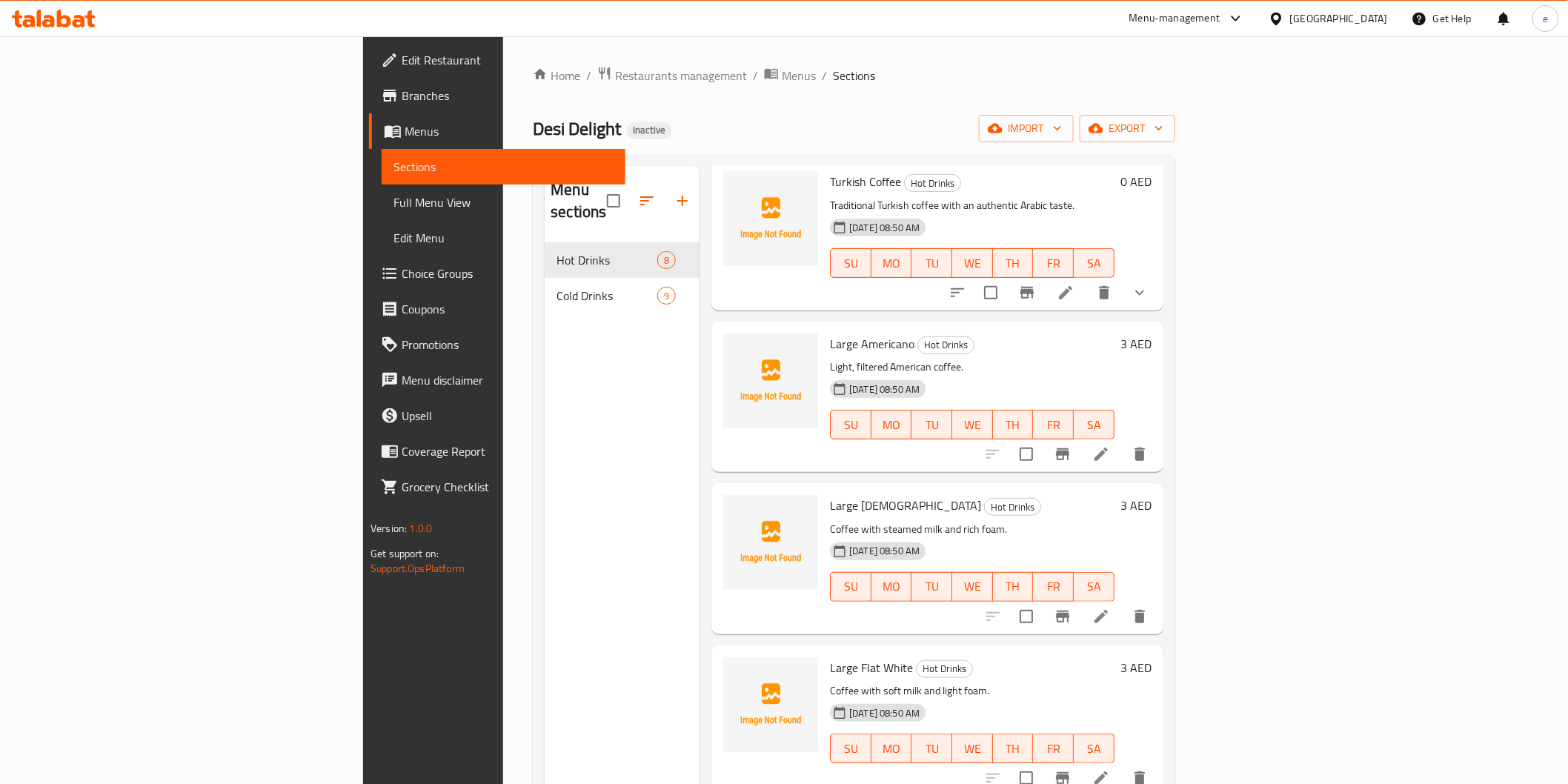
scroll to position [135, 0]
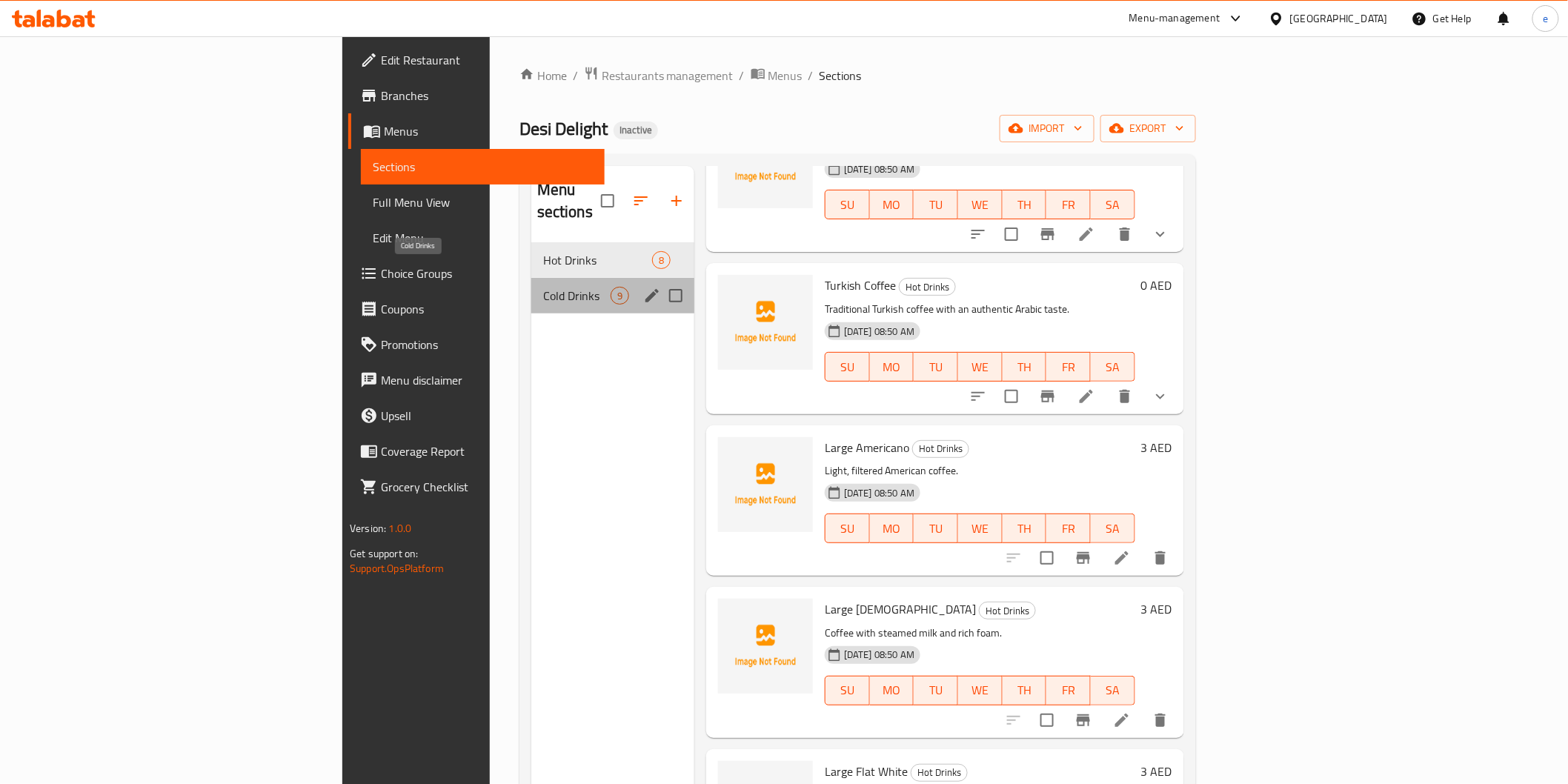
click at [543, 287] on span "Cold Drinks" at bounding box center [577, 295] width 68 height 18
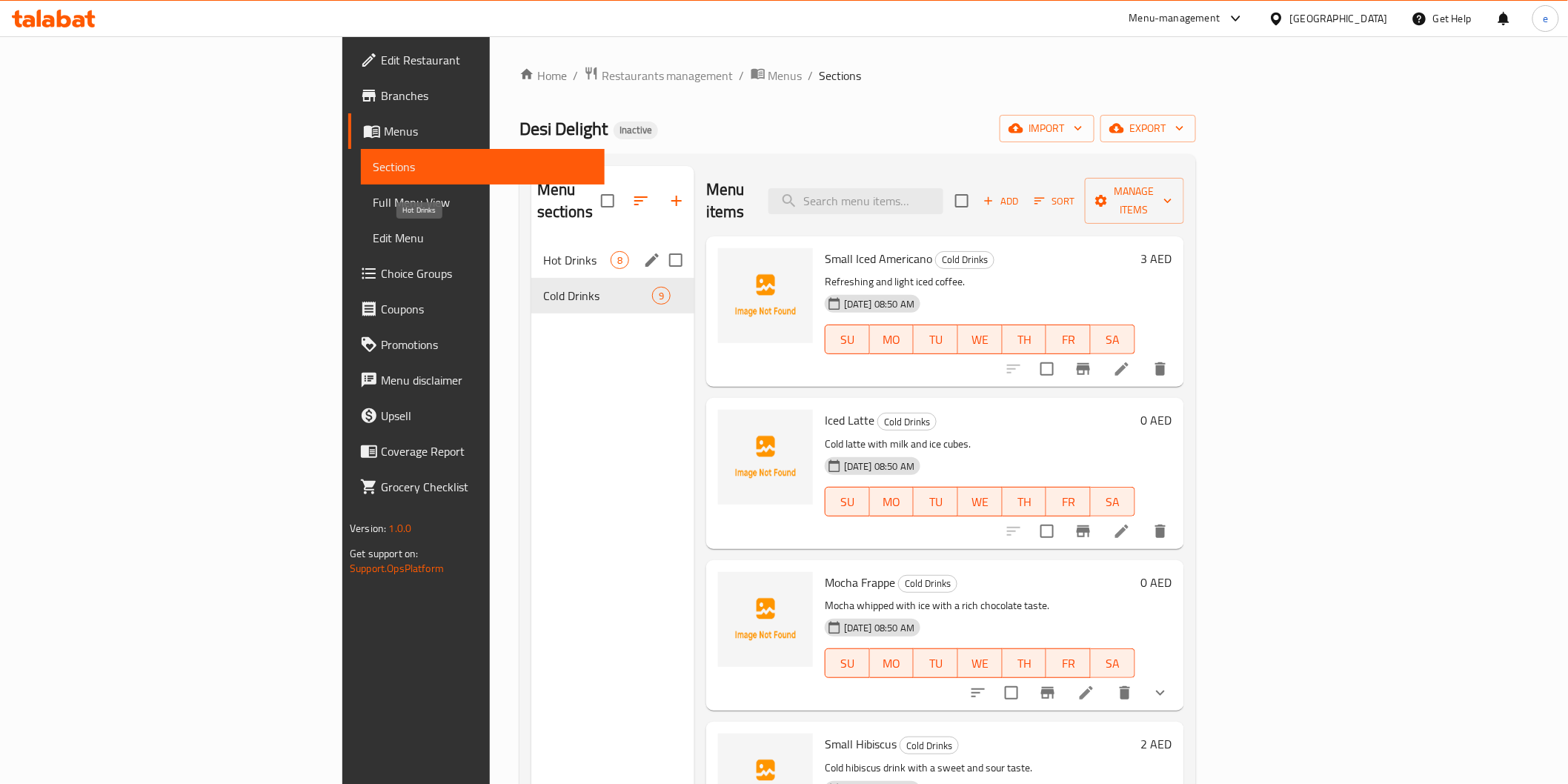
click at [543, 251] on span "Hot Drinks" at bounding box center [577, 259] width 68 height 18
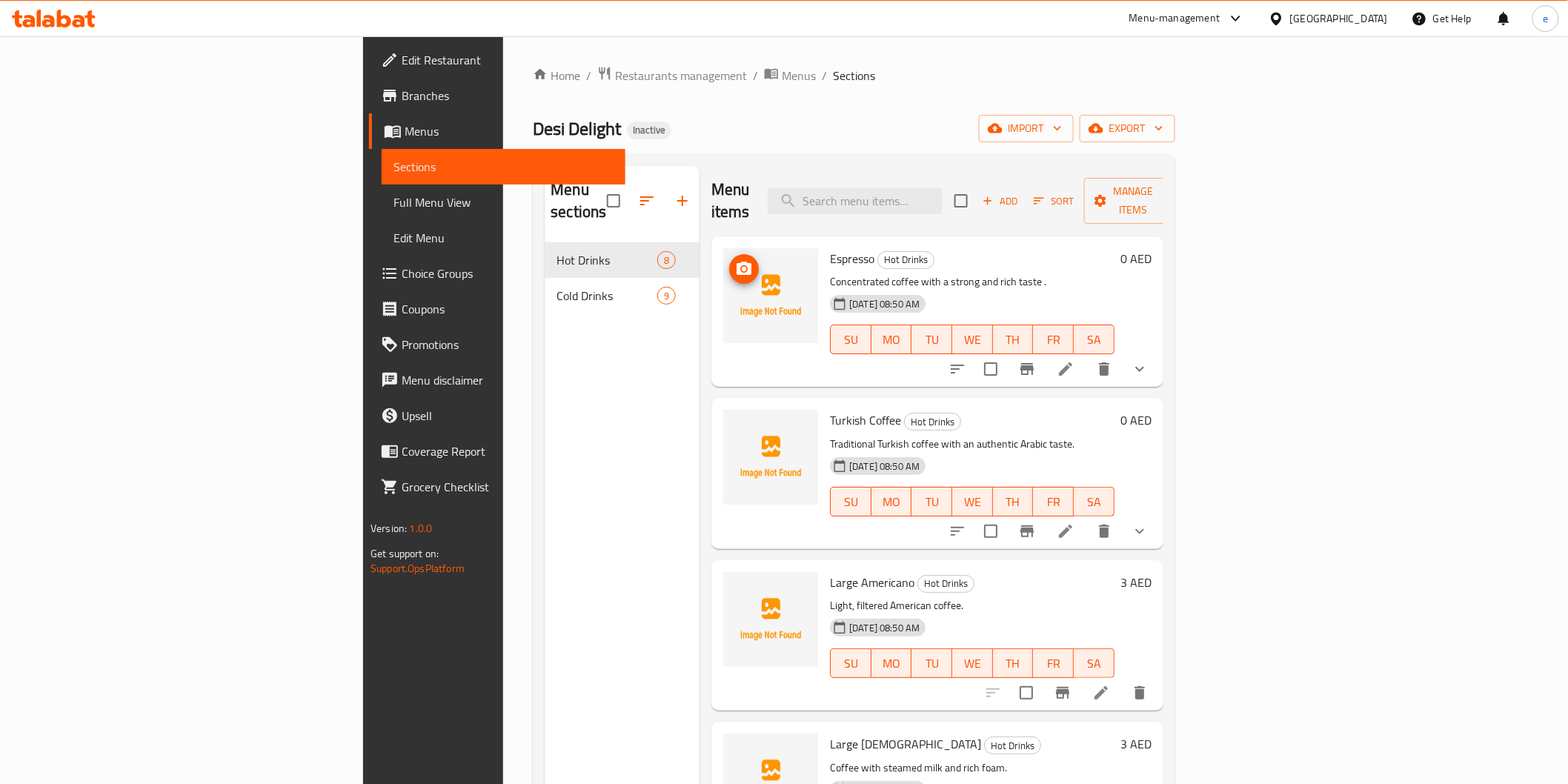
click at [1095, 273] on p "Concentrated coffee with a strong and rich taste ." at bounding box center [972, 282] width 285 height 19
click at [718, 322] on div at bounding box center [770, 311] width 107 height 139
click at [1072, 362] on icon at bounding box center [1065, 369] width 13 height 13
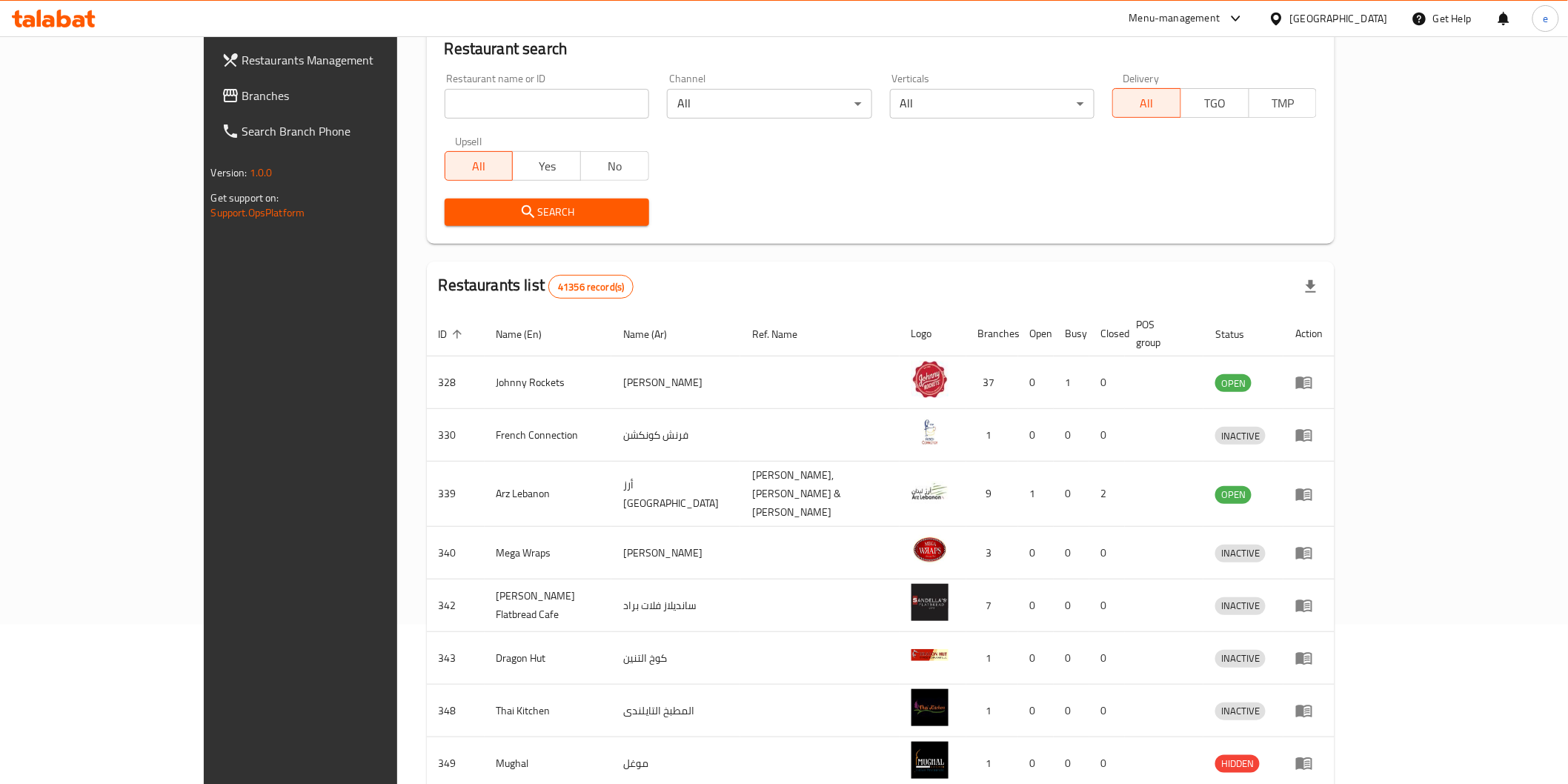
scroll to position [247, 0]
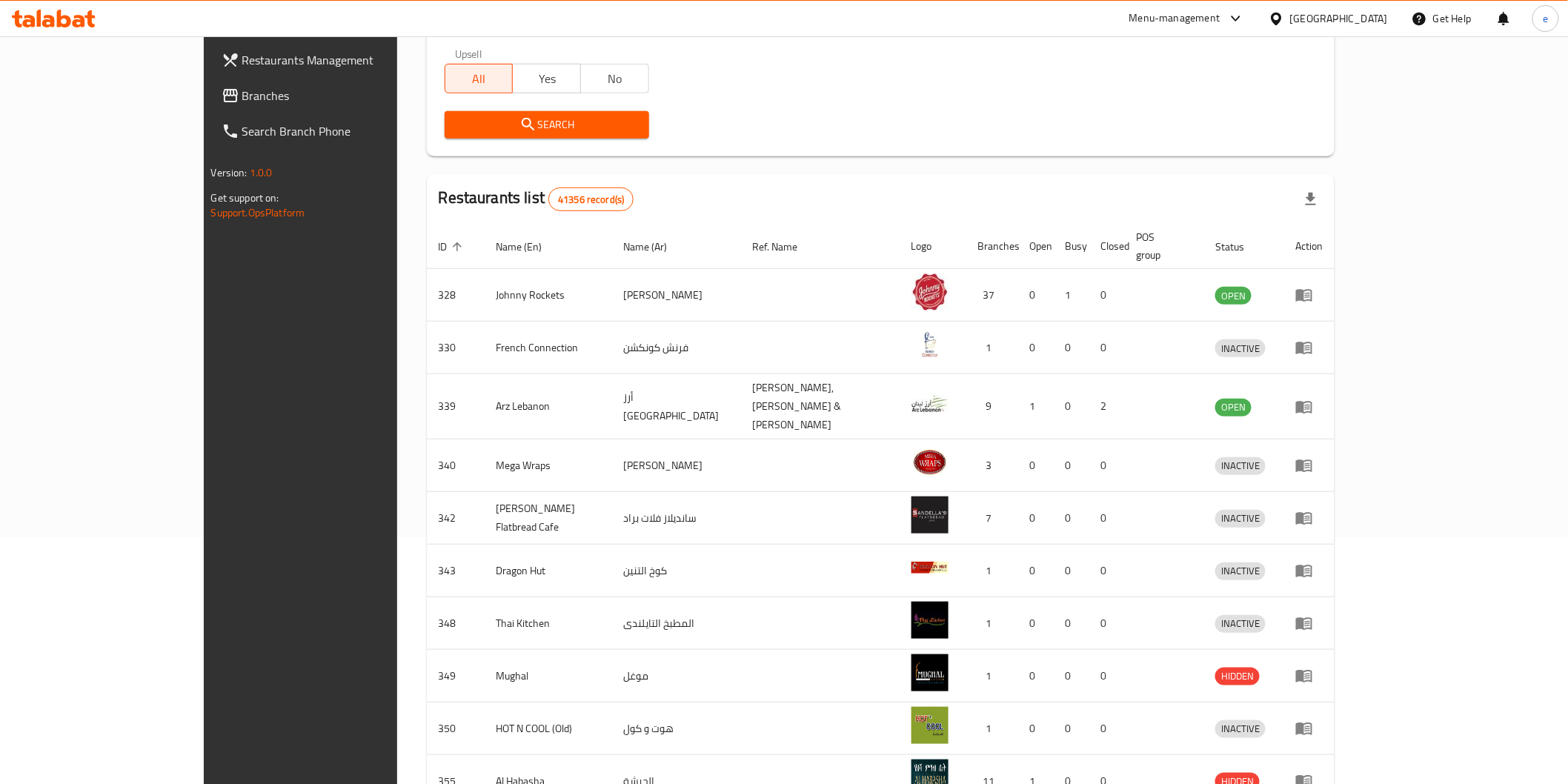
click at [242, 89] on span "Branches" at bounding box center [348, 95] width 211 height 18
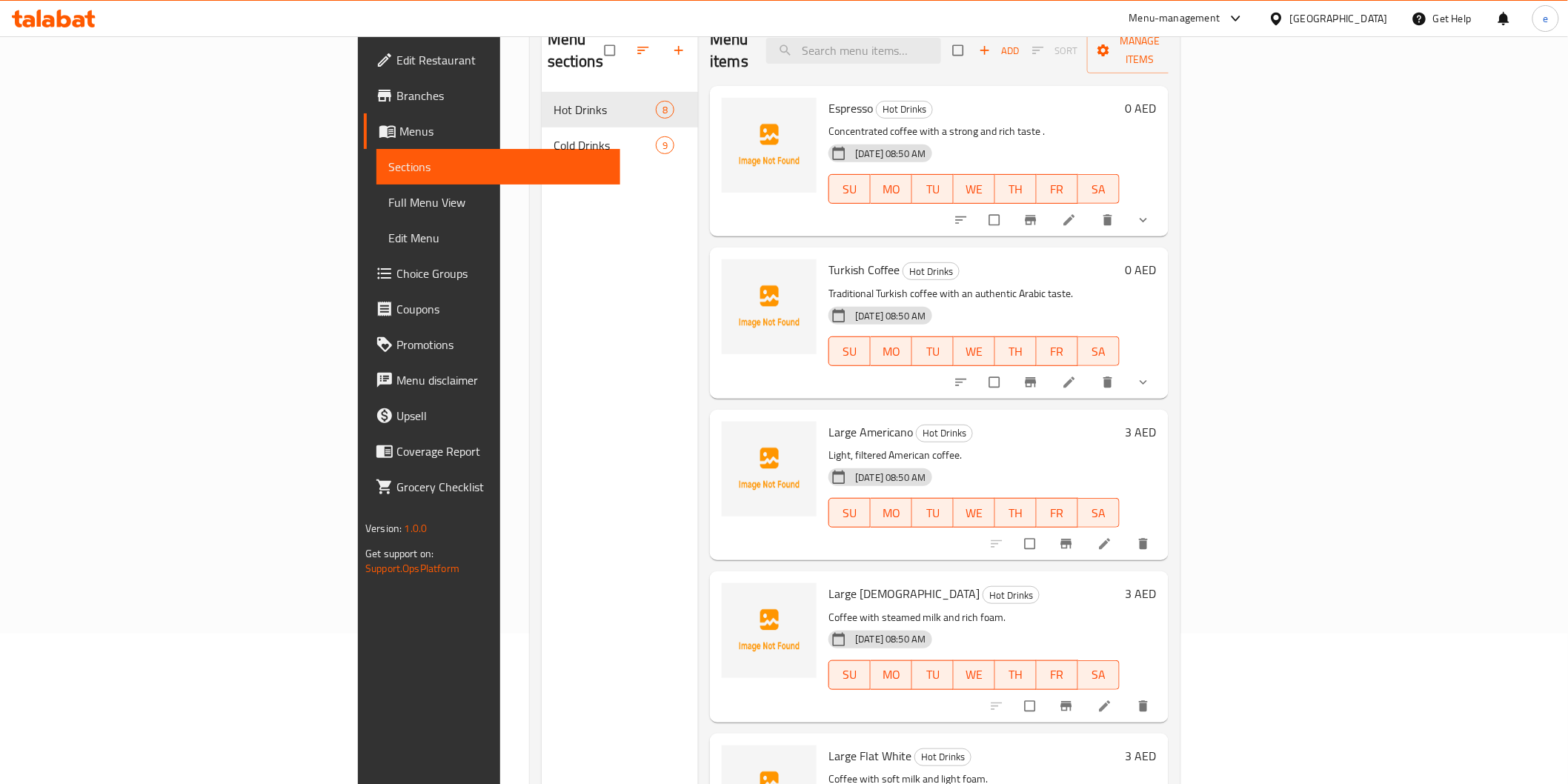
scroll to position [42, 0]
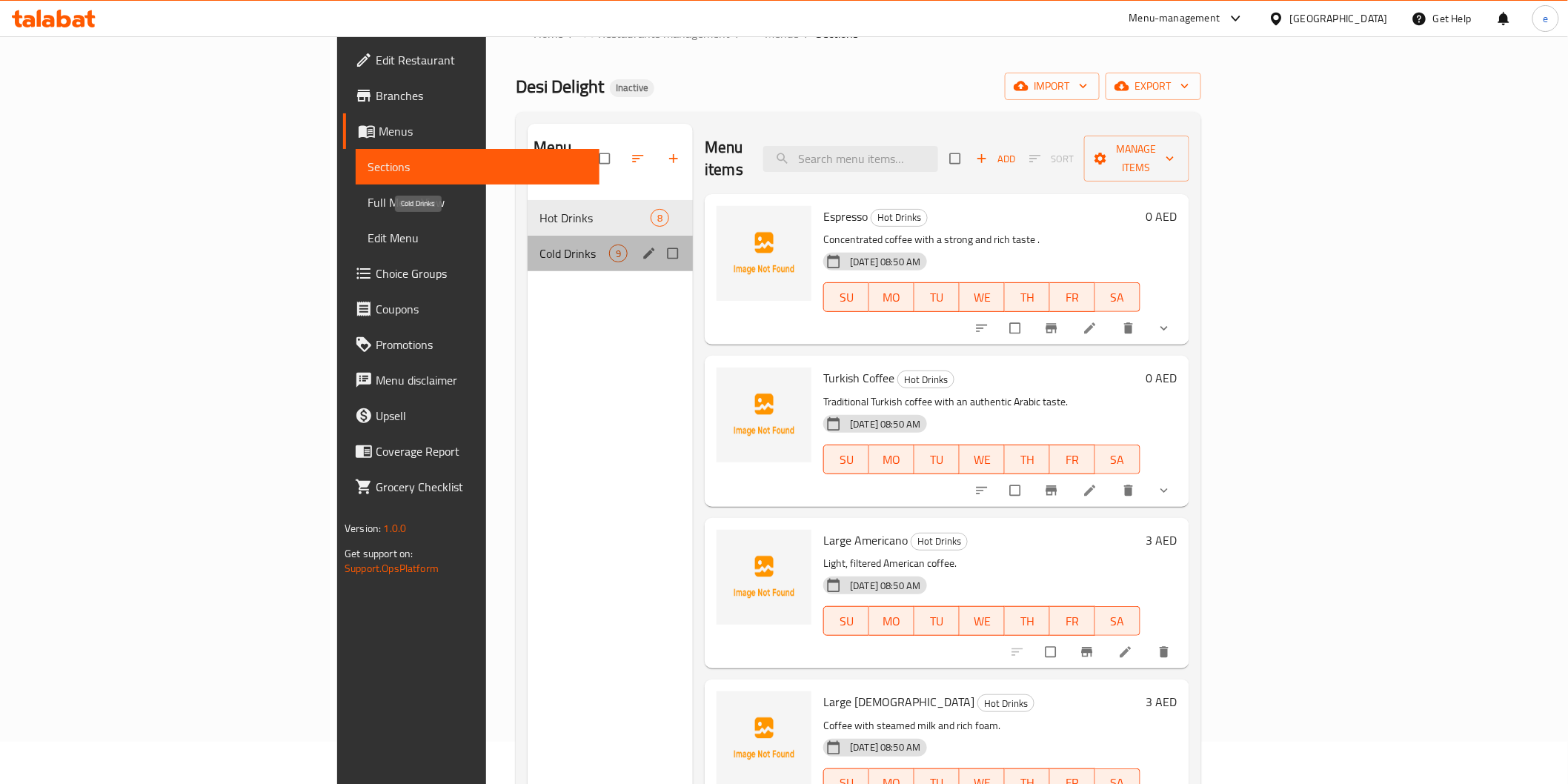
click at [539, 244] on span "Cold Drinks" at bounding box center [574, 253] width 70 height 18
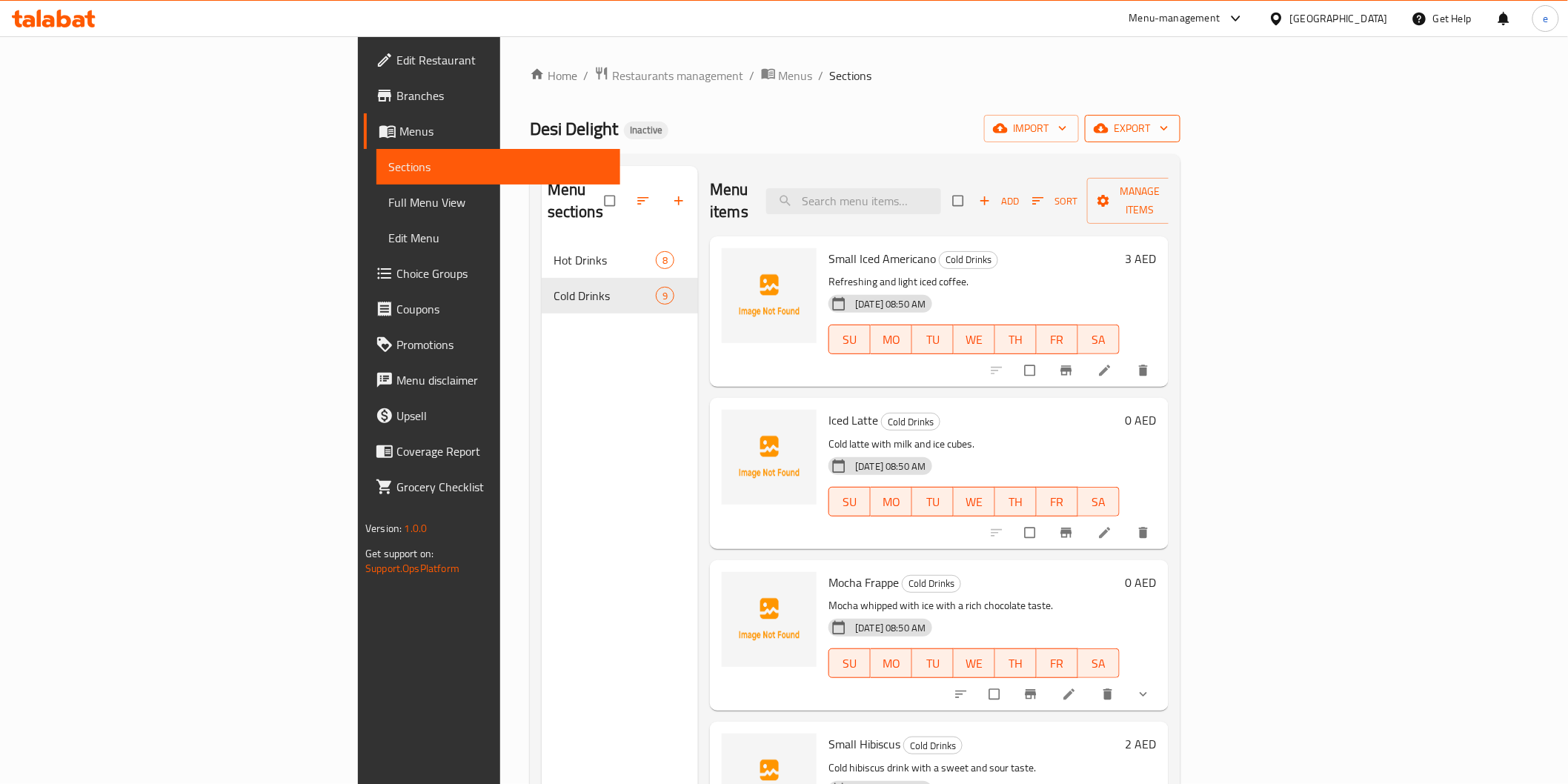
click at [1168, 123] on span "export" at bounding box center [1132, 129] width 72 height 19
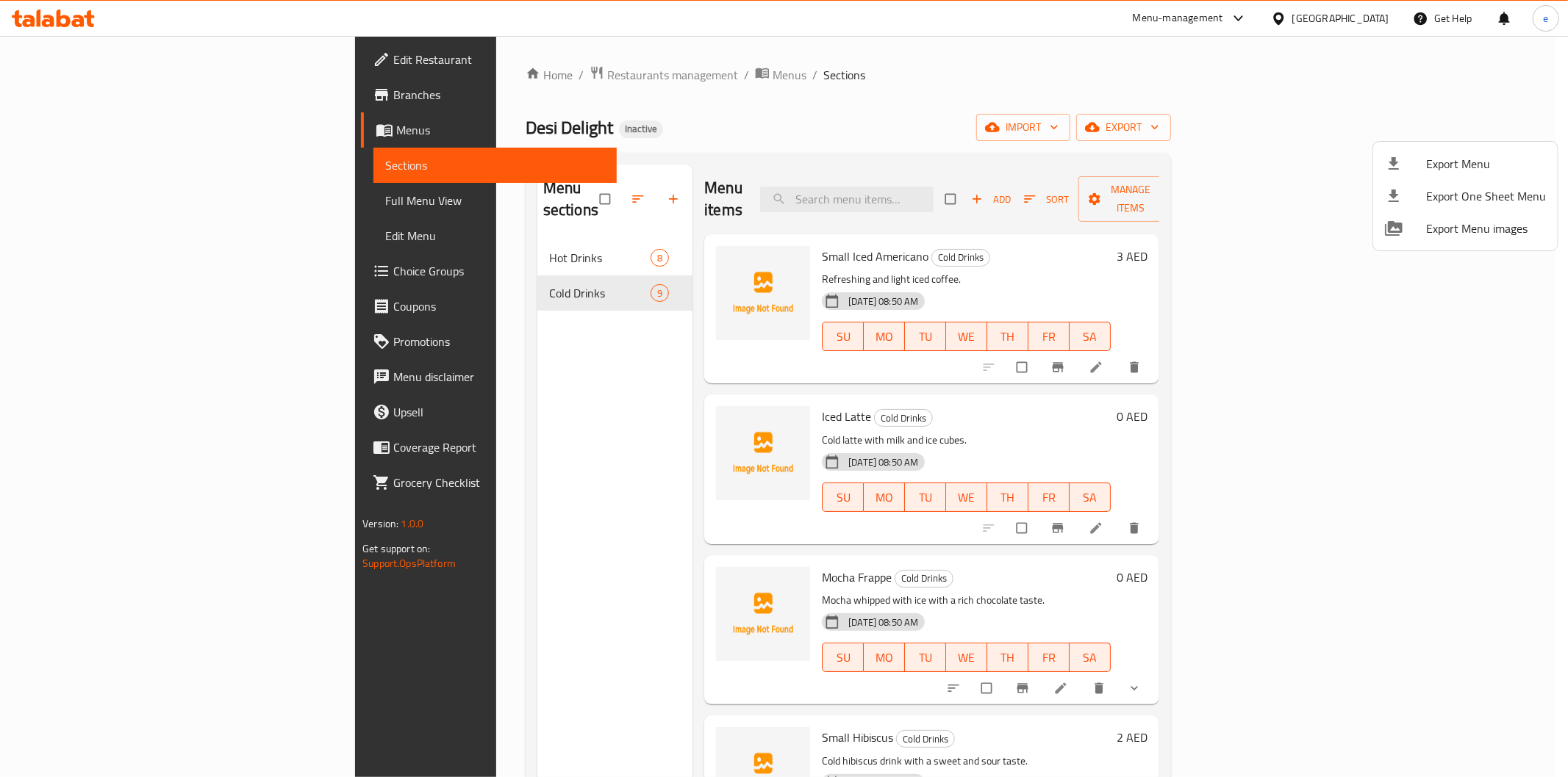
click at [414, 396] on div at bounding box center [784, 388] width 1568 height 777
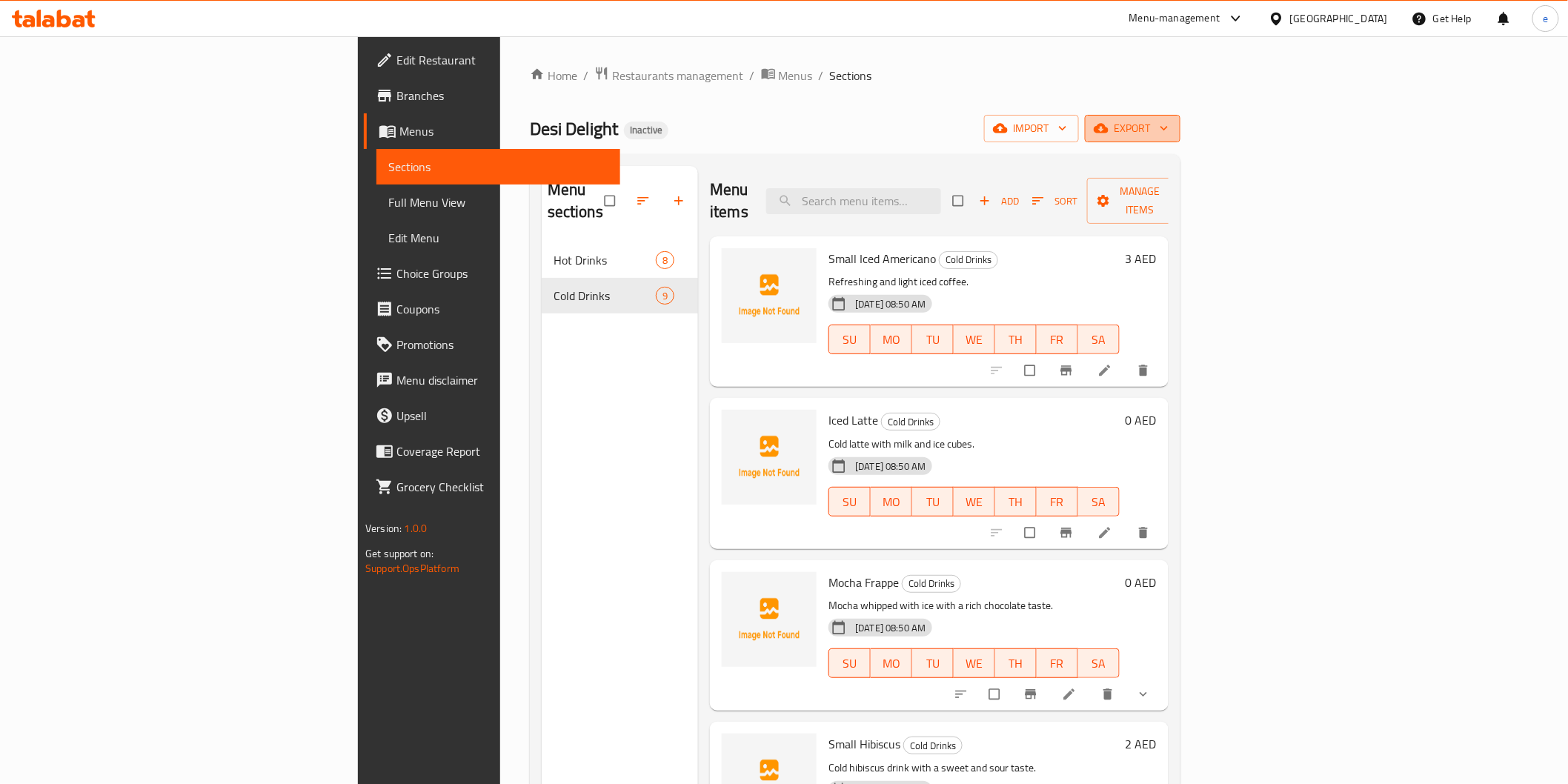
click at [1168, 127] on span "export" at bounding box center [1132, 129] width 72 height 19
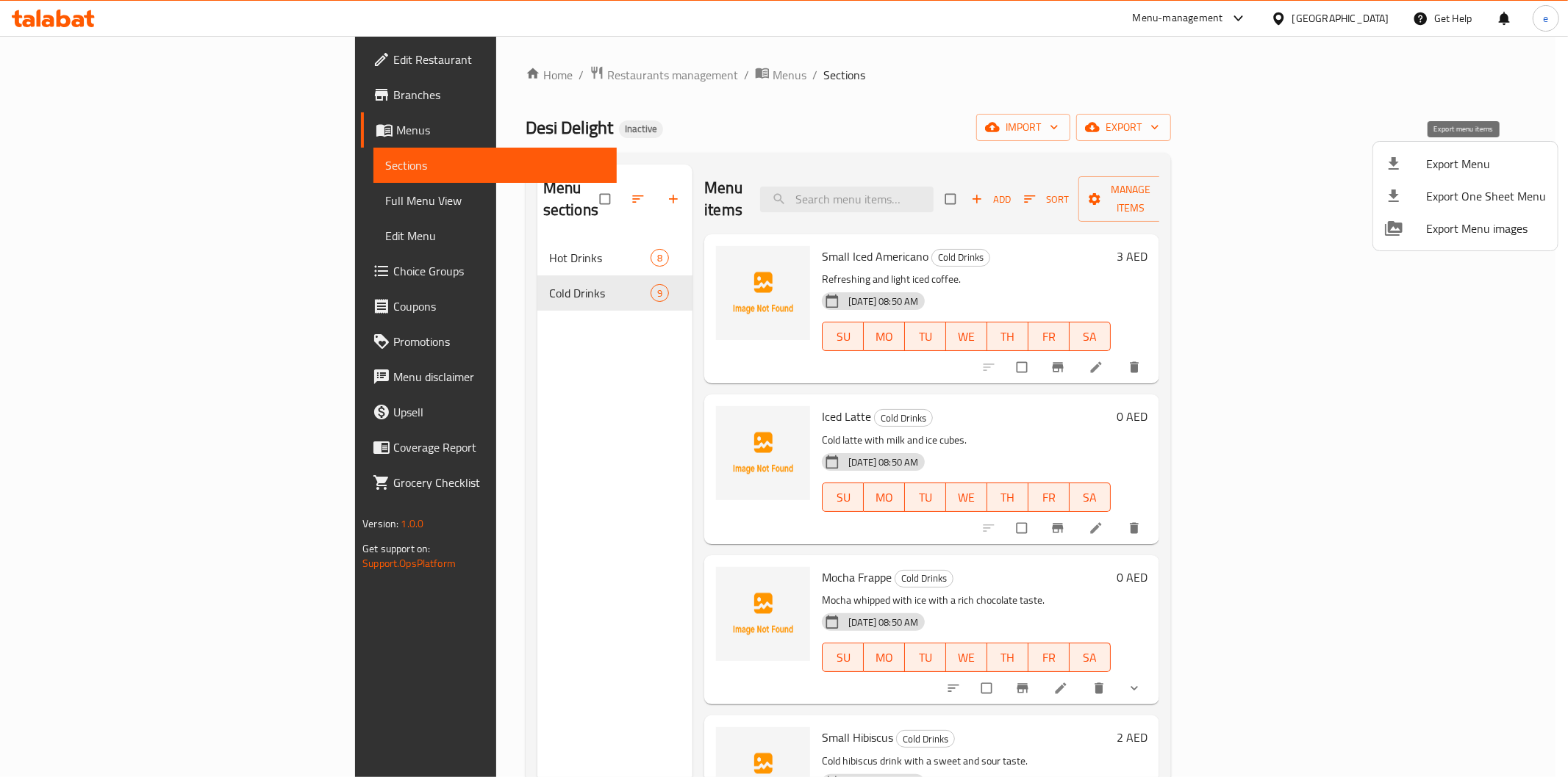
click at [1472, 163] on span "Export Menu" at bounding box center [1487, 164] width 120 height 18
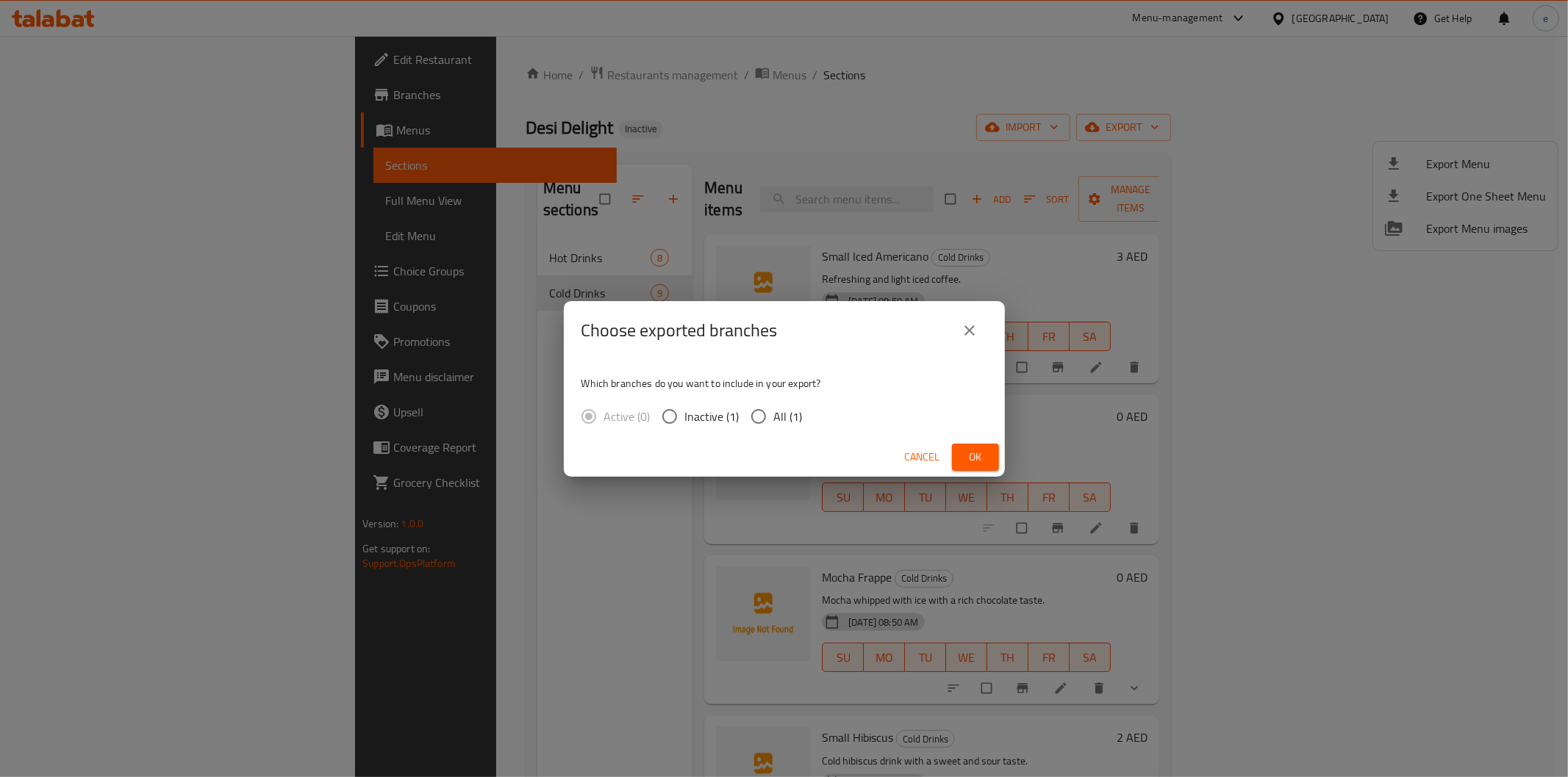
click at [763, 414] on input "All (1)" at bounding box center [758, 416] width 31 height 31
radio input "true"
click at [966, 463] on span "Ok" at bounding box center [975, 457] width 23 height 19
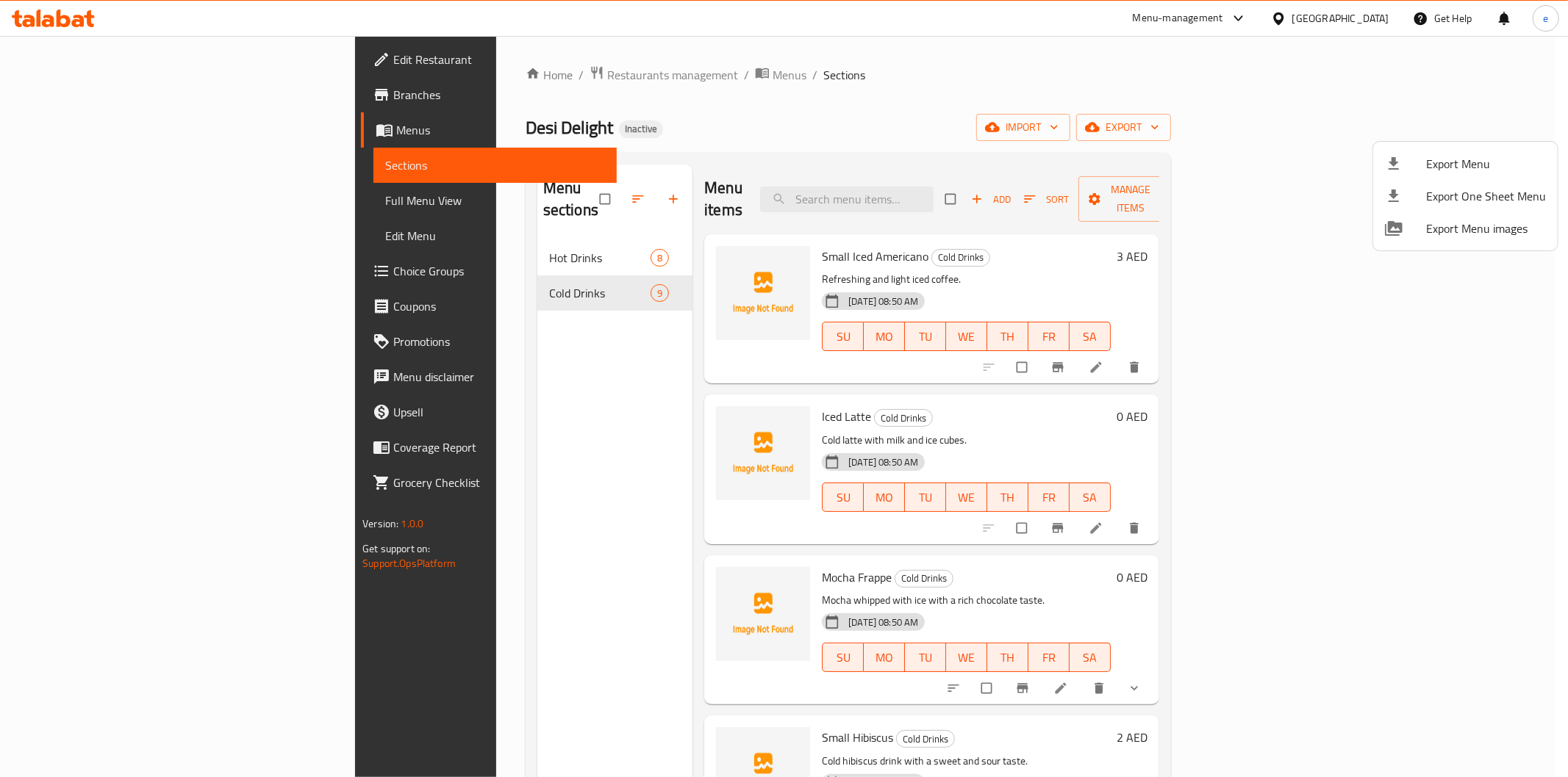
click at [450, 510] on div at bounding box center [784, 388] width 1568 height 777
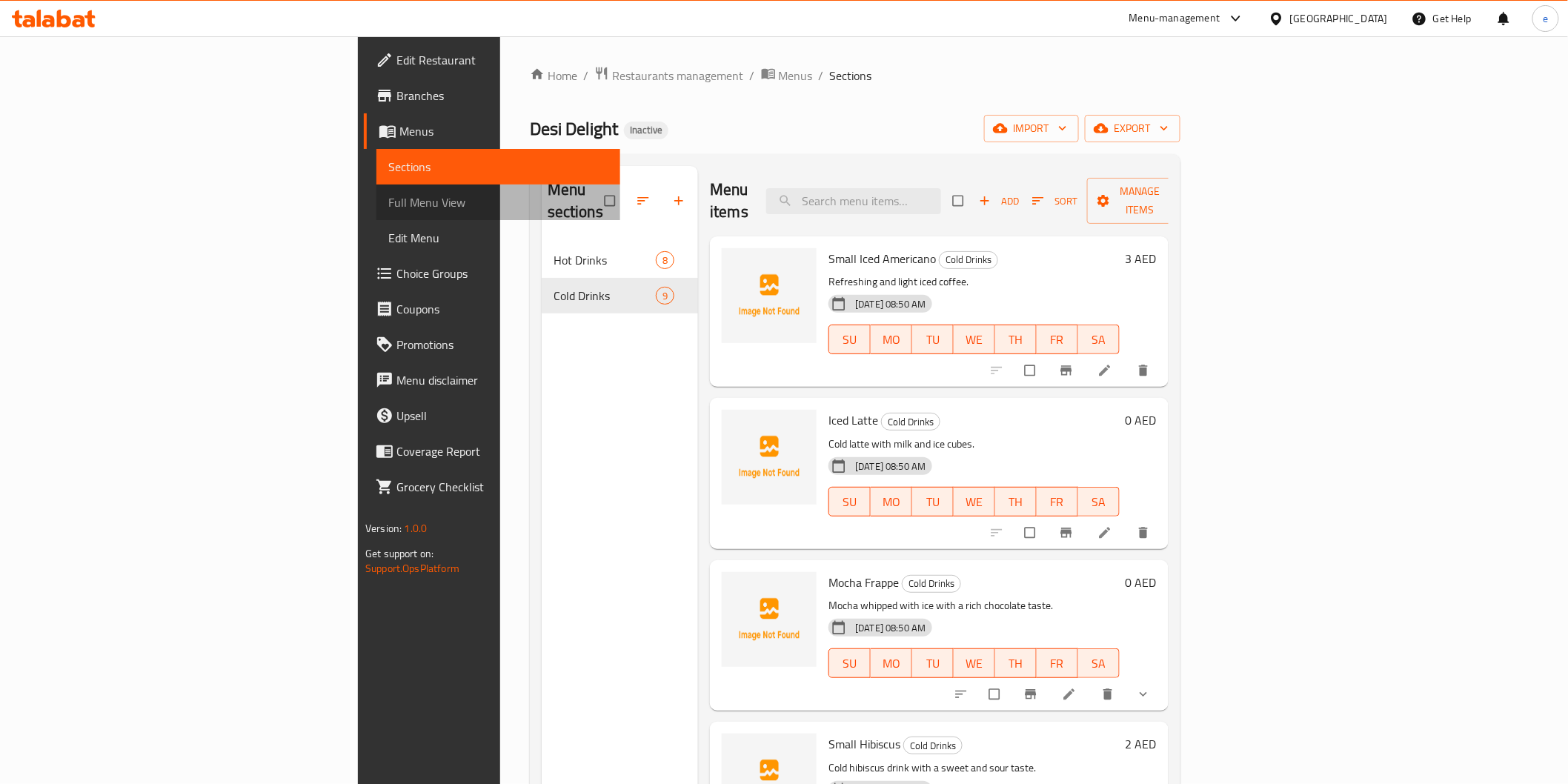
click at [388, 199] on span "Full Menu View" at bounding box center [498, 202] width 220 height 18
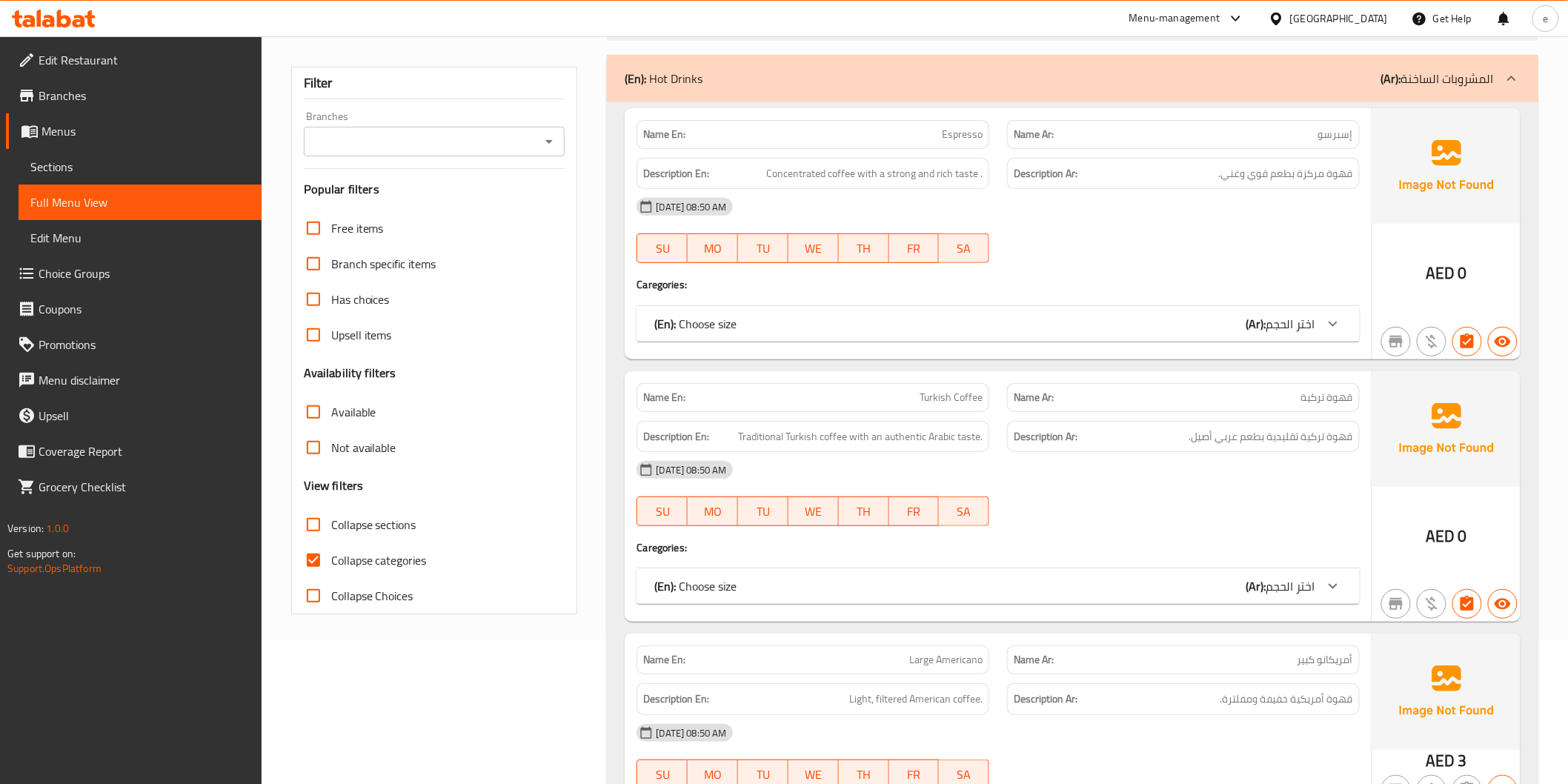
scroll to position [329, 0]
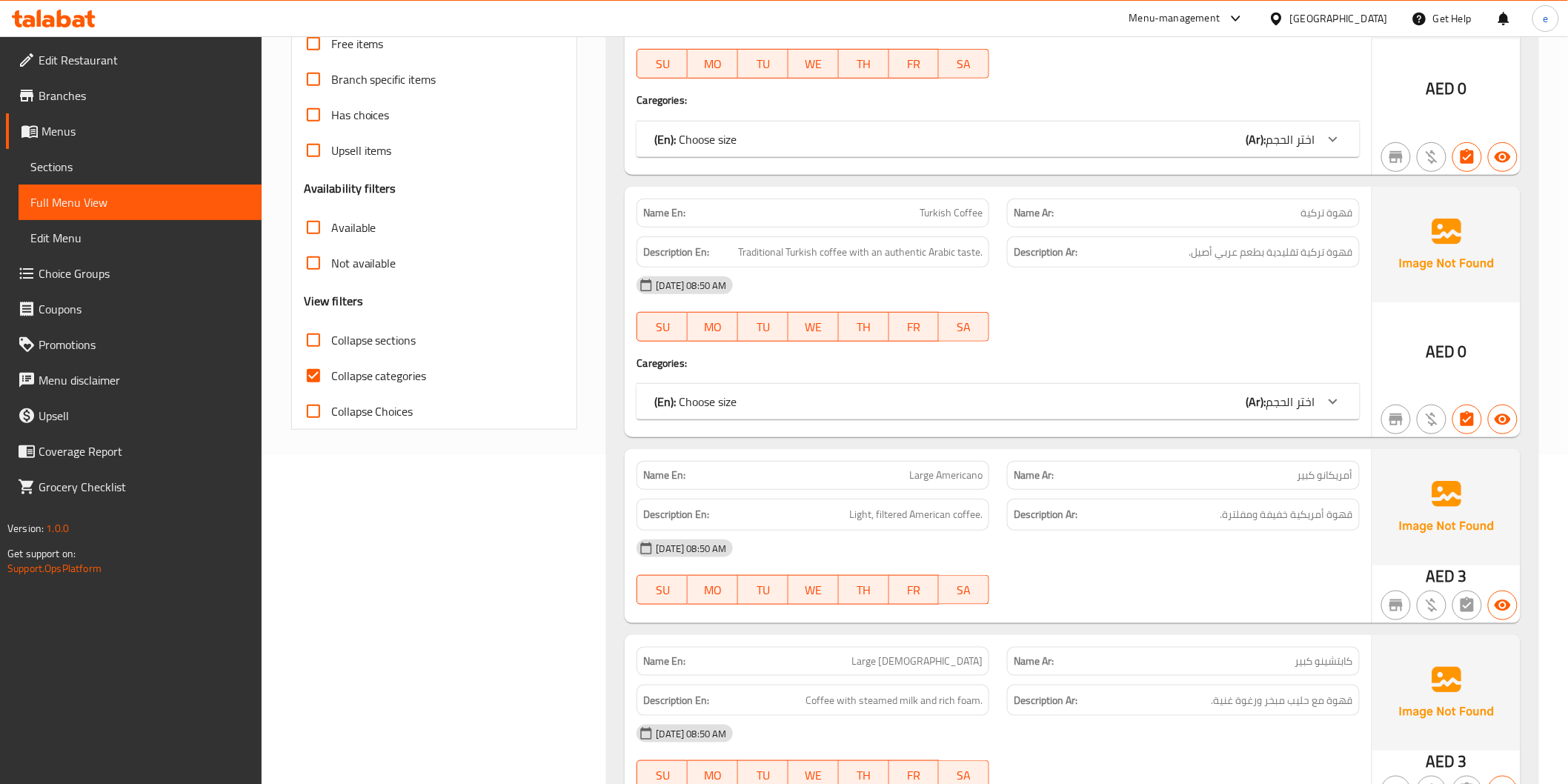
click at [330, 379] on input "Collapse categories" at bounding box center [314, 376] width 36 height 36
checkbox input "false"
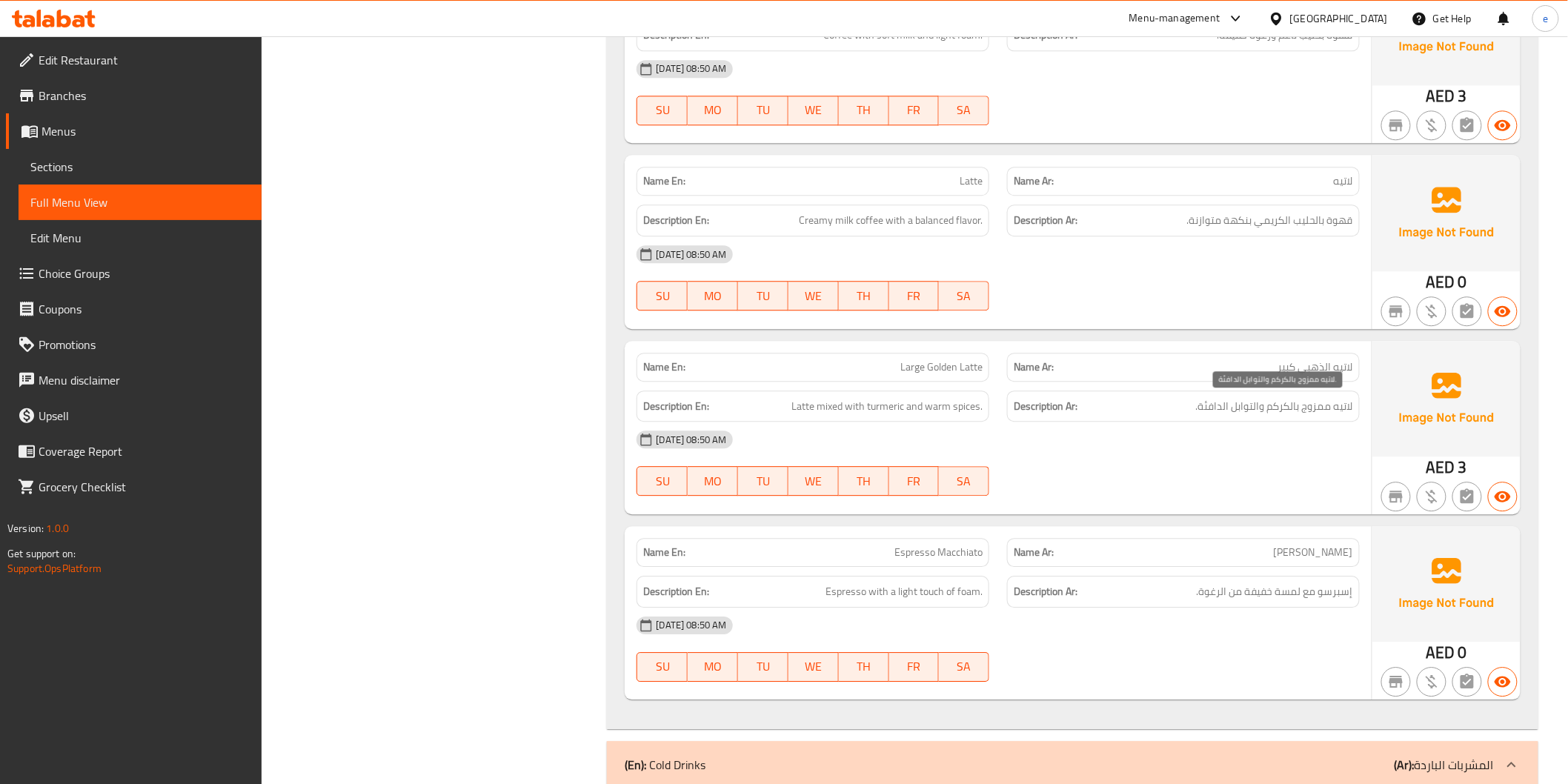
scroll to position [1483, 0]
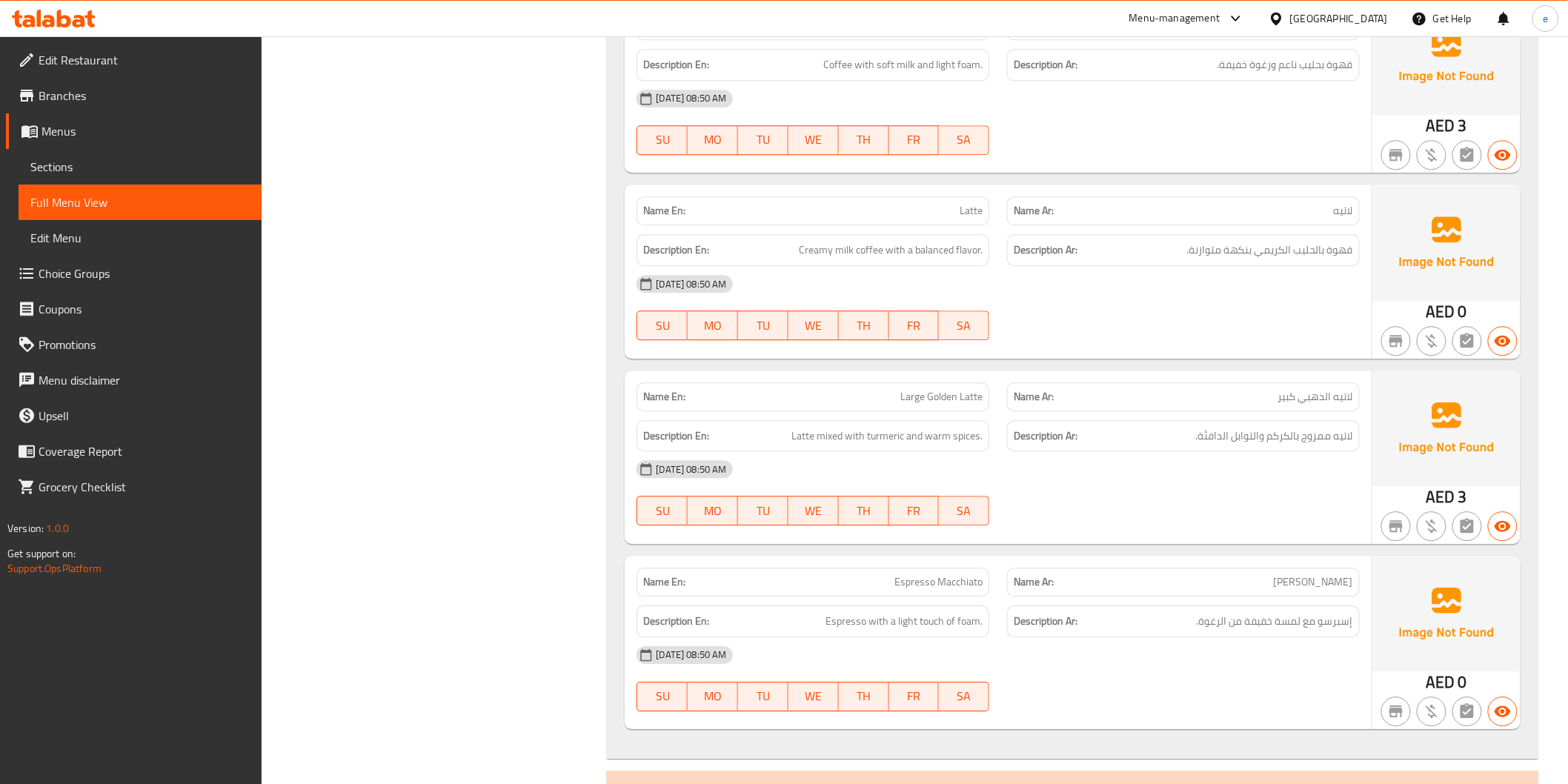
click at [427, 601] on div "Filter Branches Branches Popular filters Free items Branch specific items Has c…" at bounding box center [440, 735] width 317 height 4055
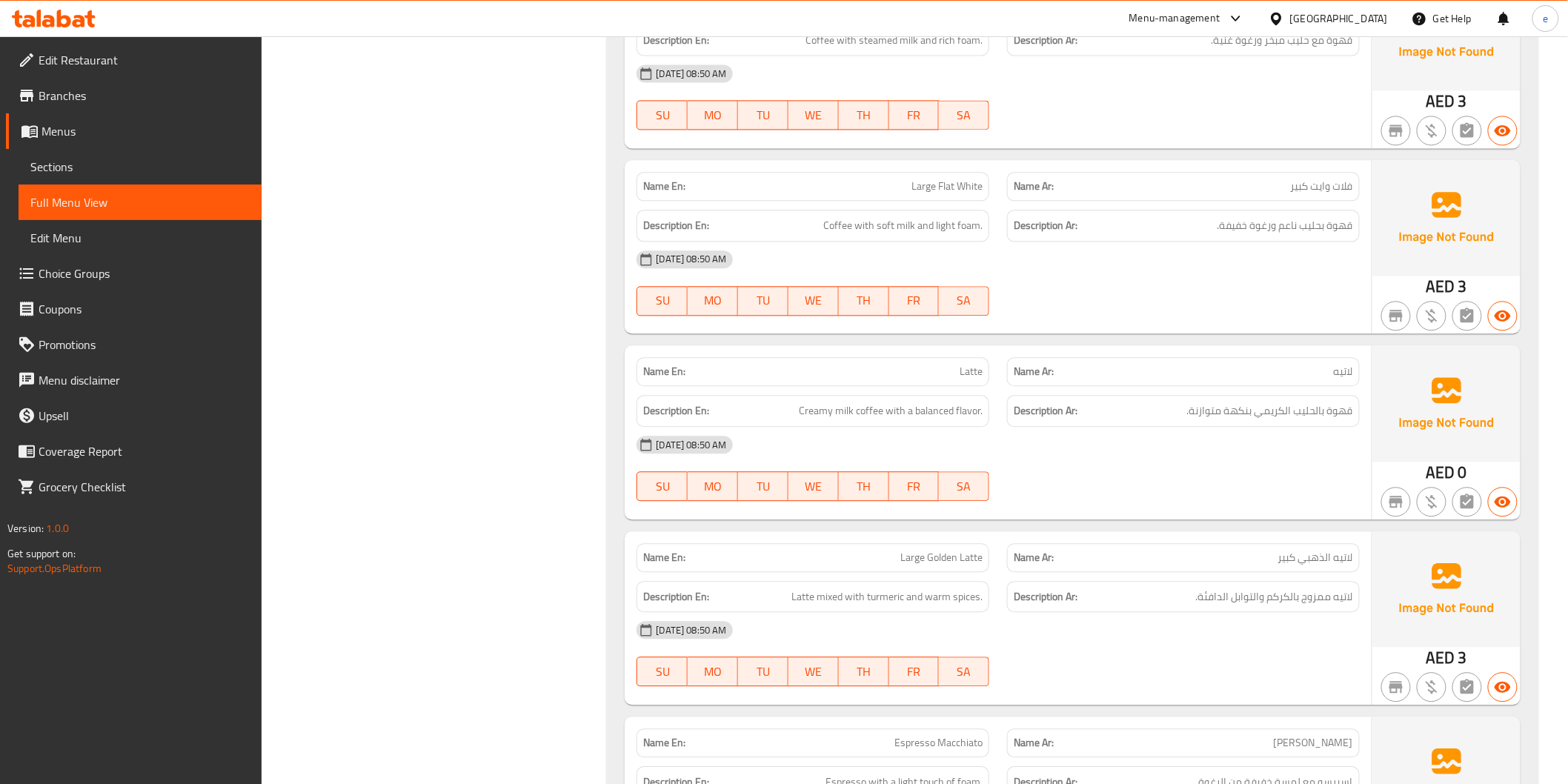
scroll to position [1317, 0]
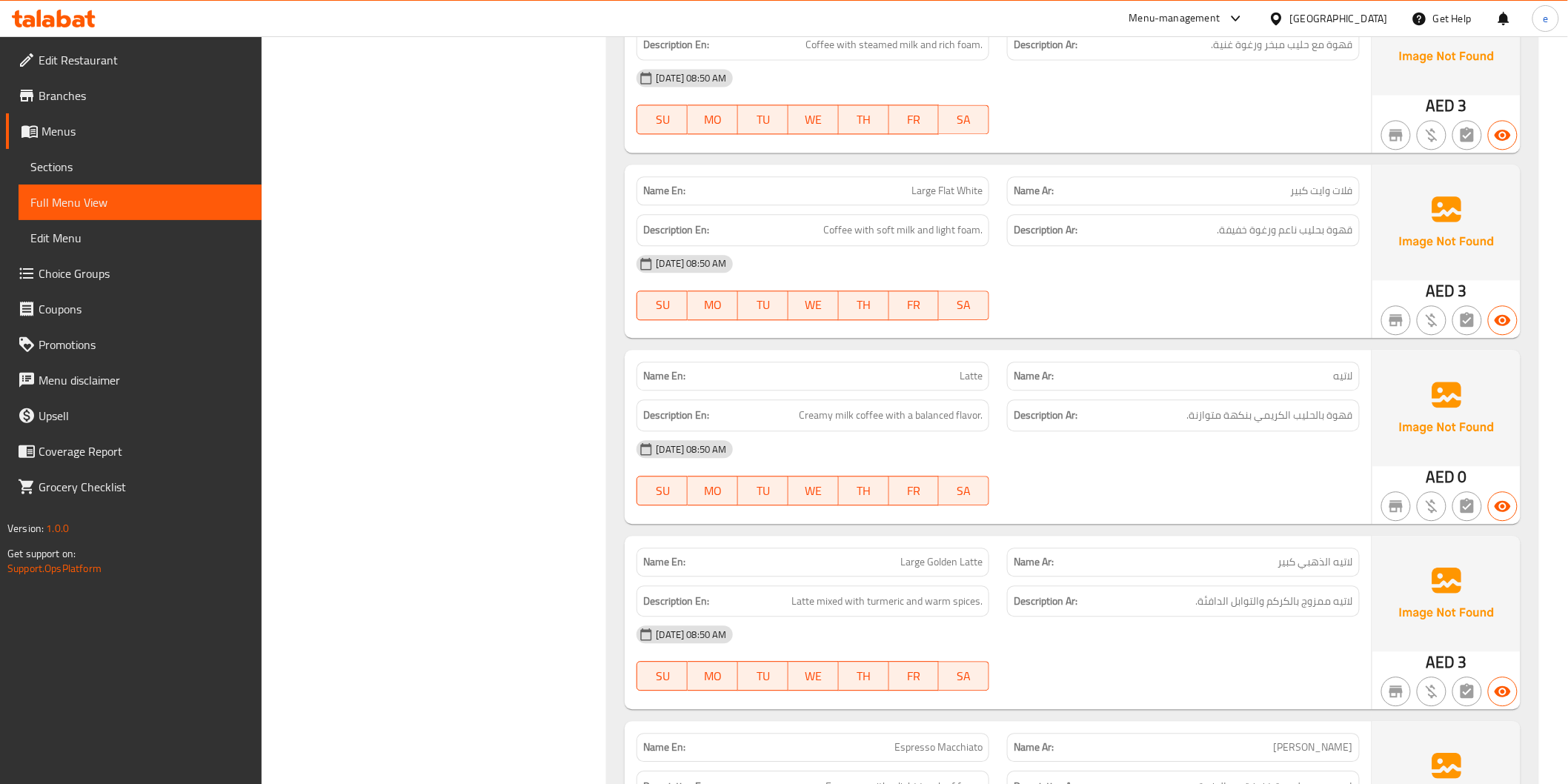
click at [109, 136] on span "Menus" at bounding box center [145, 131] width 208 height 18
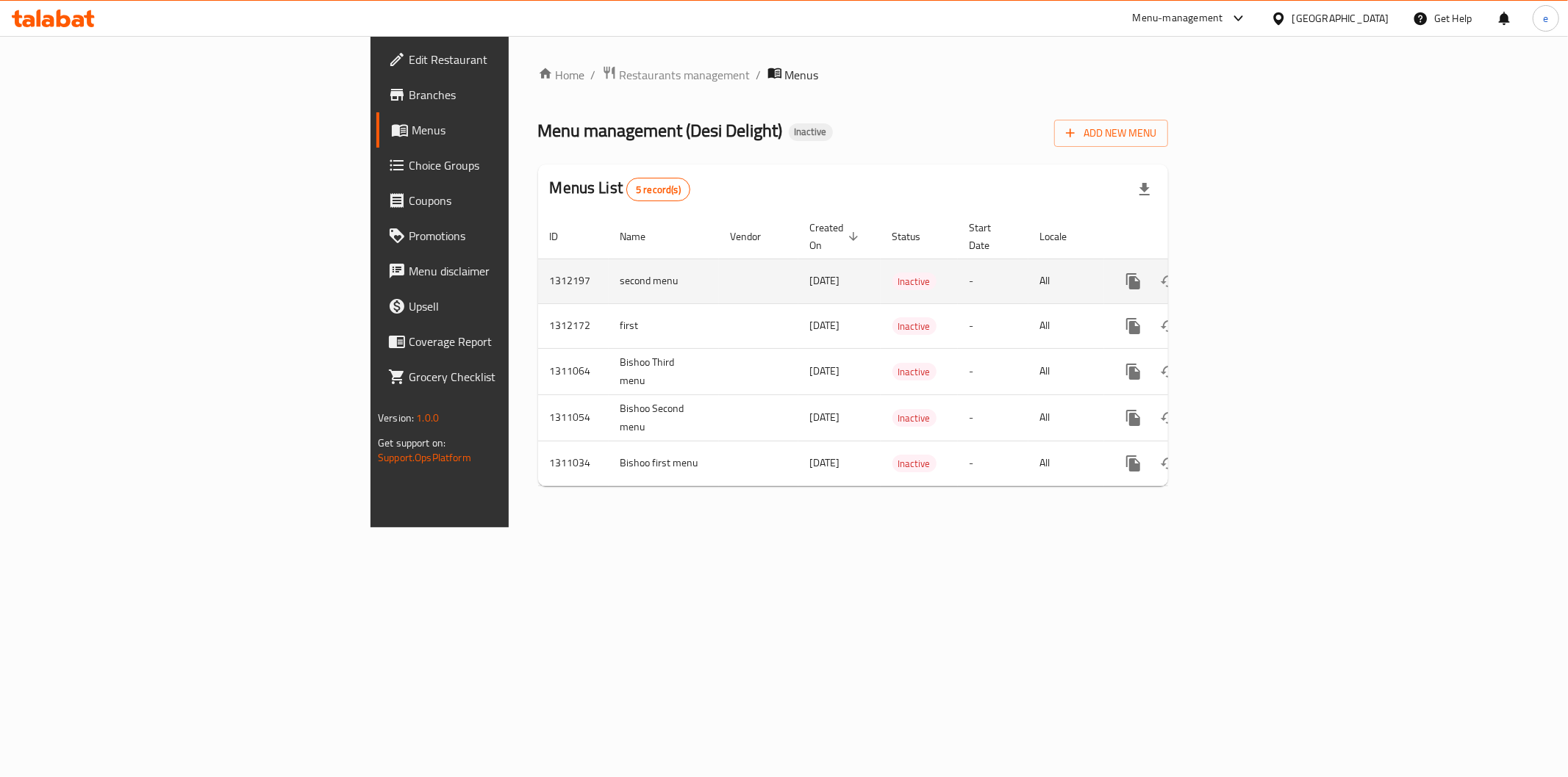
click at [1210, 275] on icon "enhanced table" at bounding box center [1204, 281] width 10 height 13
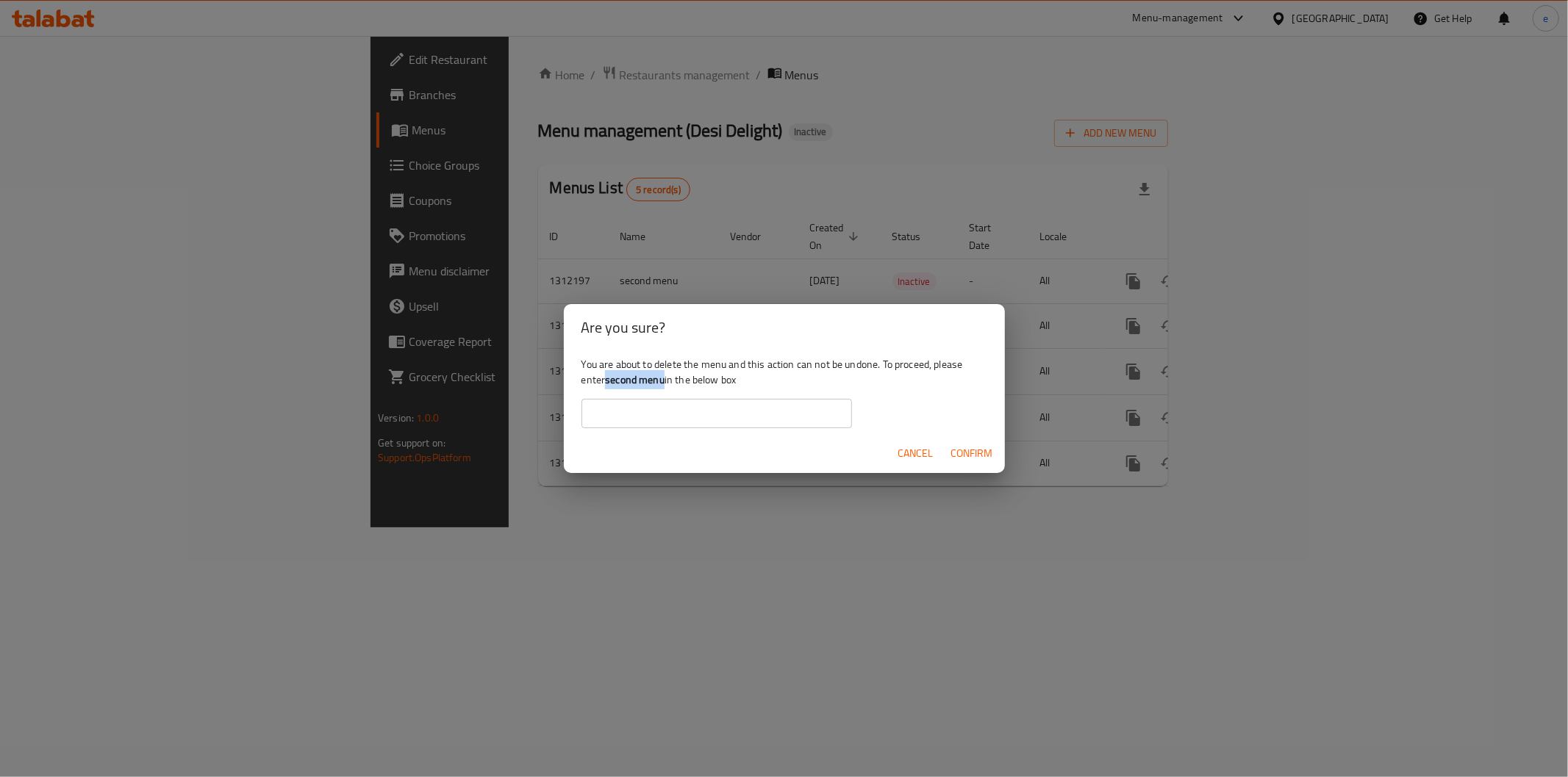
drag, startPoint x: 606, startPoint y: 379, endPoint x: 664, endPoint y: 386, distance: 58.4
click at [664, 386] on b "second menu" at bounding box center [635, 380] width 60 height 19
copy b "second menu"
click at [612, 413] on input "text" at bounding box center [717, 413] width 270 height 29
paste input "second menu"
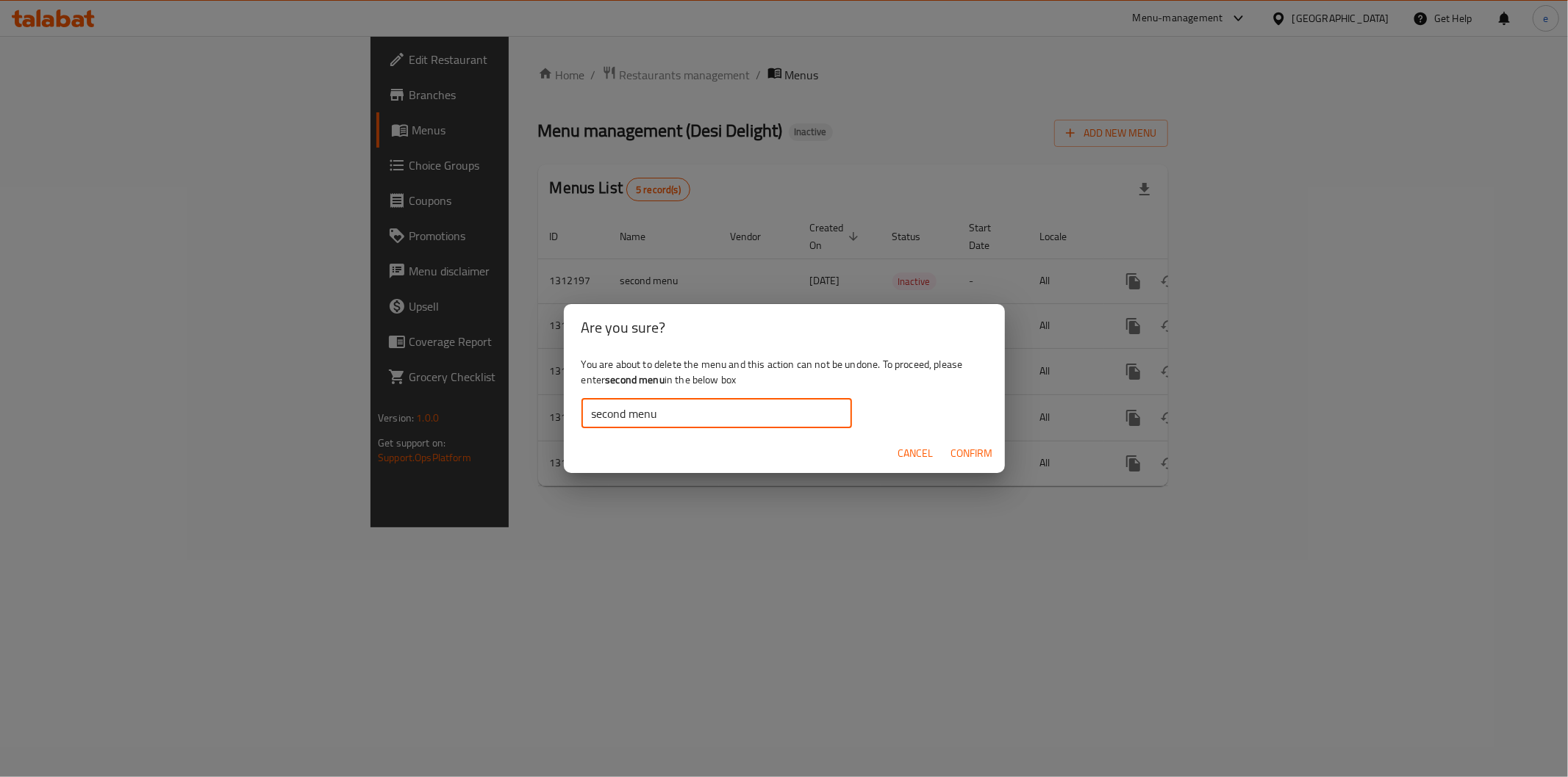
type input "second menu"
click at [980, 442] on button "Confirm" at bounding box center [972, 453] width 53 height 27
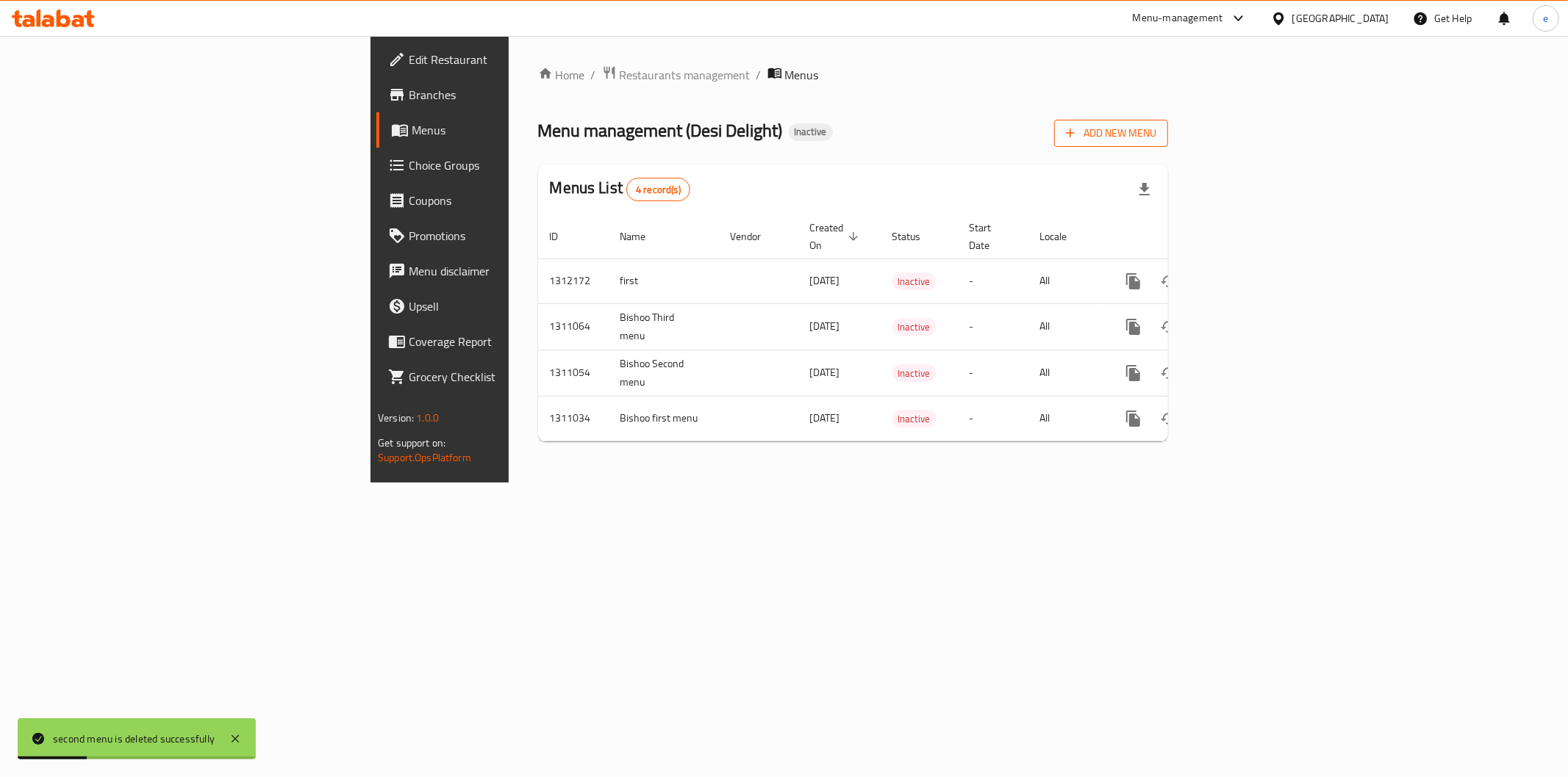
click at [1156, 131] on span "Add New Menu" at bounding box center [1111, 134] width 91 height 19
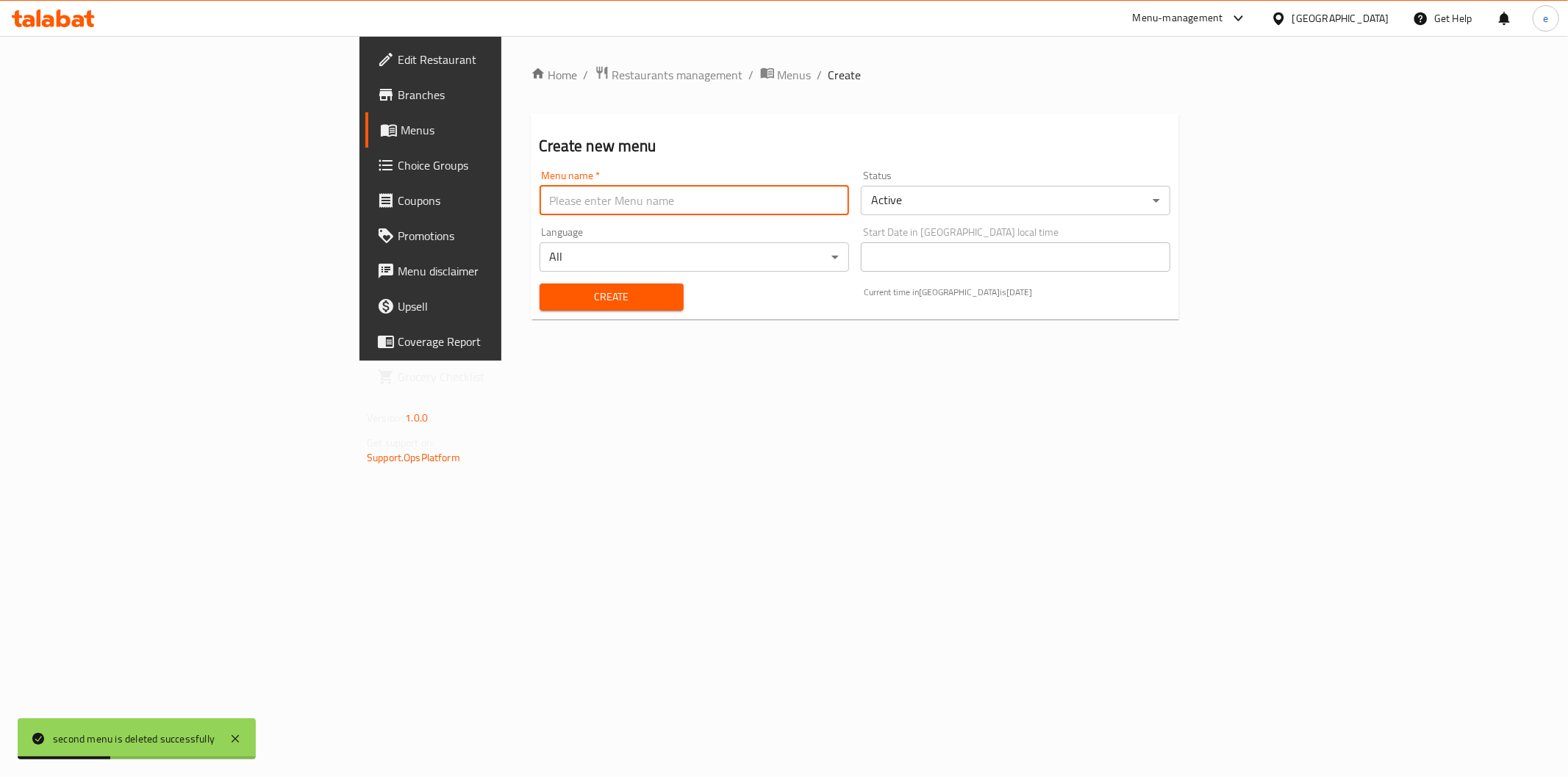
click at [545, 208] on input "text" at bounding box center [694, 200] width 310 height 29
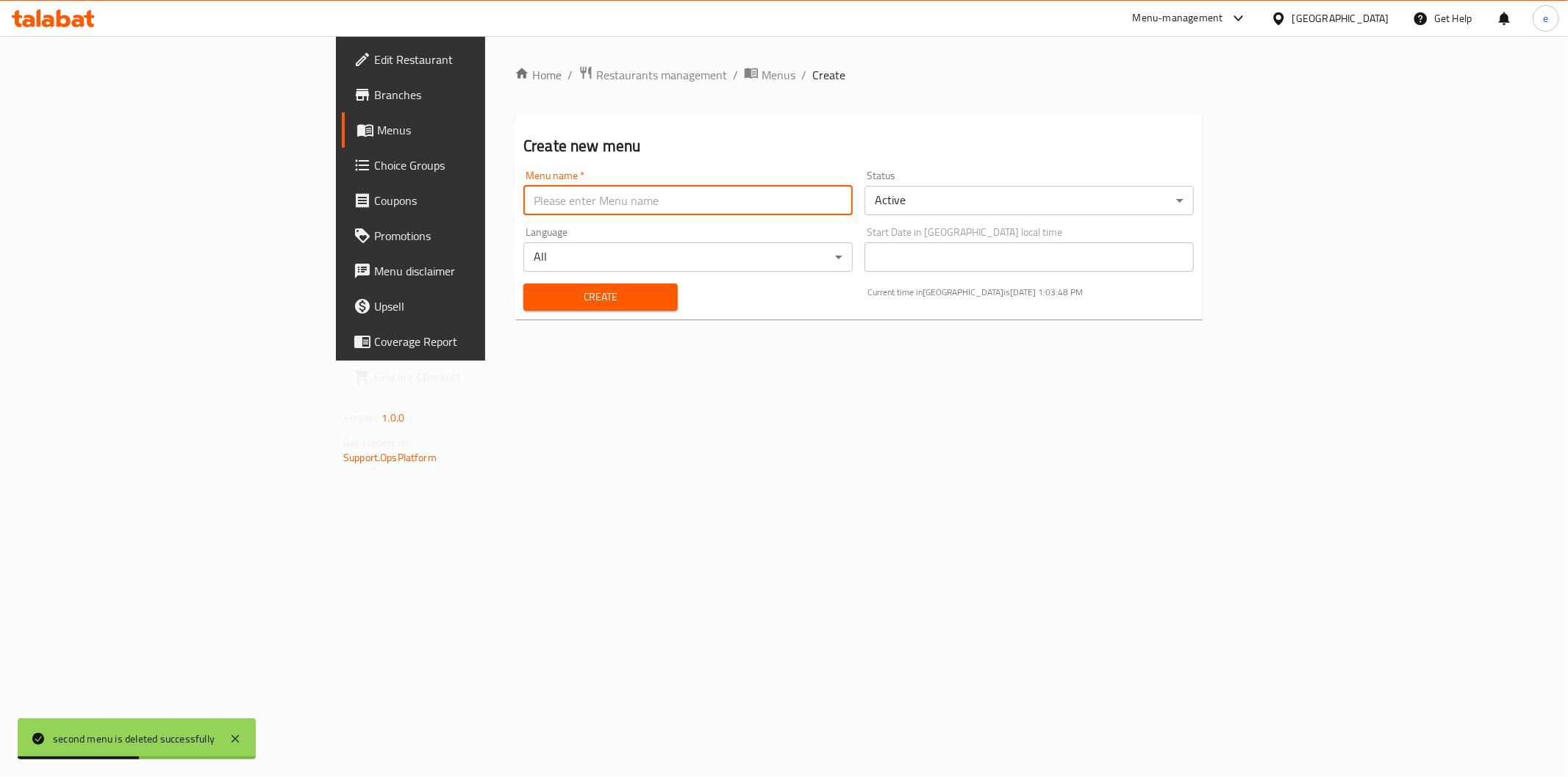
type input "second menu"
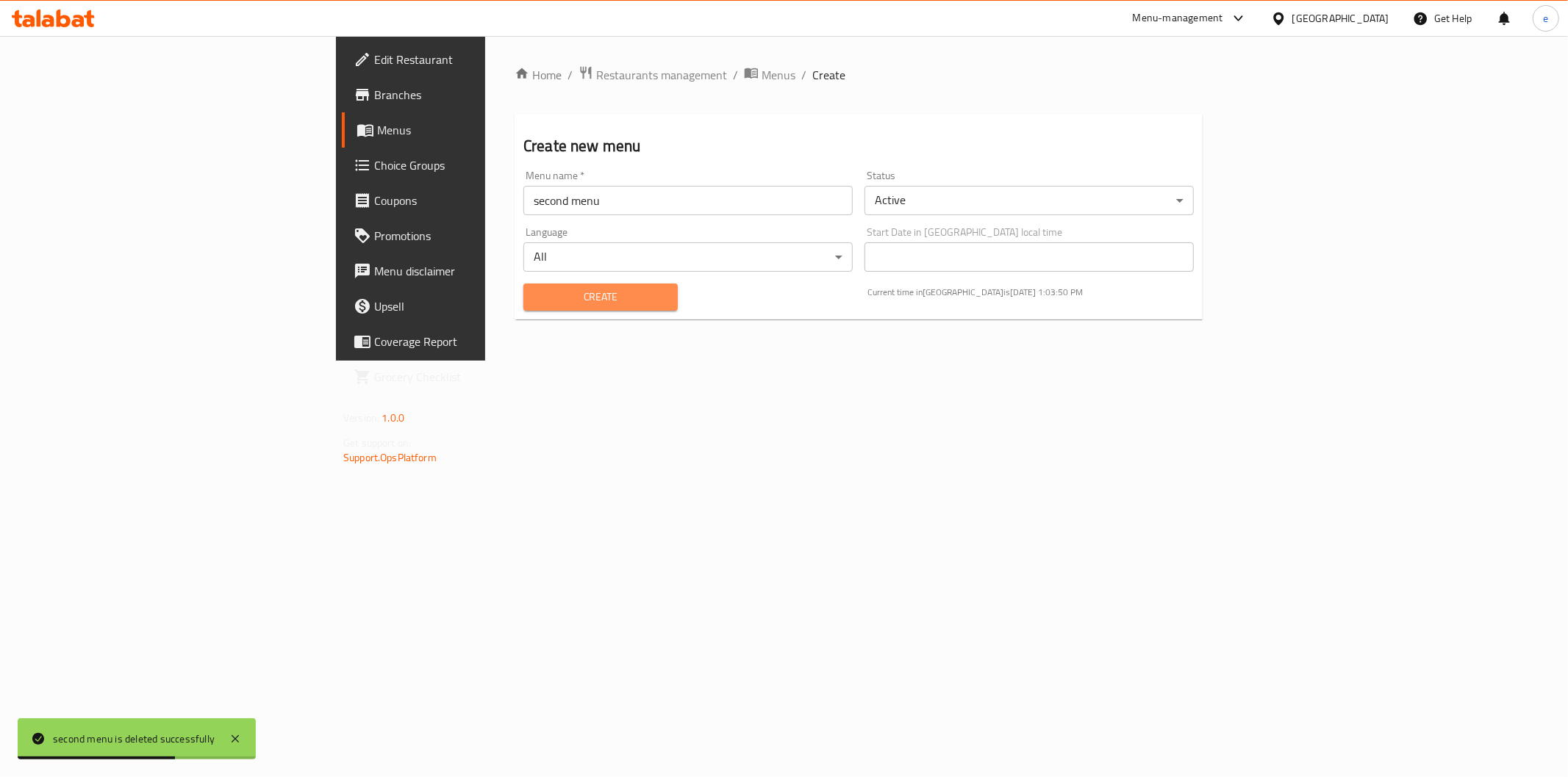
click at [535, 301] on span "Create" at bounding box center [601, 297] width 131 height 19
click at [377, 133] on span "Menus" at bounding box center [481, 130] width 209 height 18
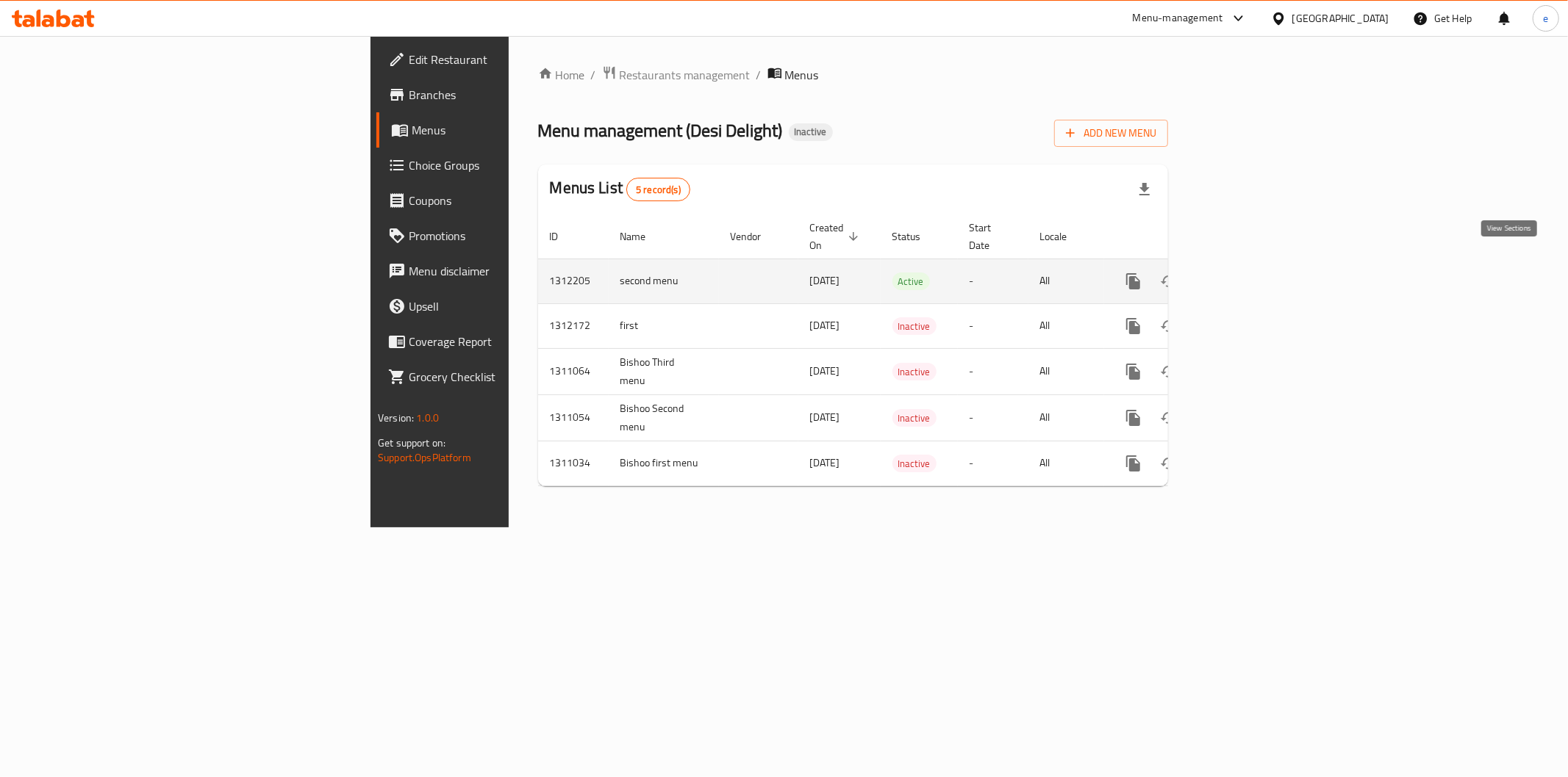
click at [1248, 273] on icon "enhanced table" at bounding box center [1240, 281] width 18 height 18
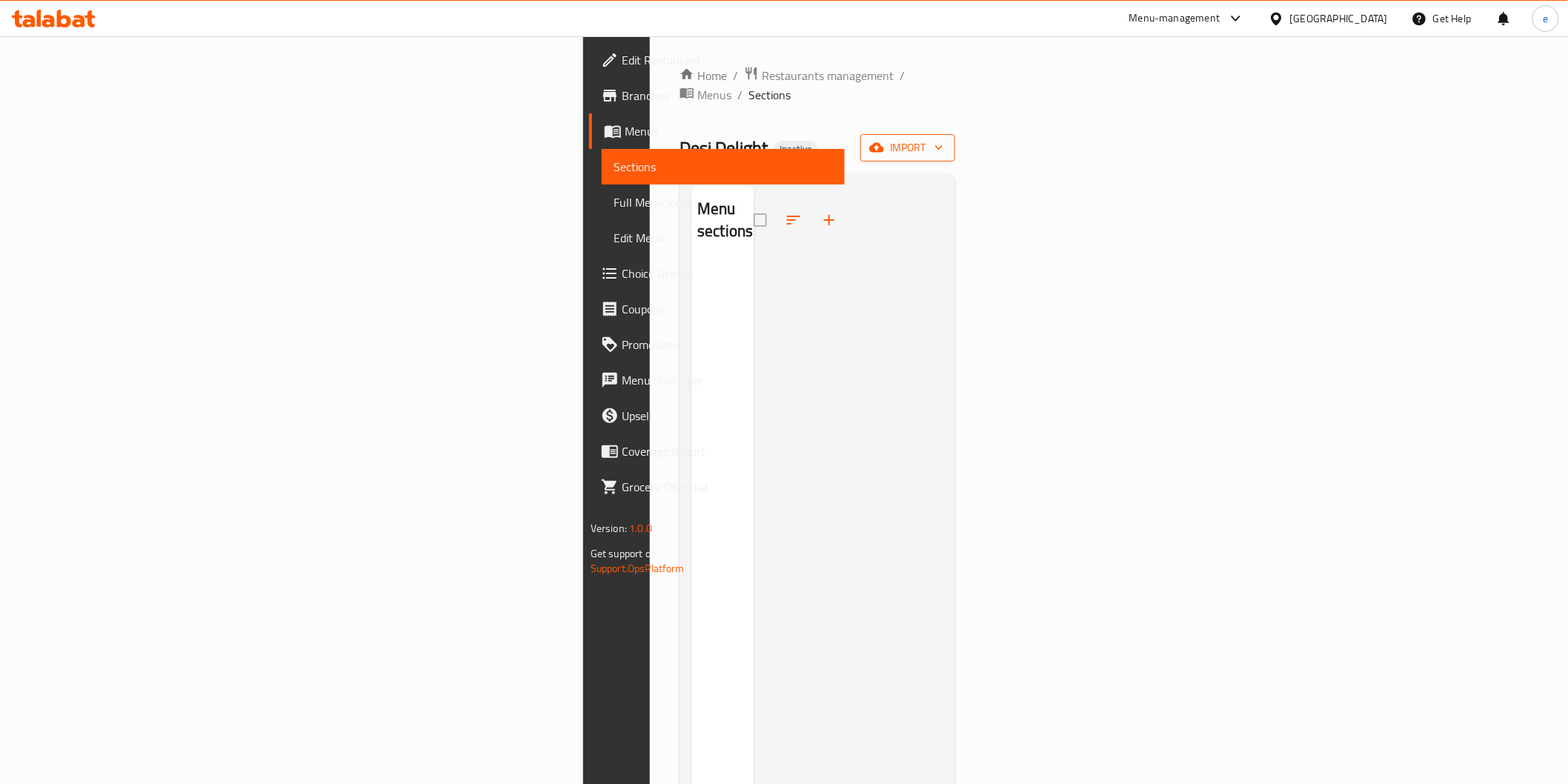
click at [943, 139] on span "import" at bounding box center [907, 148] width 71 height 19
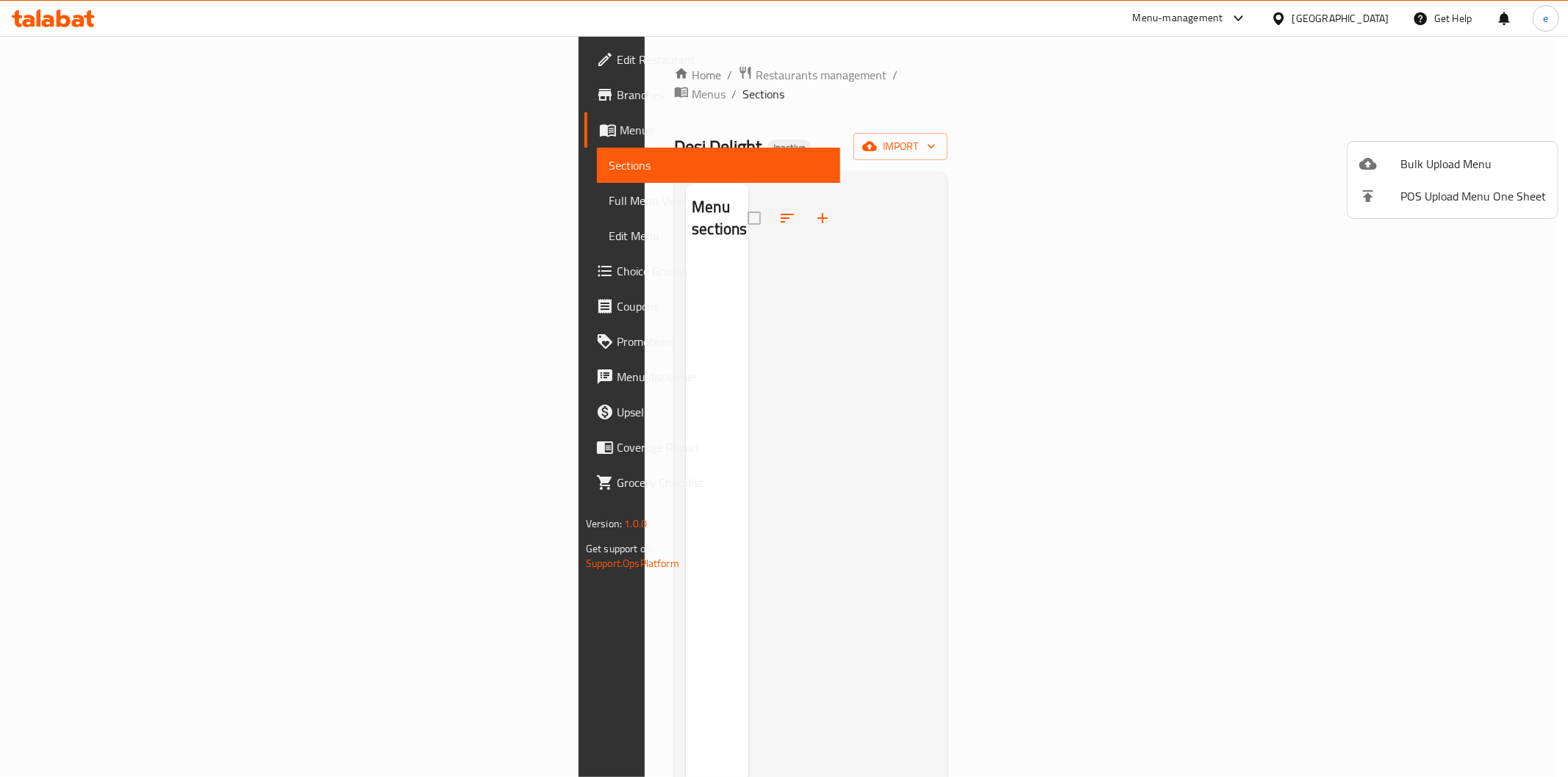
click at [1164, 392] on div at bounding box center [784, 388] width 1568 height 777
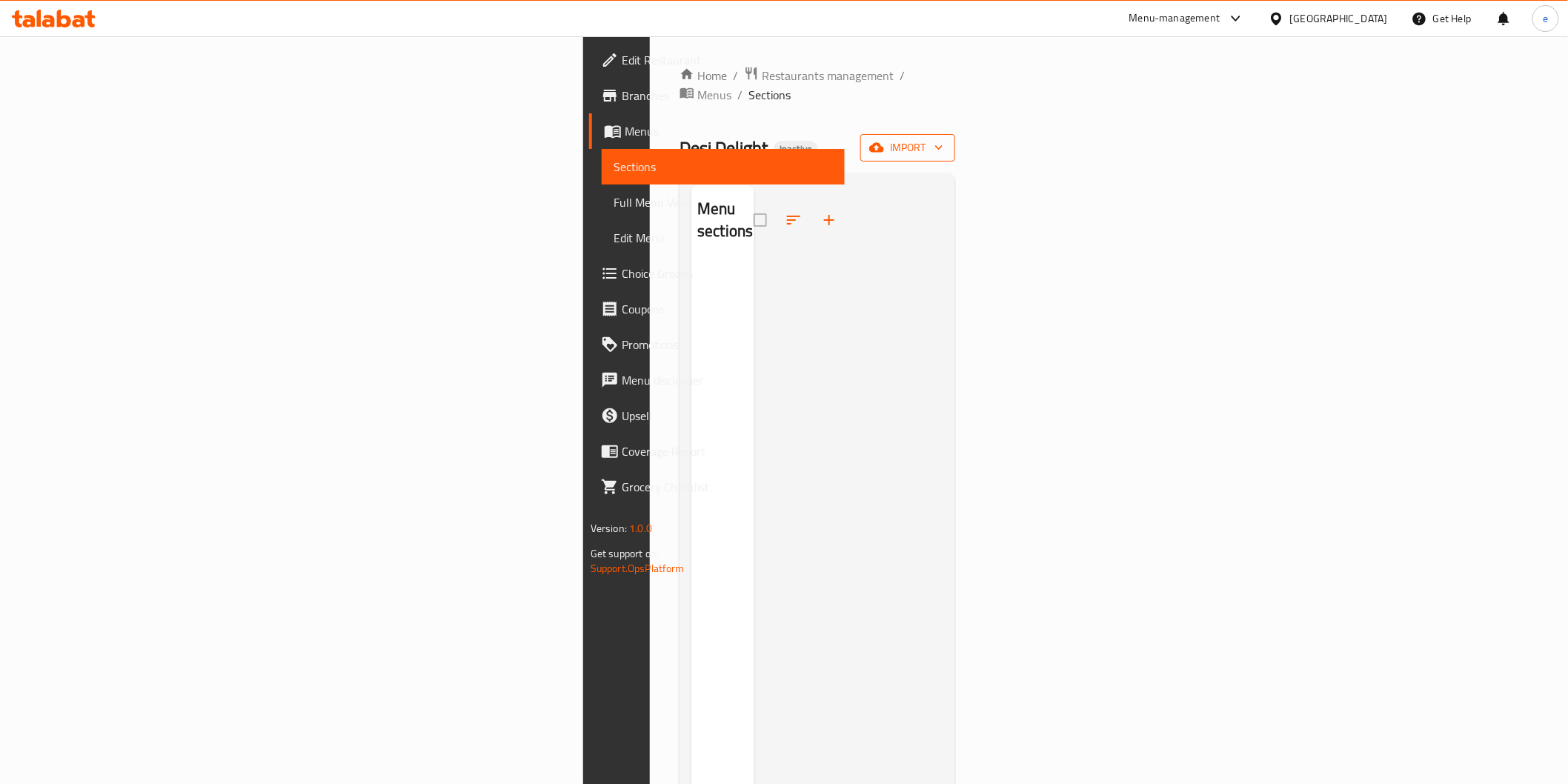
click at [955, 134] on button "import" at bounding box center [907, 147] width 95 height 27
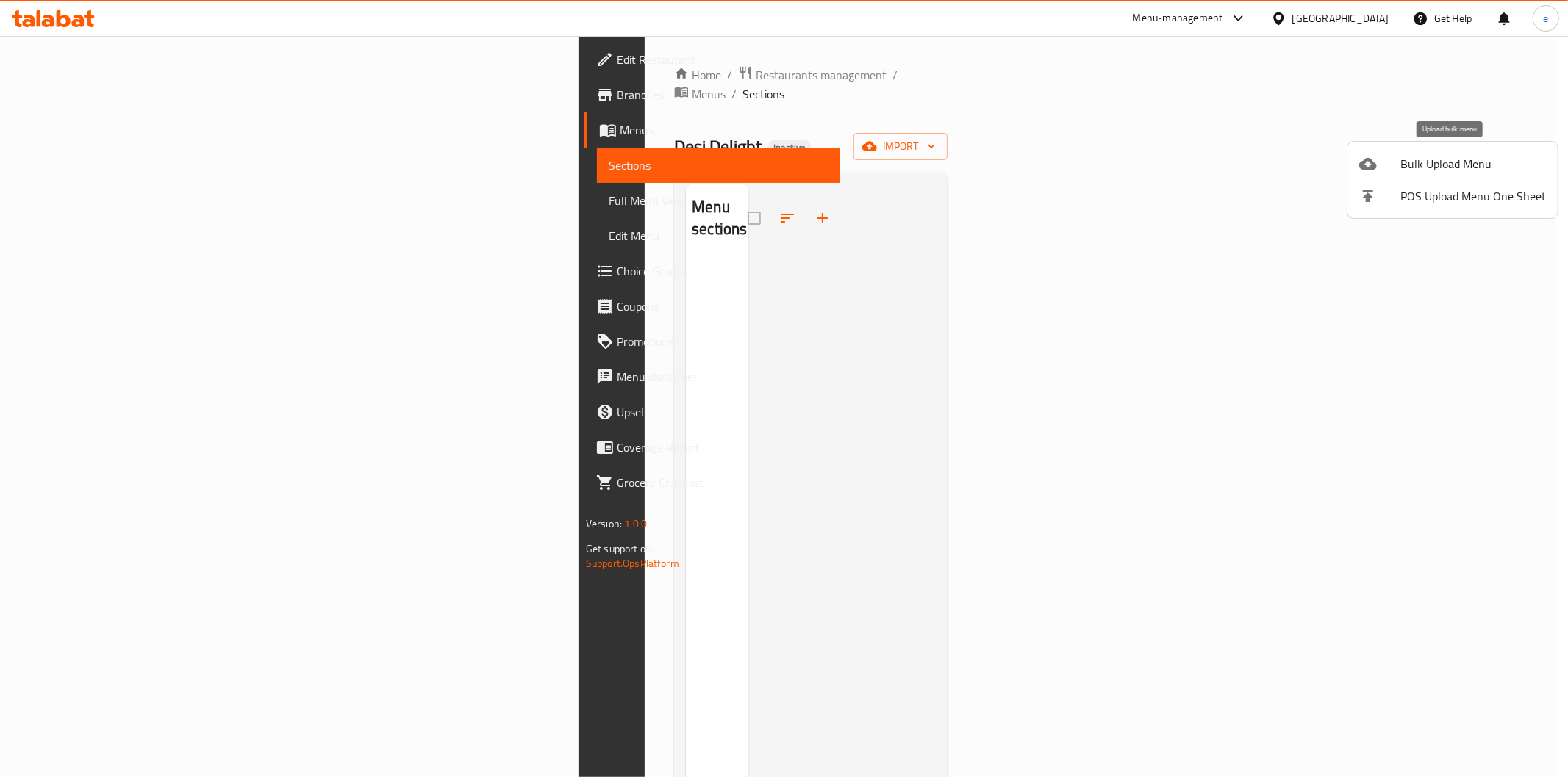
click at [1444, 166] on span "Bulk Upload Menu" at bounding box center [1474, 164] width 146 height 18
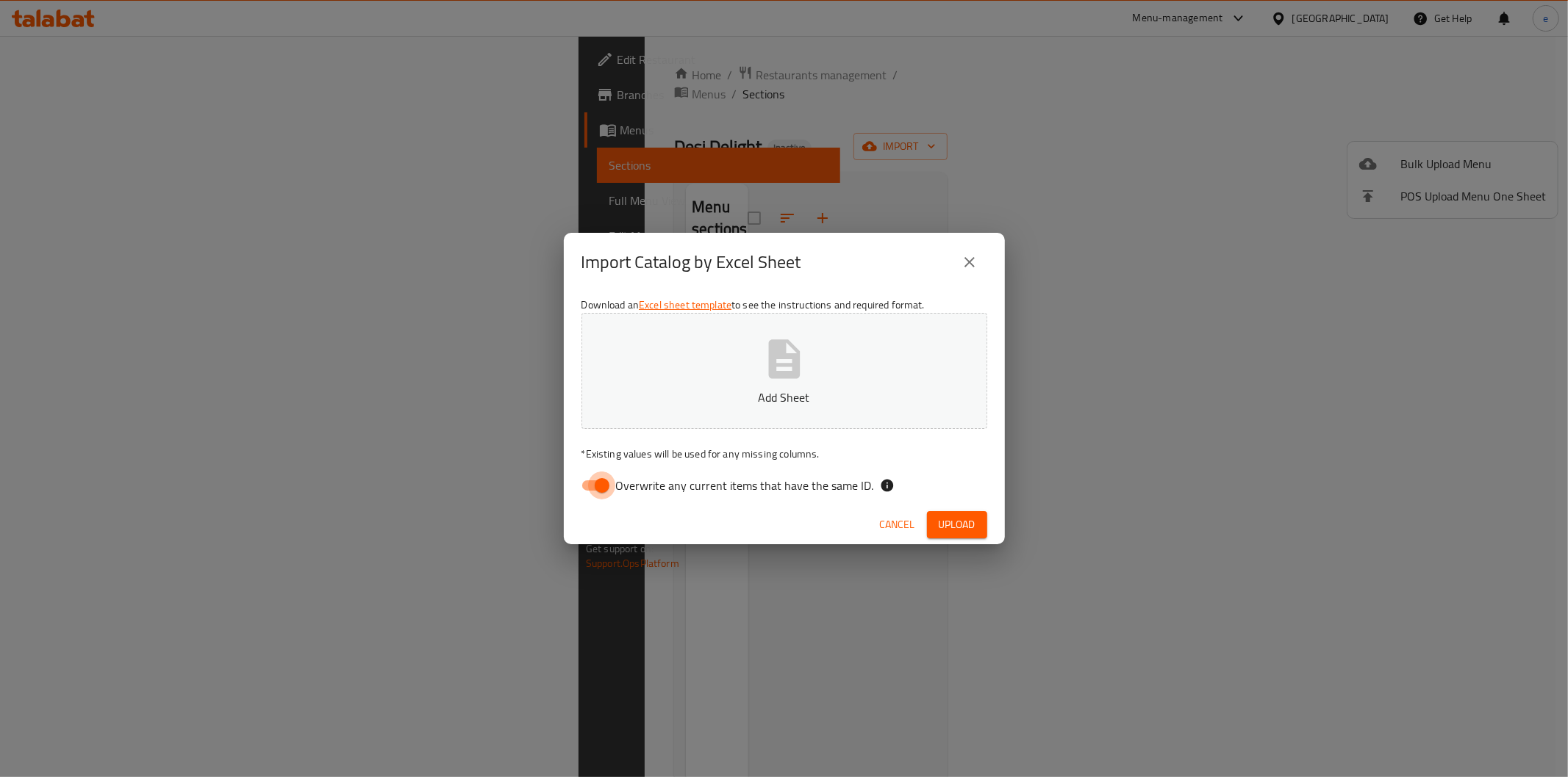
click at [600, 473] on input "Overwrite any current items that have the same ID." at bounding box center [603, 486] width 84 height 28
checkbox input "false"
click at [682, 379] on button "Add Sheet" at bounding box center [785, 371] width 406 height 116
click at [959, 526] on span "Upload" at bounding box center [957, 525] width 36 height 19
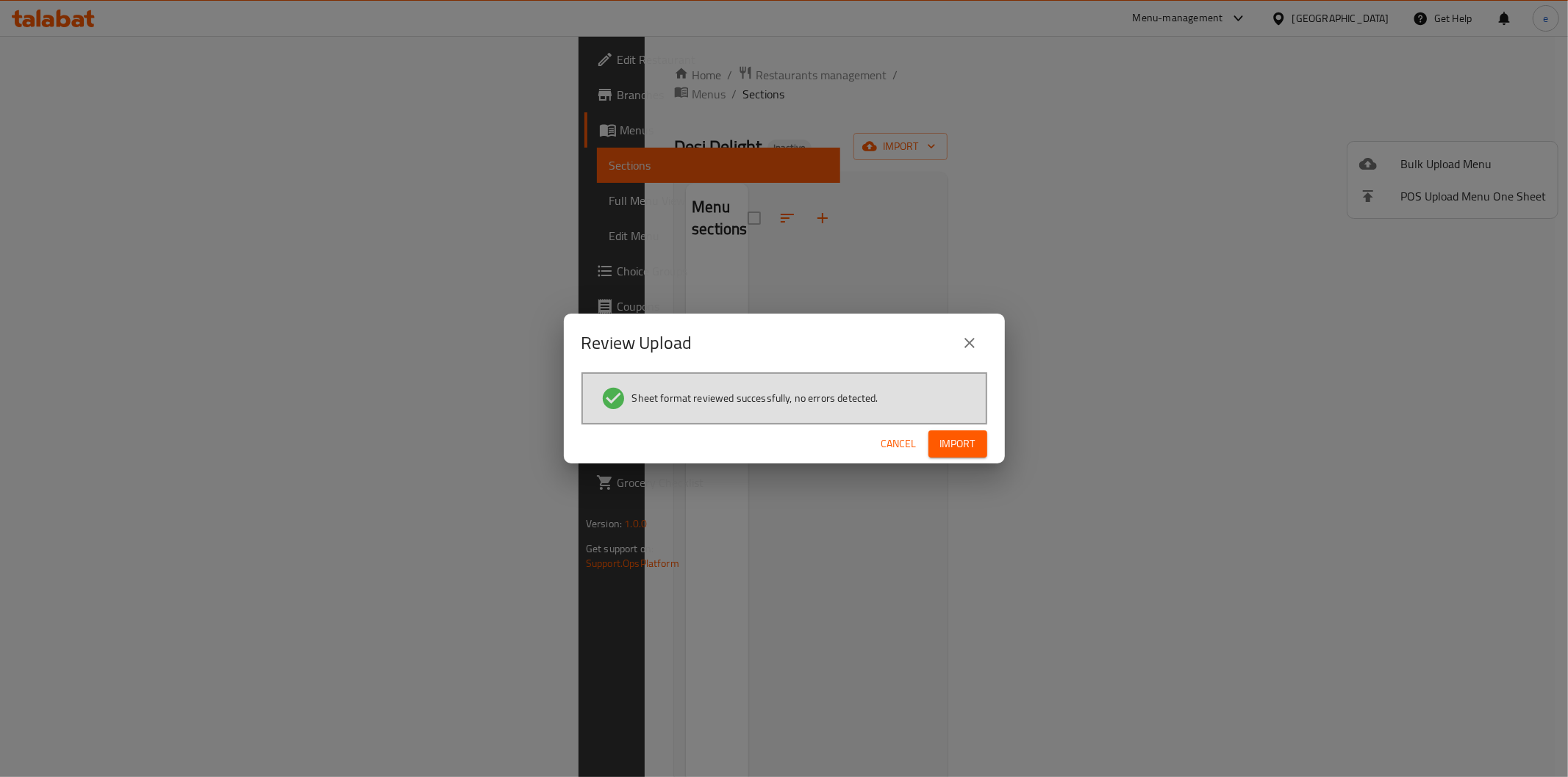
click at [946, 437] on span "Import" at bounding box center [958, 444] width 36 height 19
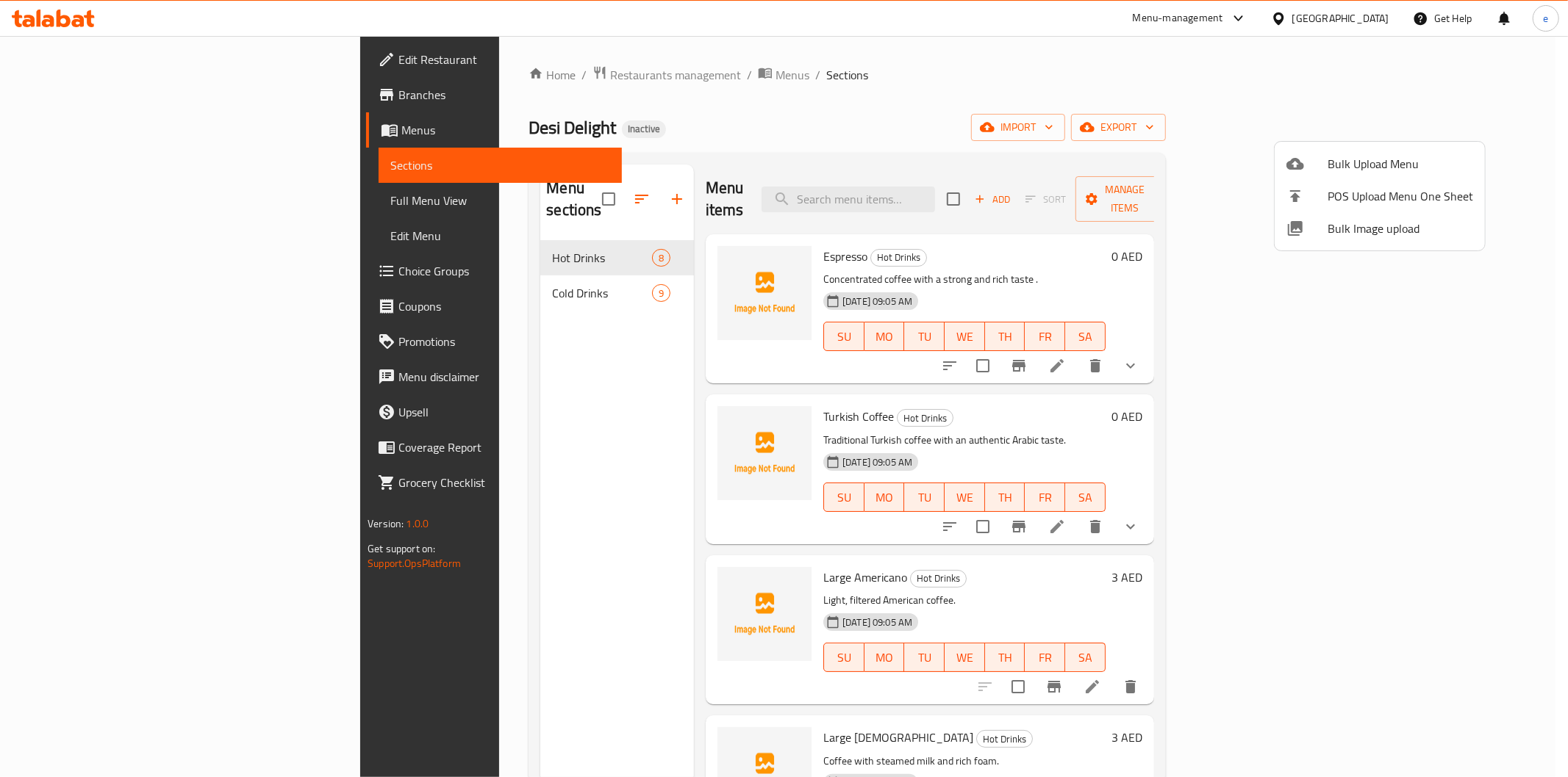
click at [493, 438] on div at bounding box center [784, 388] width 1568 height 777
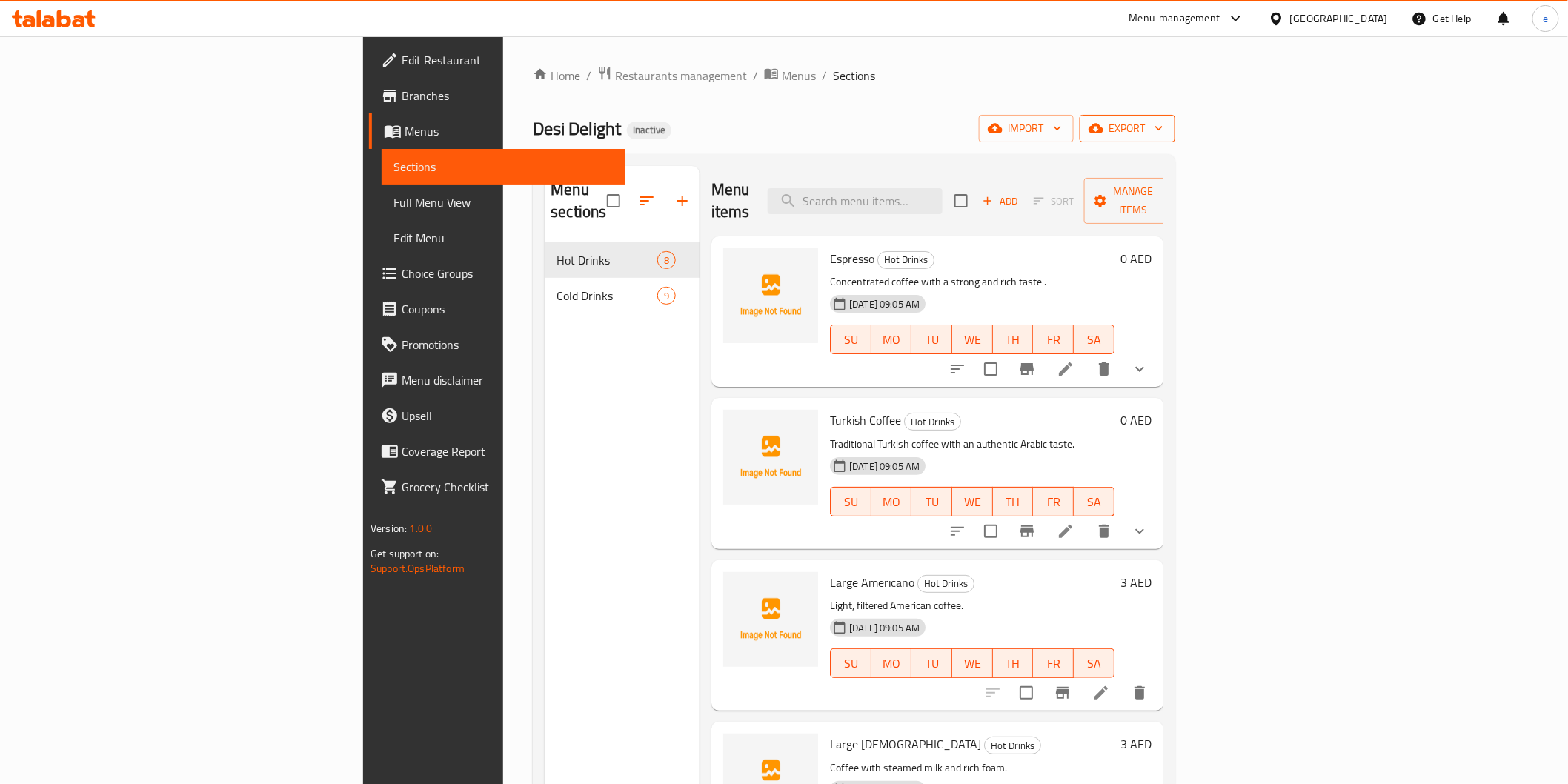
click at [1164, 123] on span "export" at bounding box center [1128, 129] width 72 height 19
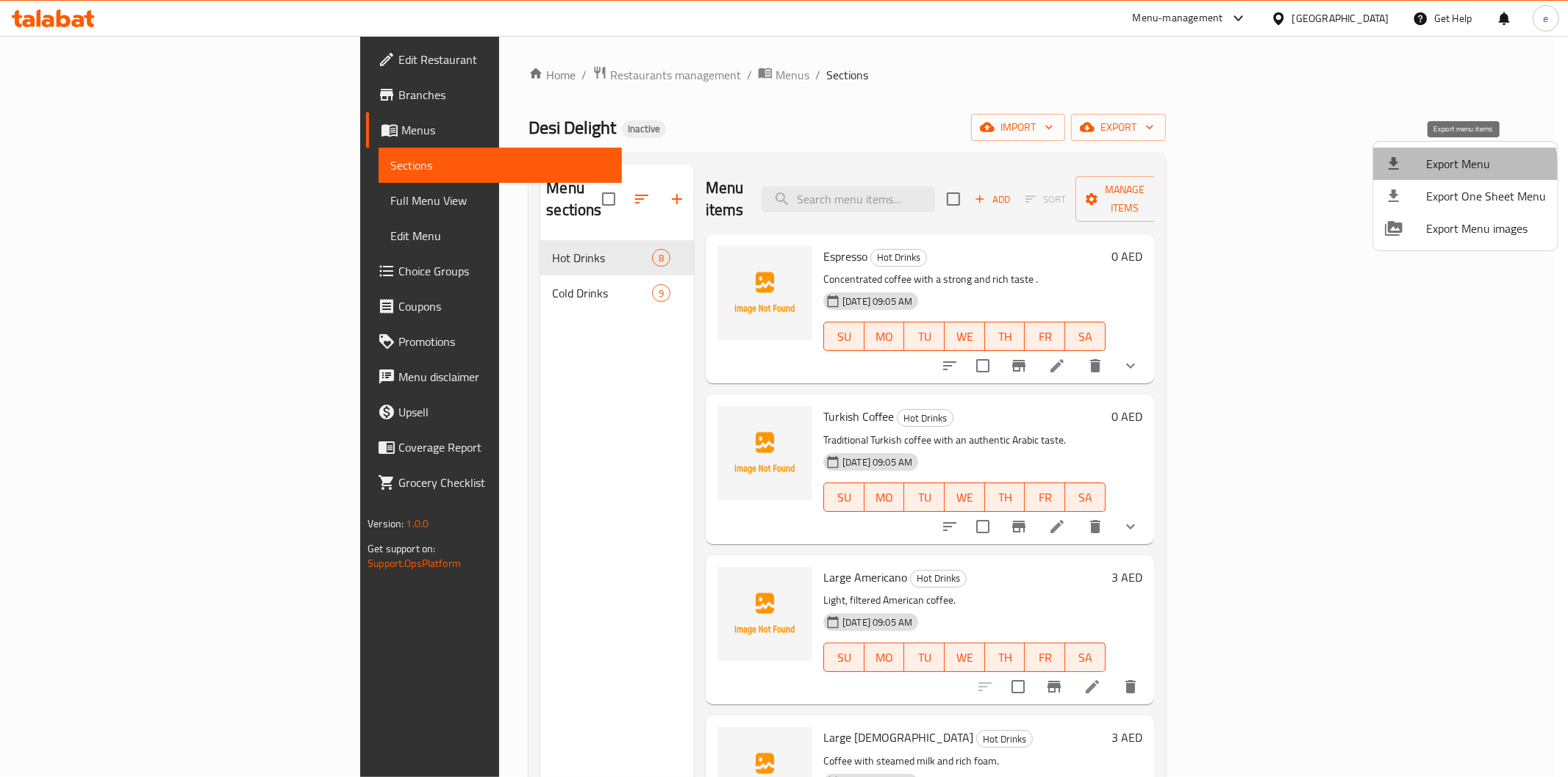
click at [1445, 171] on span "Export Menu" at bounding box center [1487, 164] width 120 height 18
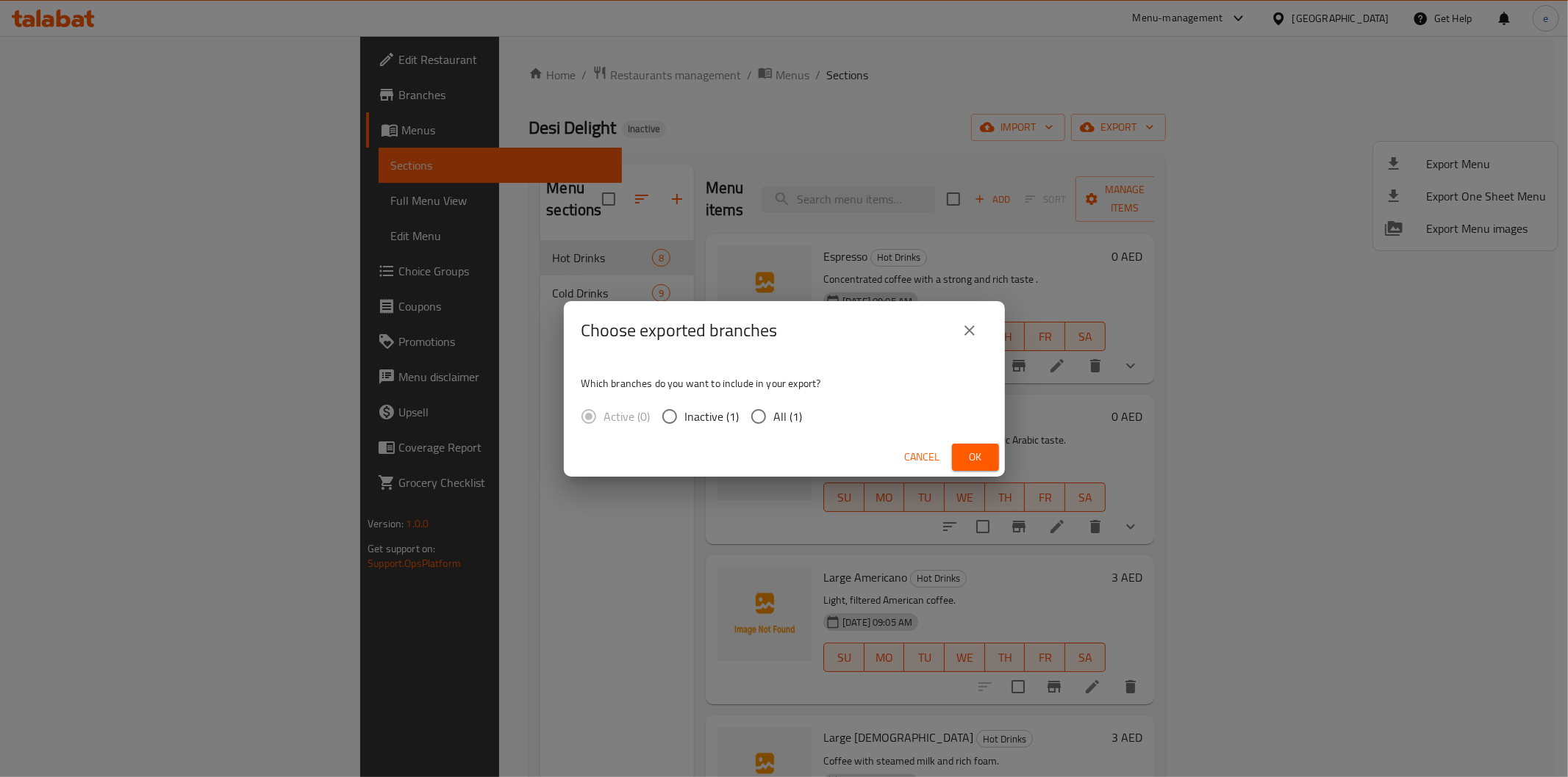
click at [765, 411] on input "All (1)" at bounding box center [758, 416] width 31 height 31
radio input "true"
click at [983, 460] on span "Ok" at bounding box center [975, 457] width 23 height 19
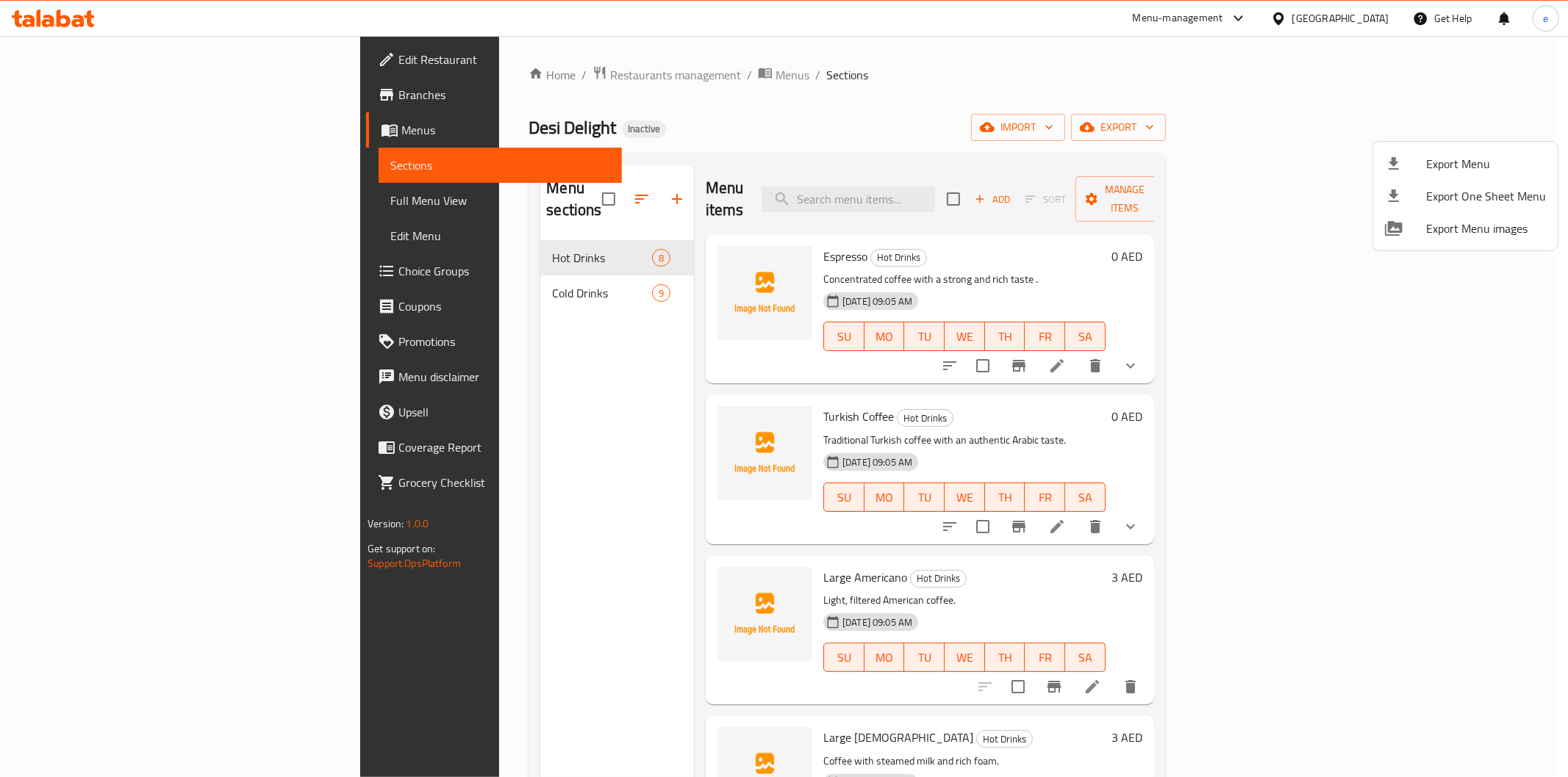
click at [526, 481] on div at bounding box center [784, 388] width 1568 height 777
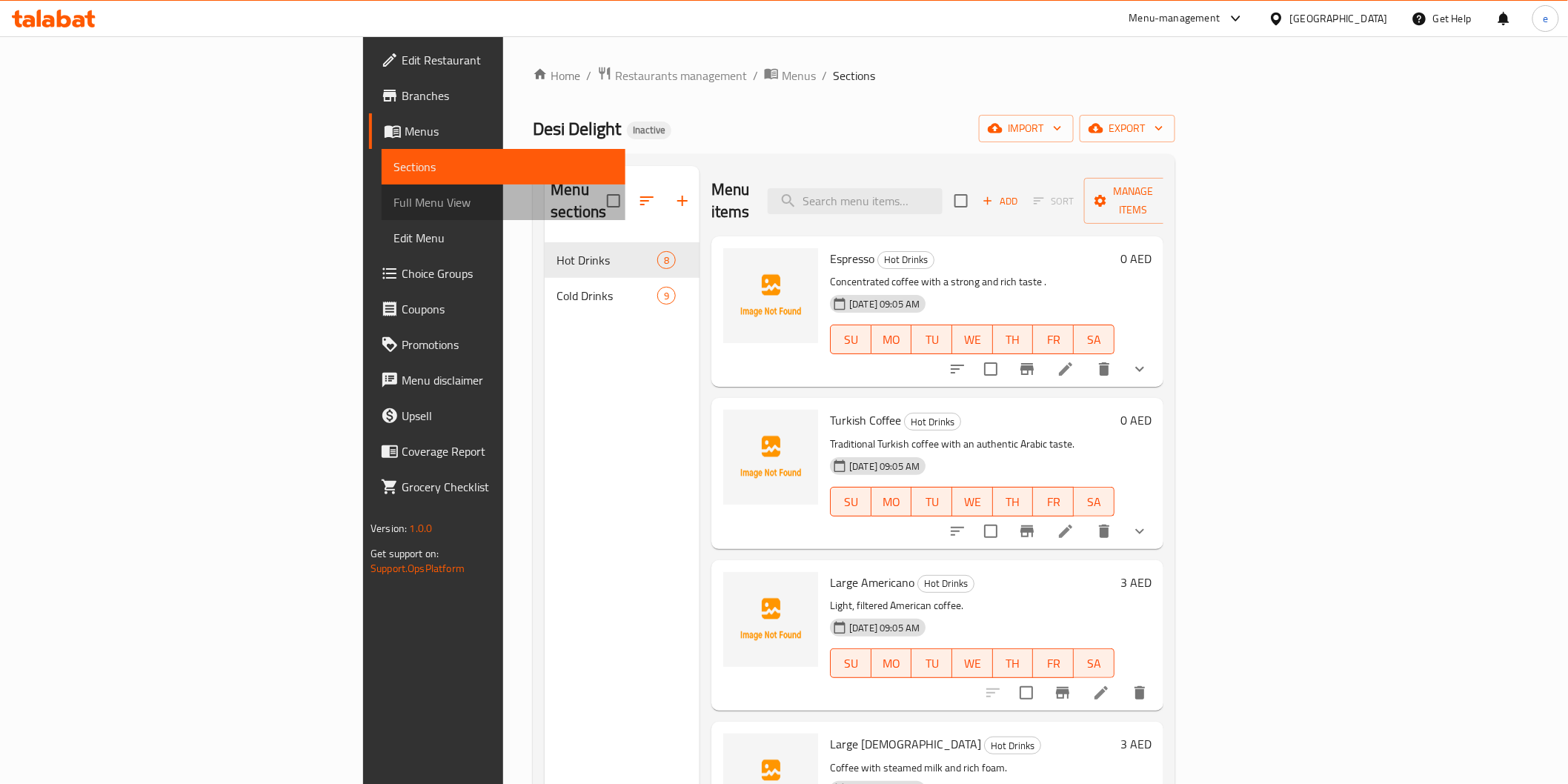
click at [393, 193] on span "Full Menu View" at bounding box center [503, 202] width 220 height 18
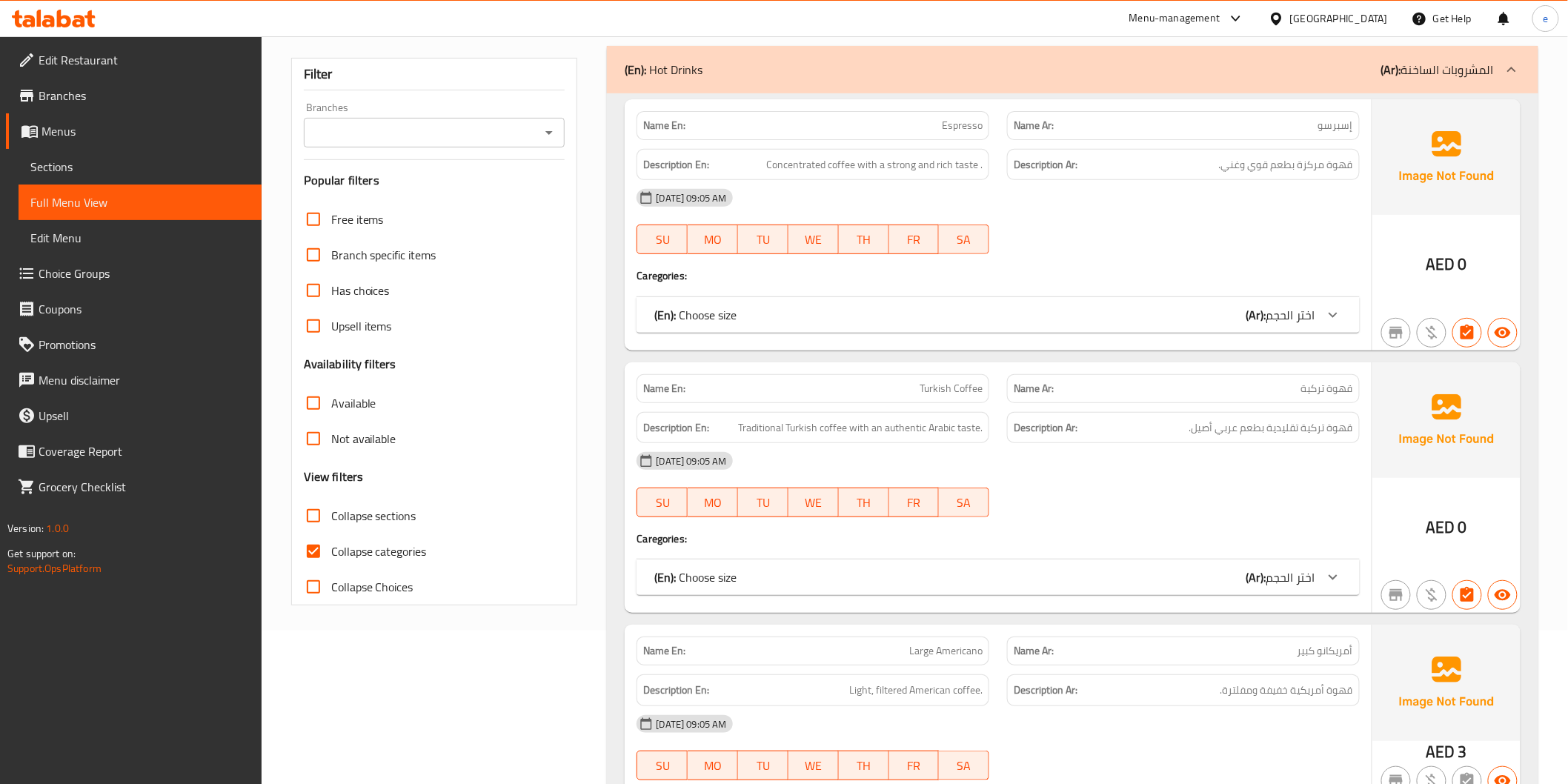
scroll to position [247, 0]
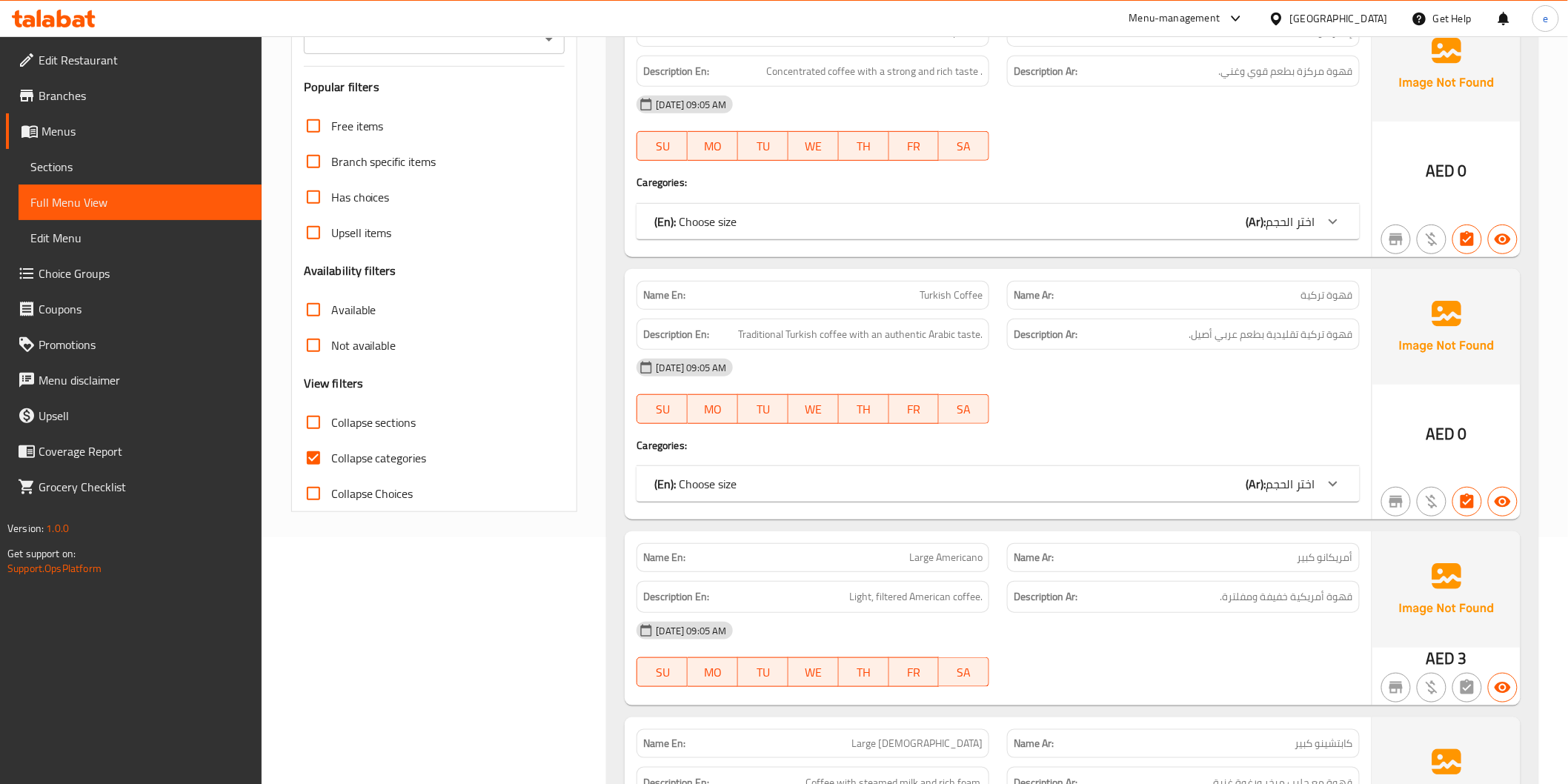
click at [365, 450] on span "Collapse categories" at bounding box center [378, 458] width 95 height 18
click at [331, 450] on input "Collapse categories" at bounding box center [314, 459] width 36 height 36
checkbox input "false"
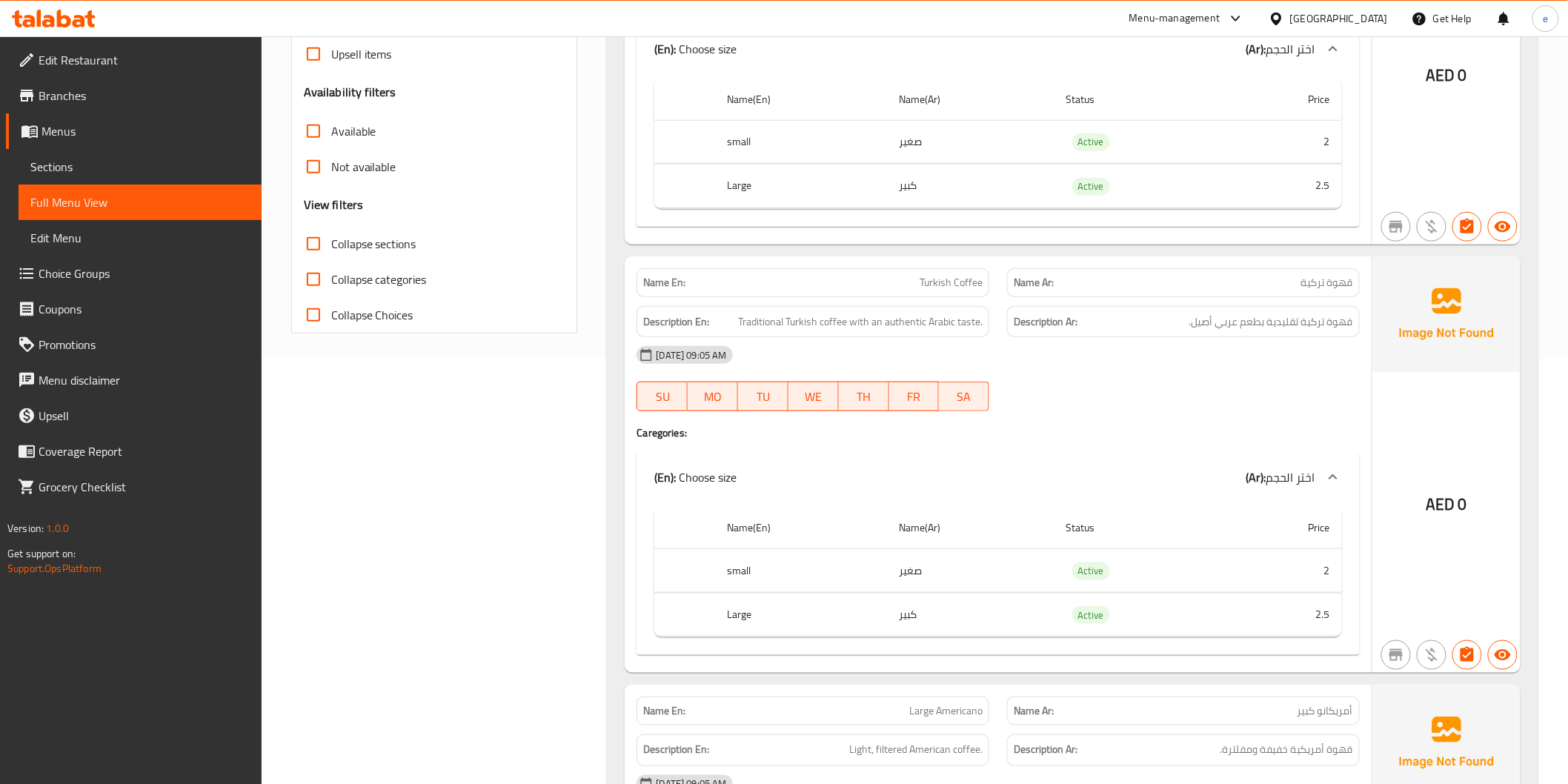
scroll to position [0, 0]
